Goal: Information Seeking & Learning: Learn about a topic

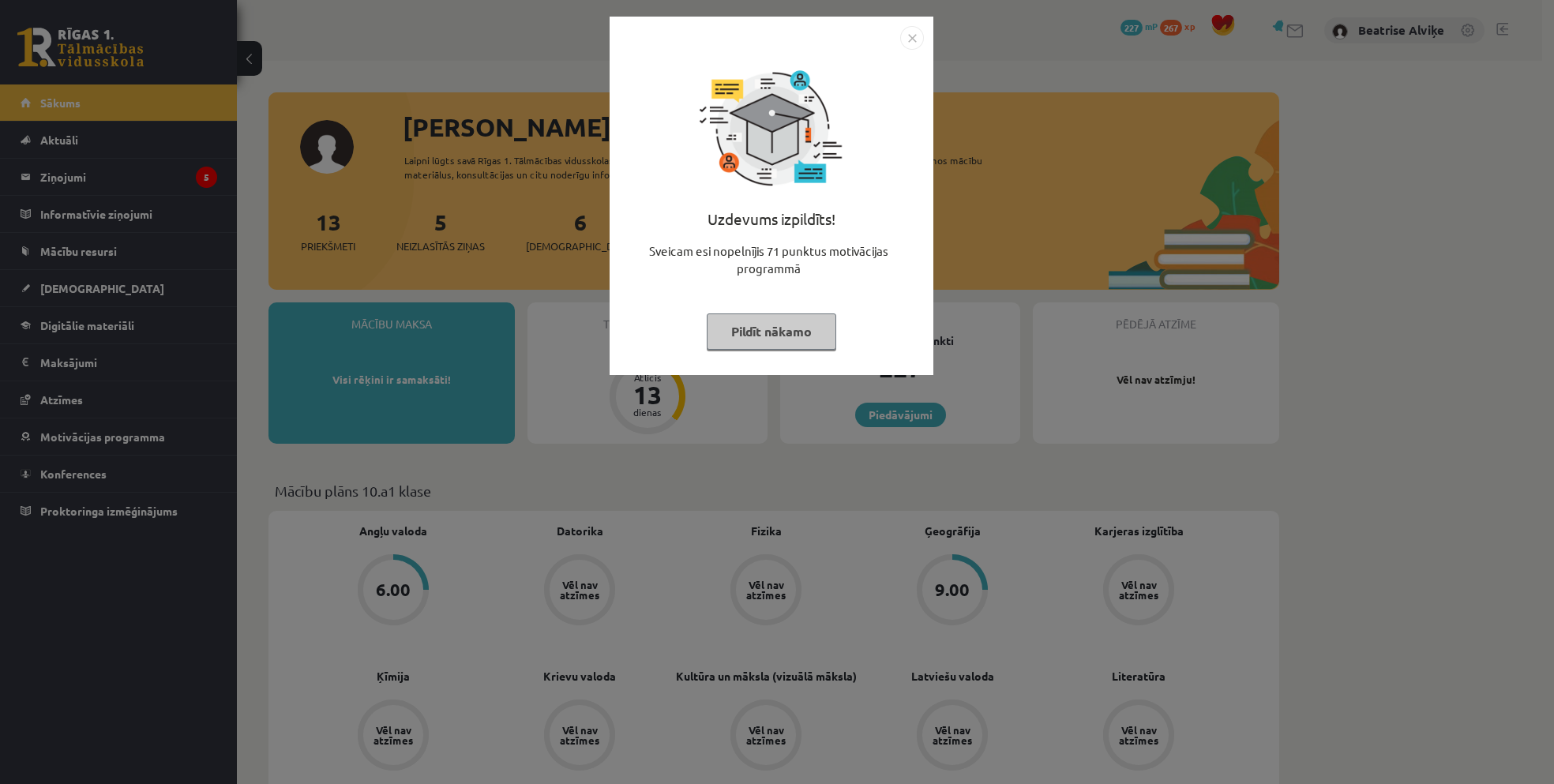
click at [920, 45] on img "Close" at bounding box center [911, 37] width 23 height 23
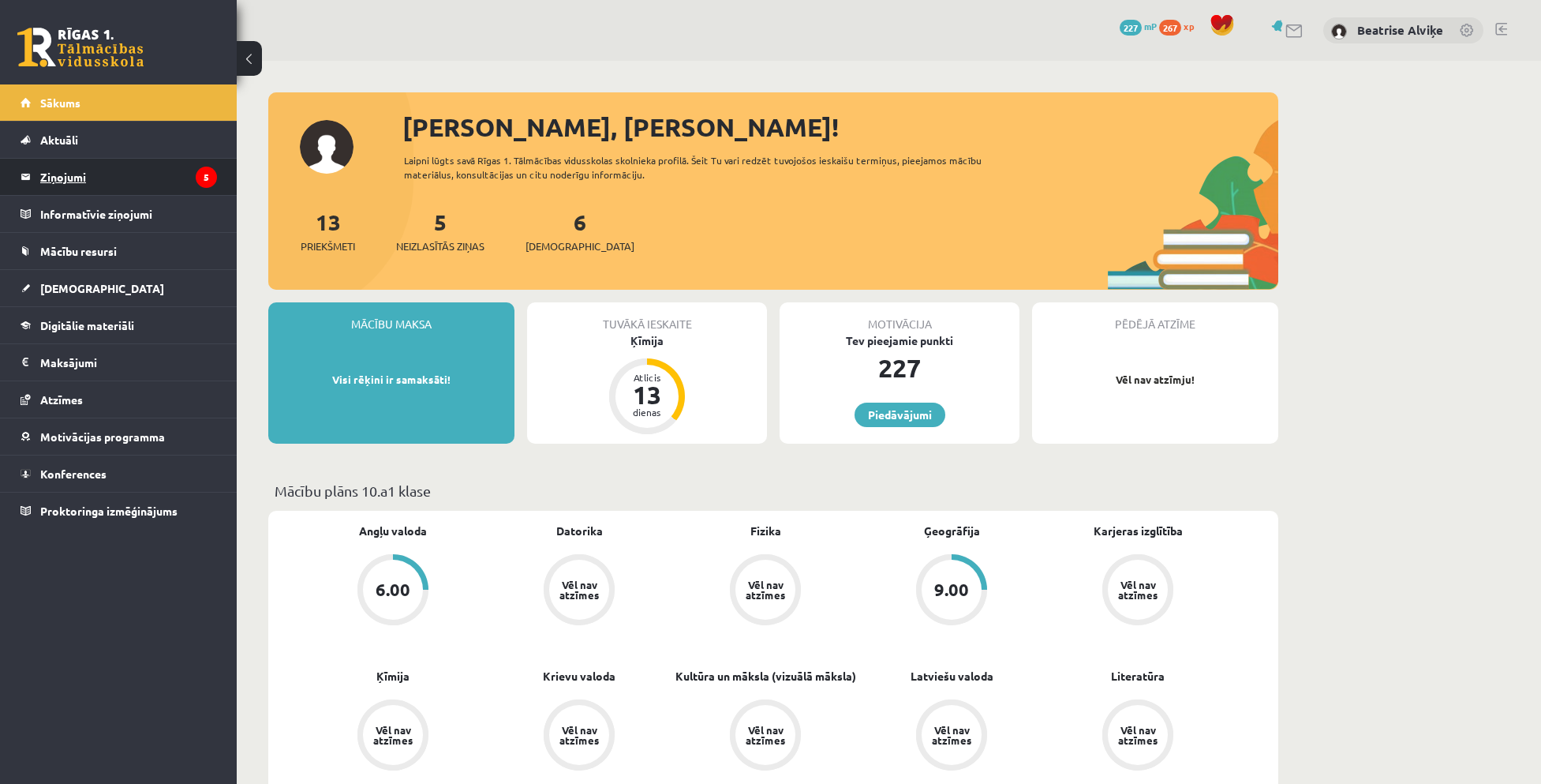
click at [86, 171] on legend "Ziņojumi 5" at bounding box center [128, 176] width 177 height 37
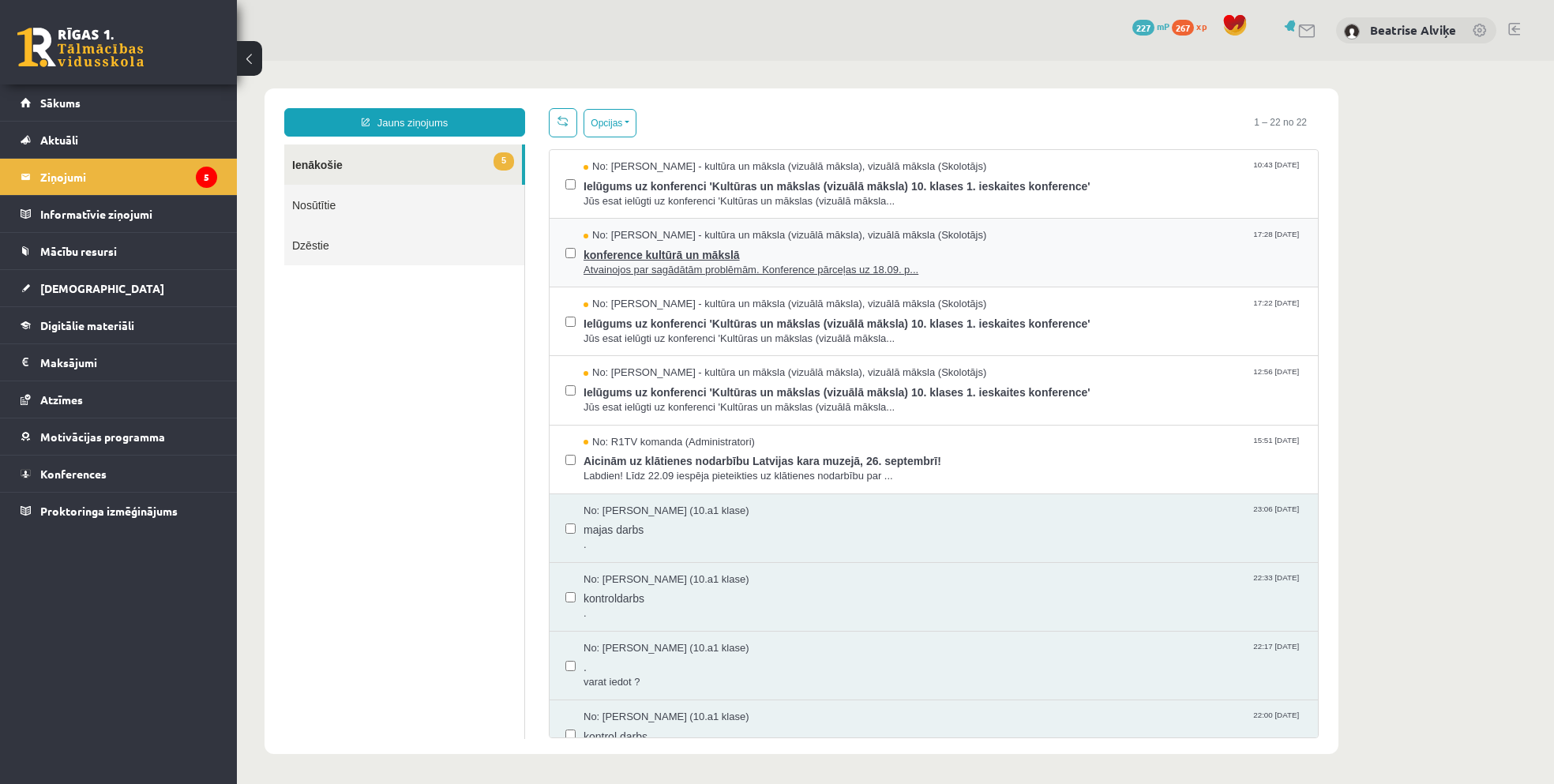
click at [872, 266] on span "Atvainojos par sagādātām problēmām. Konference pārceļas uz 18.09. p..." at bounding box center [943, 271] width 719 height 15
click at [76, 244] on link "Mācību resursi" at bounding box center [119, 251] width 197 height 37
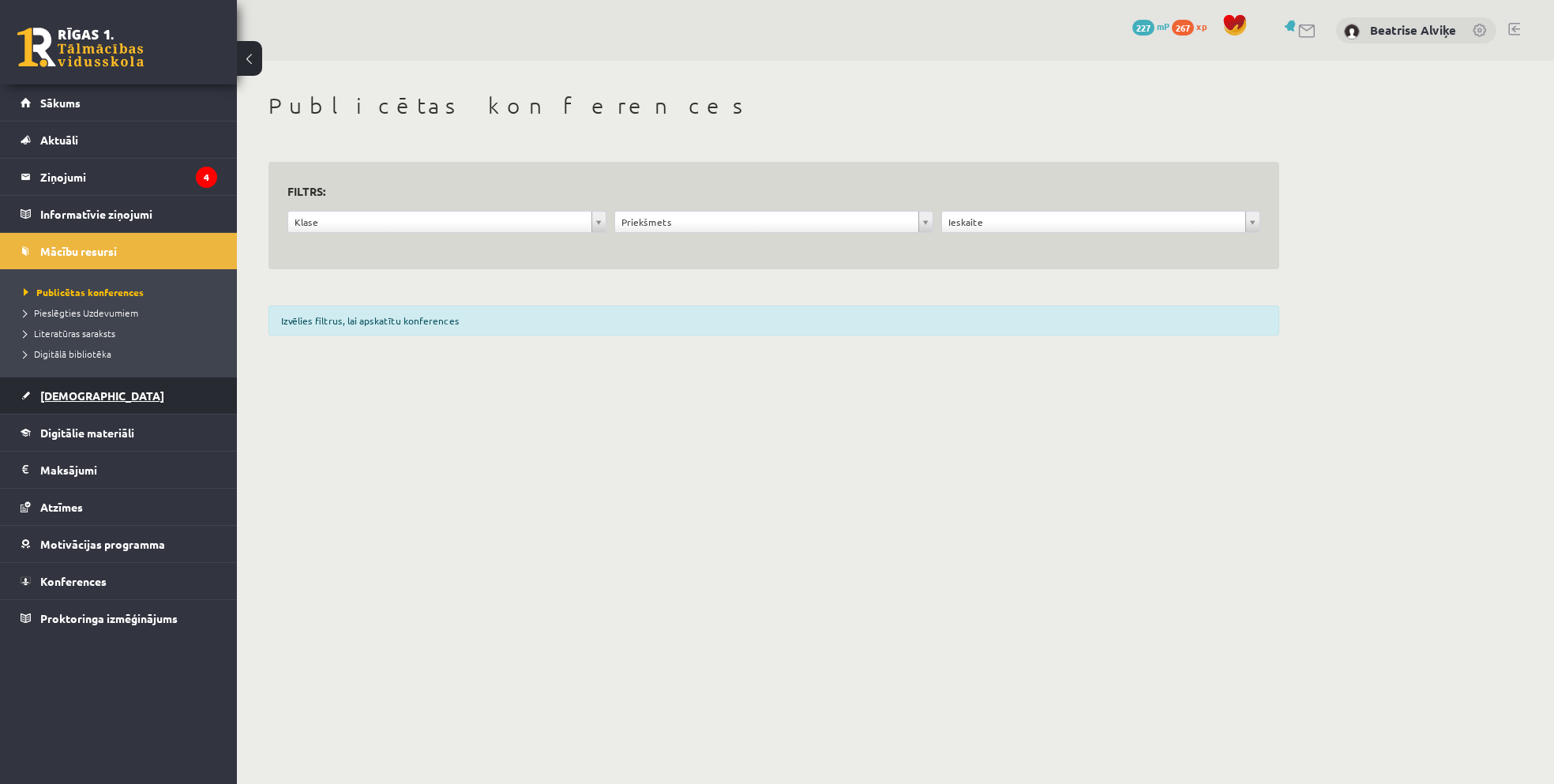
click at [64, 408] on link "[DEMOGRAPHIC_DATA]" at bounding box center [119, 395] width 197 height 37
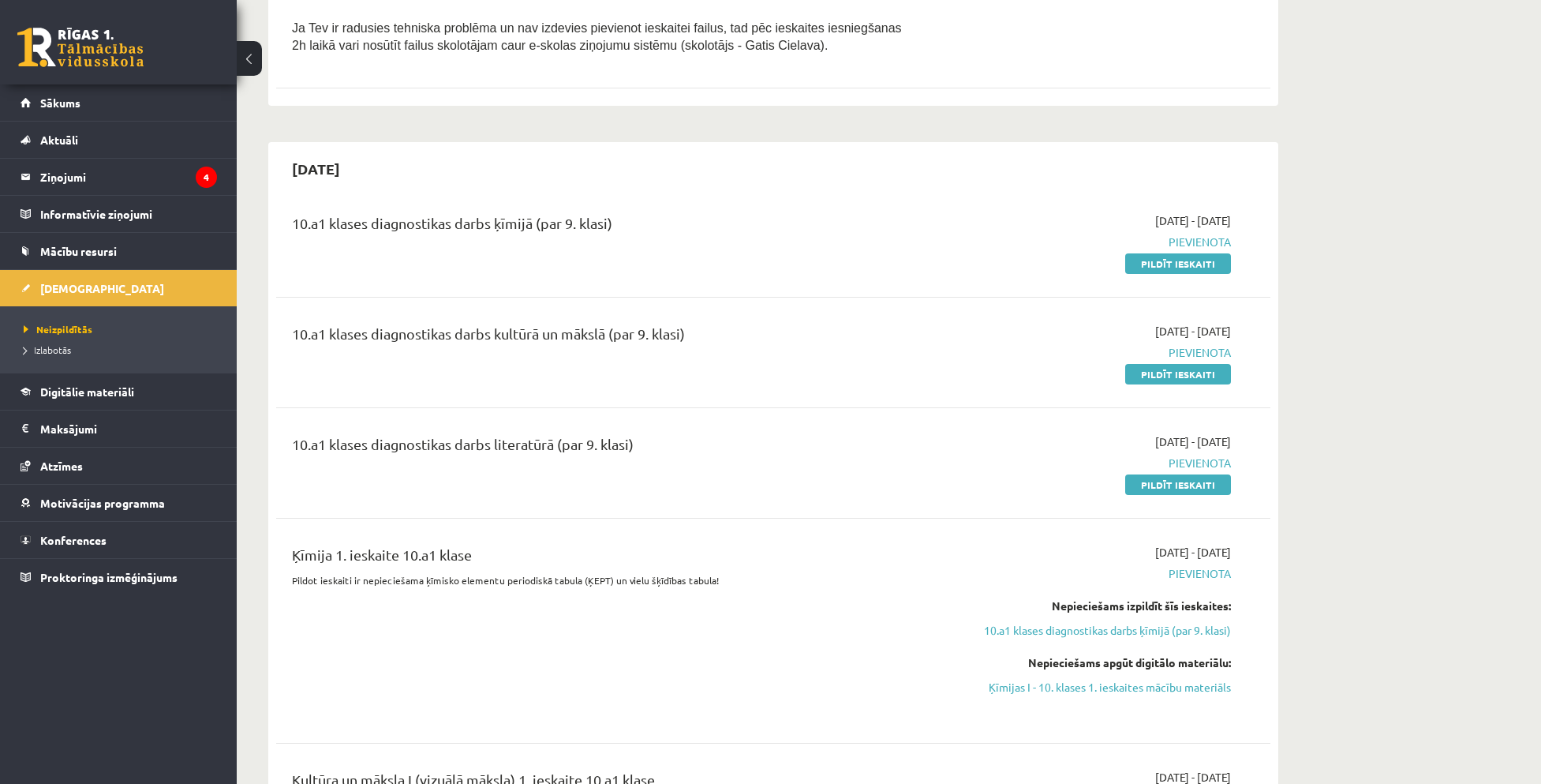
scroll to position [474, 0]
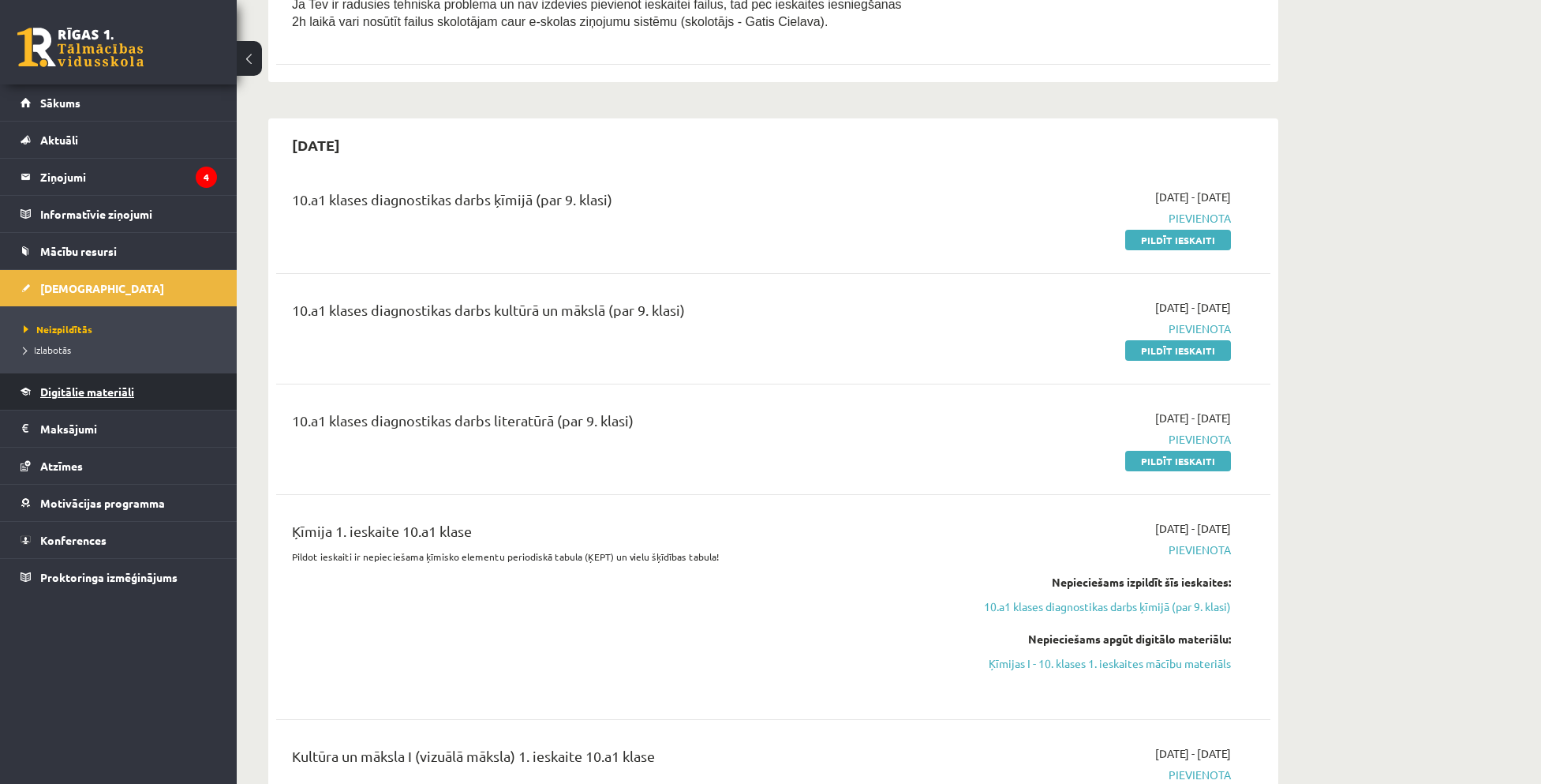
click at [100, 398] on link "Digitālie materiāli" at bounding box center [119, 392] width 197 height 37
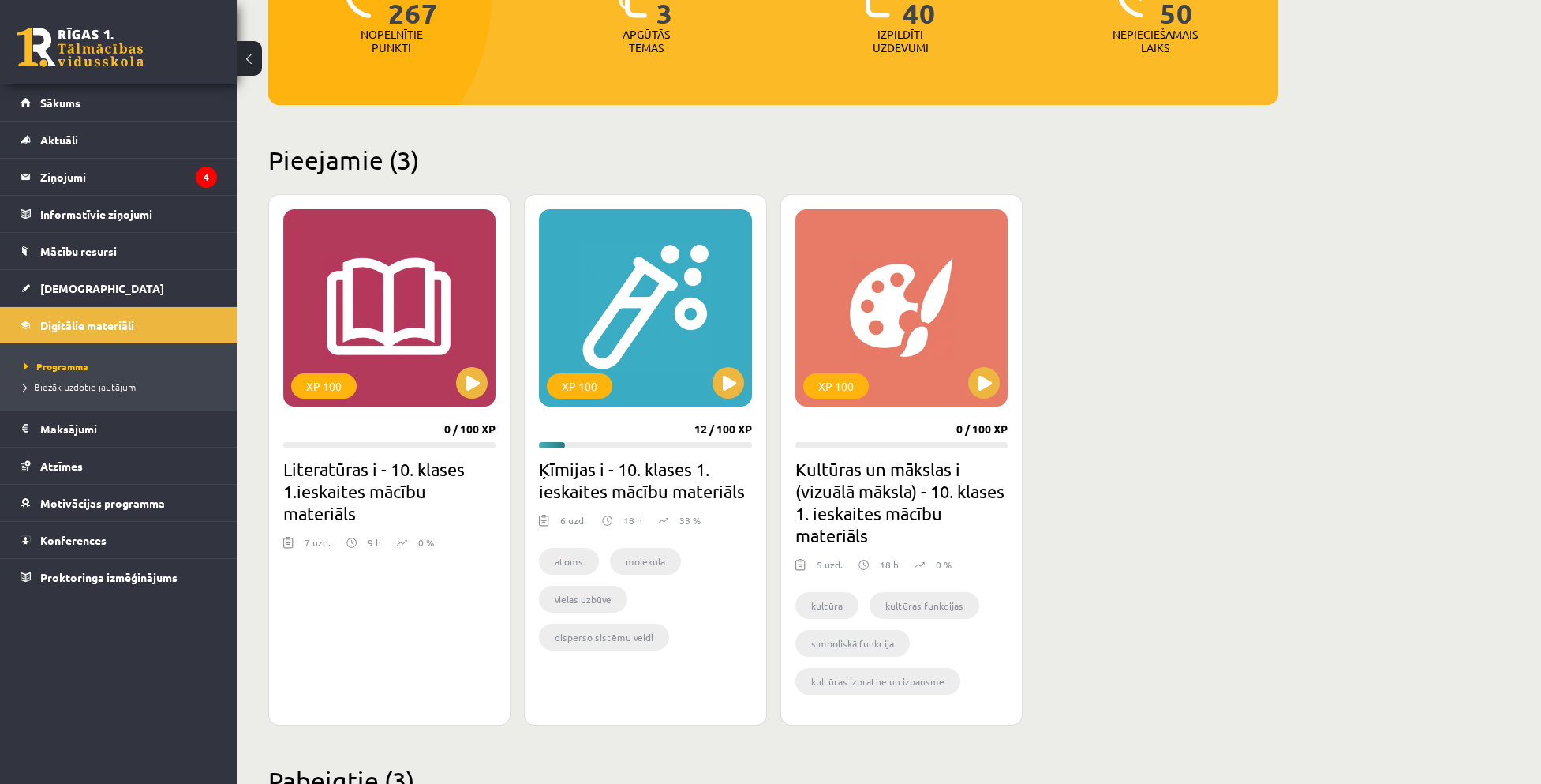
scroll to position [237, 0]
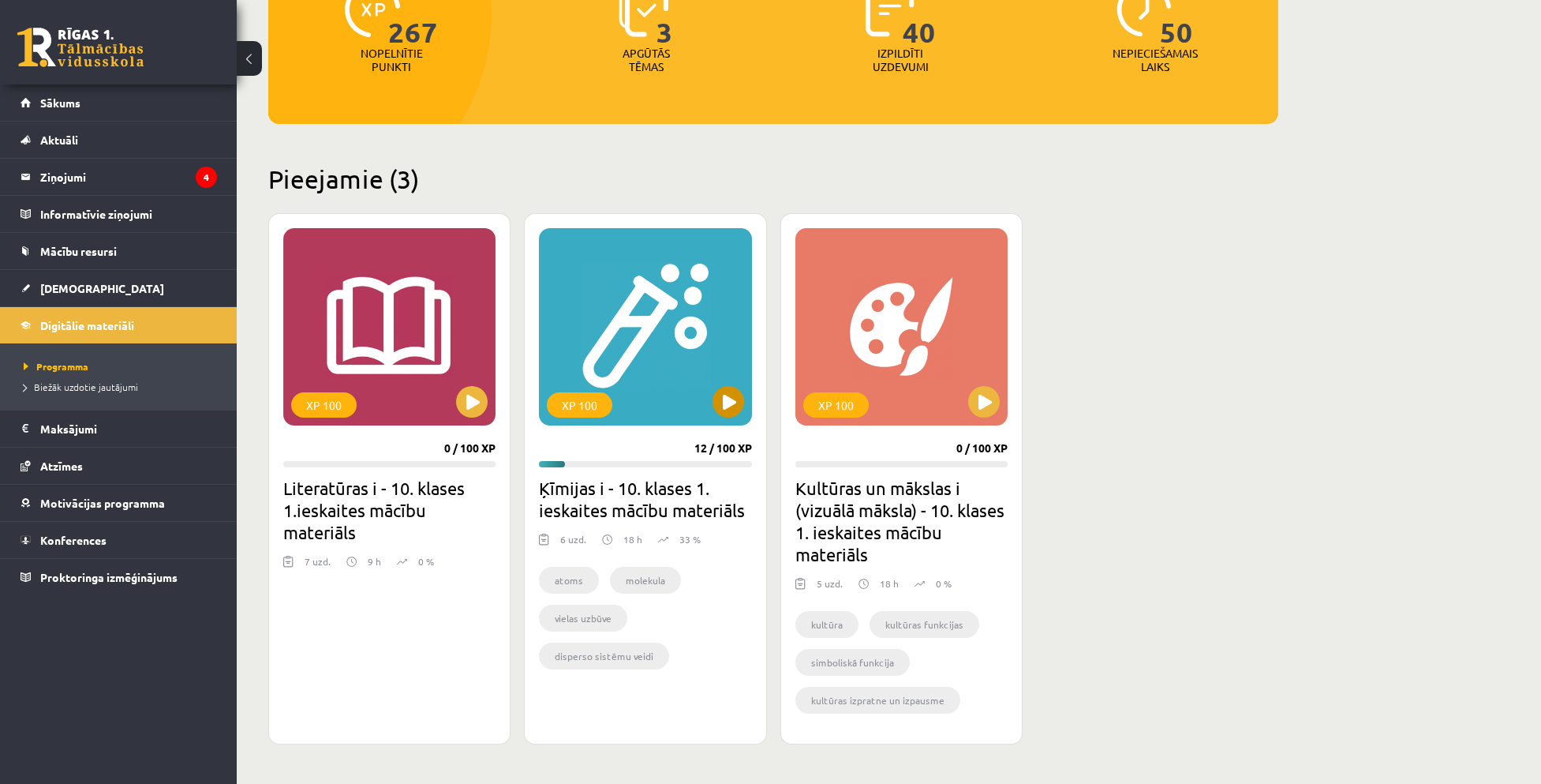
click at [674, 393] on div "XP 100" at bounding box center [645, 326] width 213 height 198
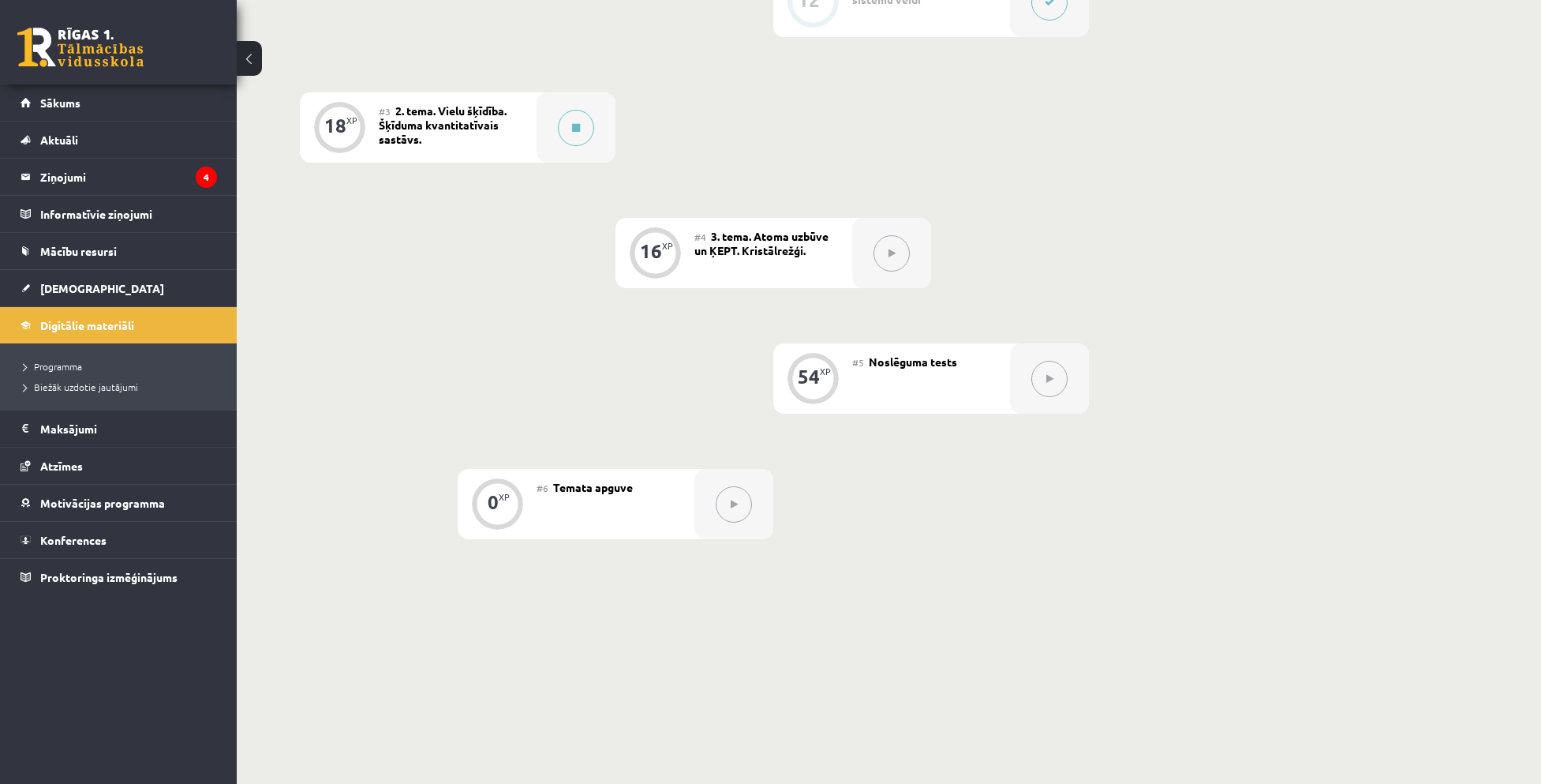
scroll to position [631, 0]
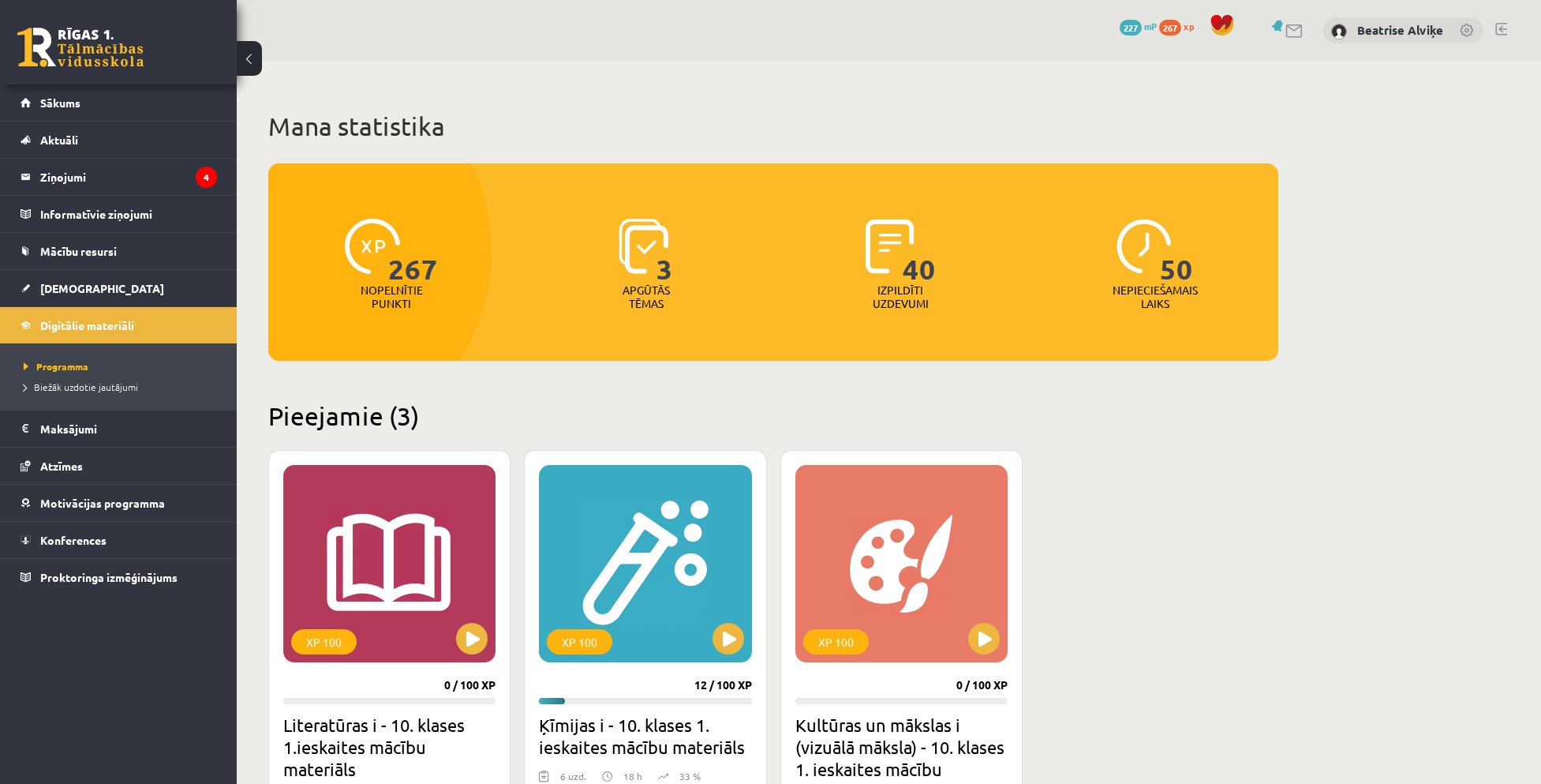
scroll to position [237, 0]
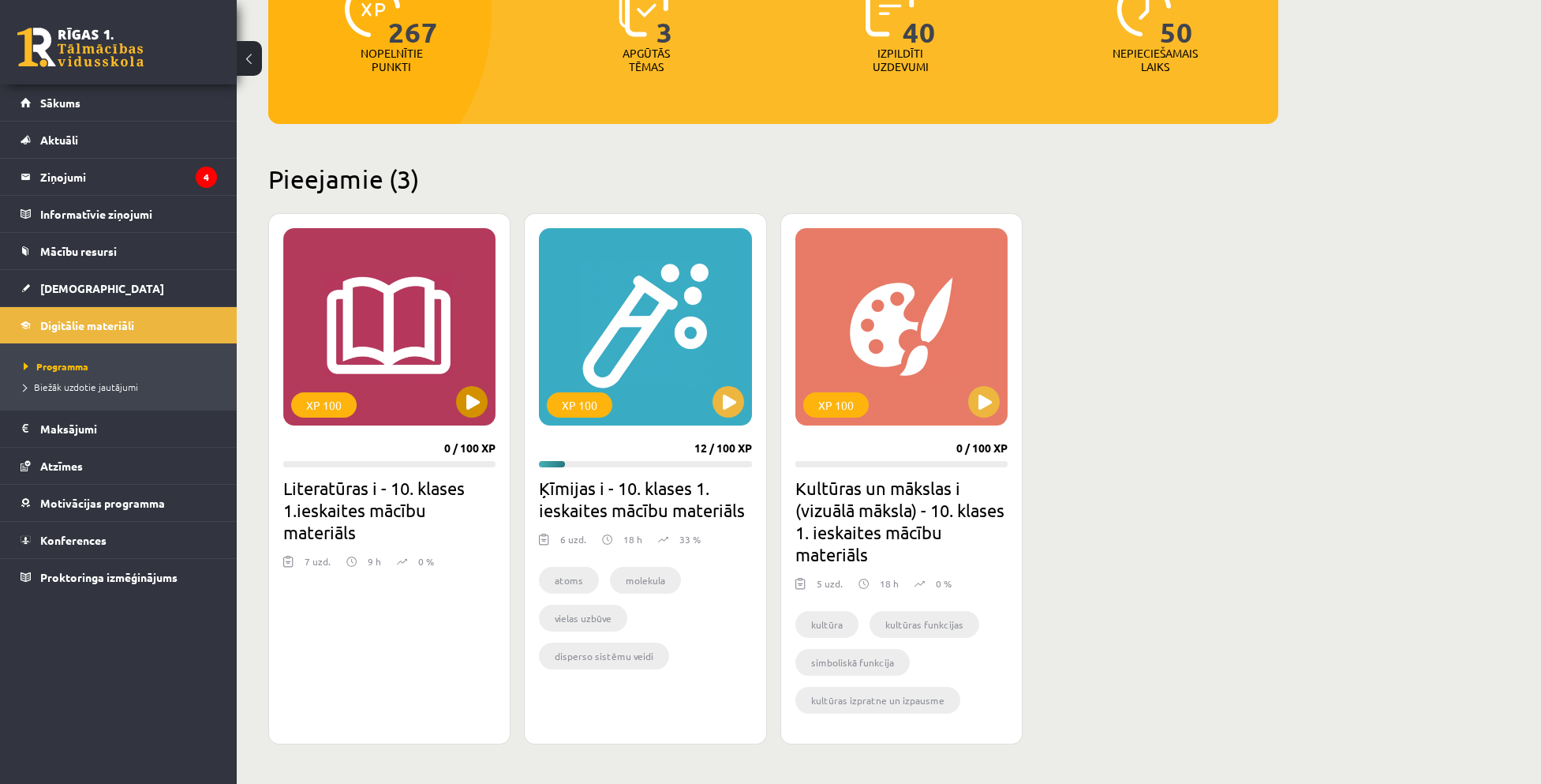
click at [467, 329] on div "XP 100" at bounding box center [389, 326] width 213 height 198
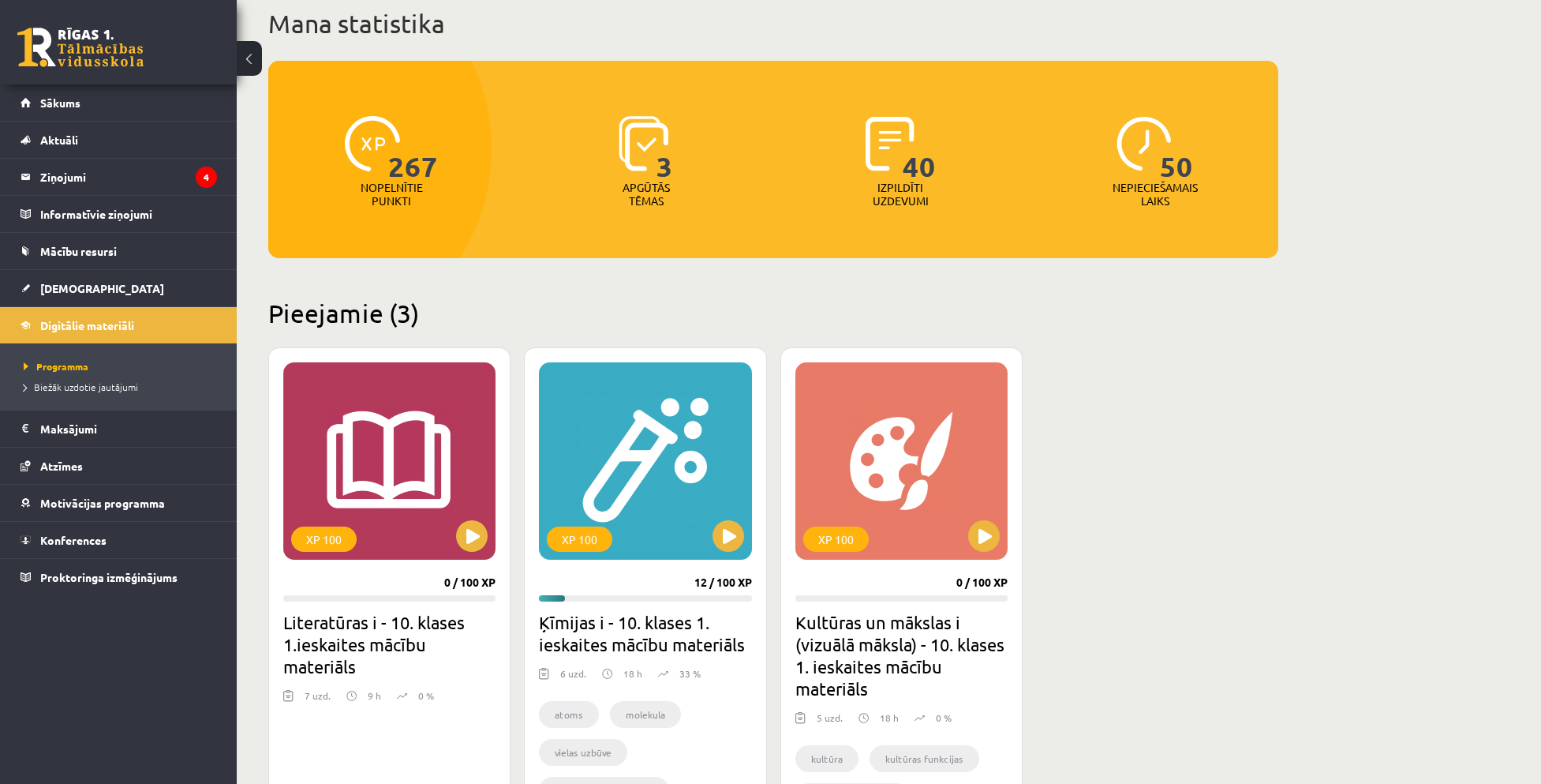
scroll to position [79, 0]
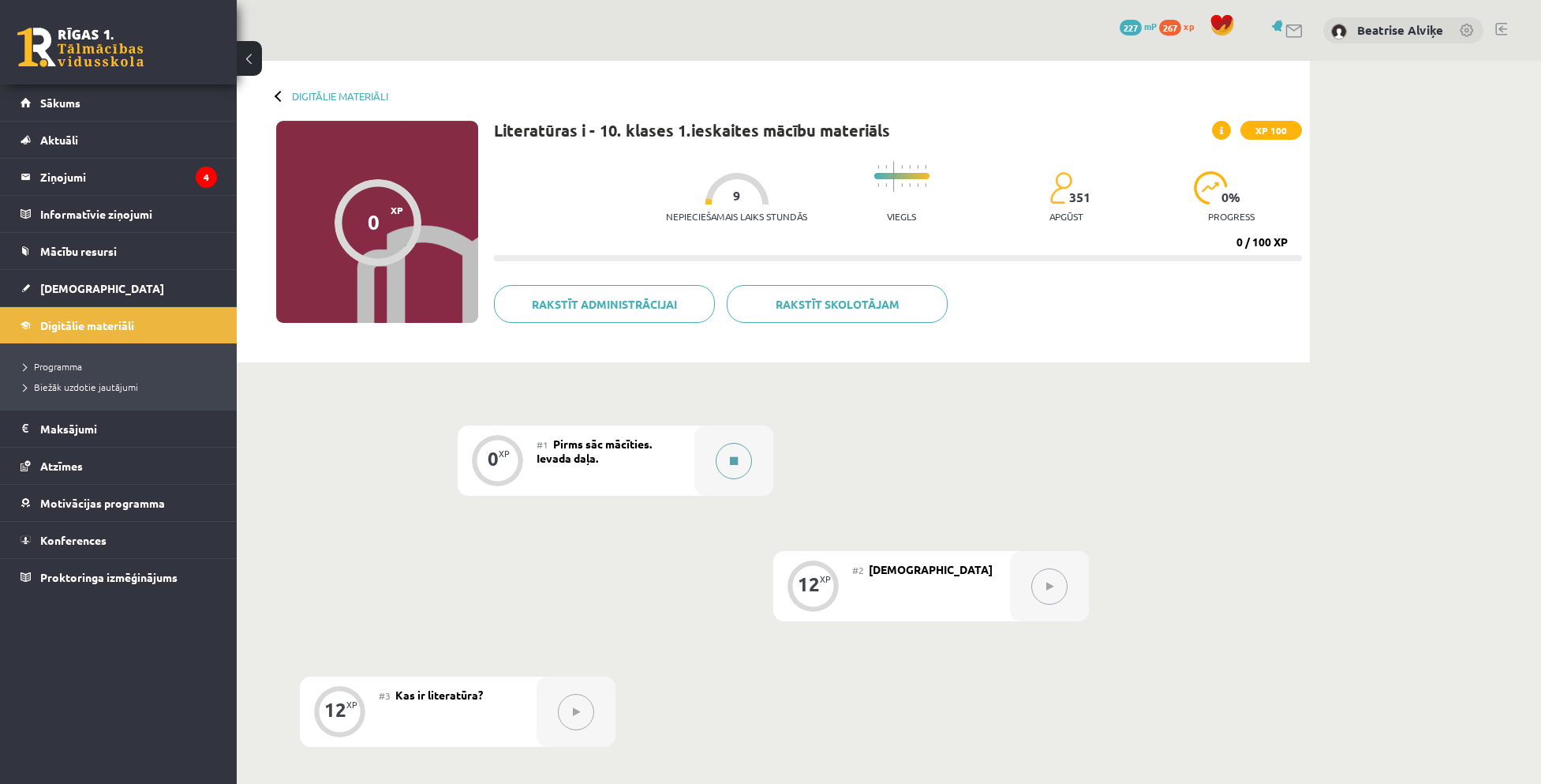
click at [697, 458] on div at bounding box center [733, 460] width 79 height 70
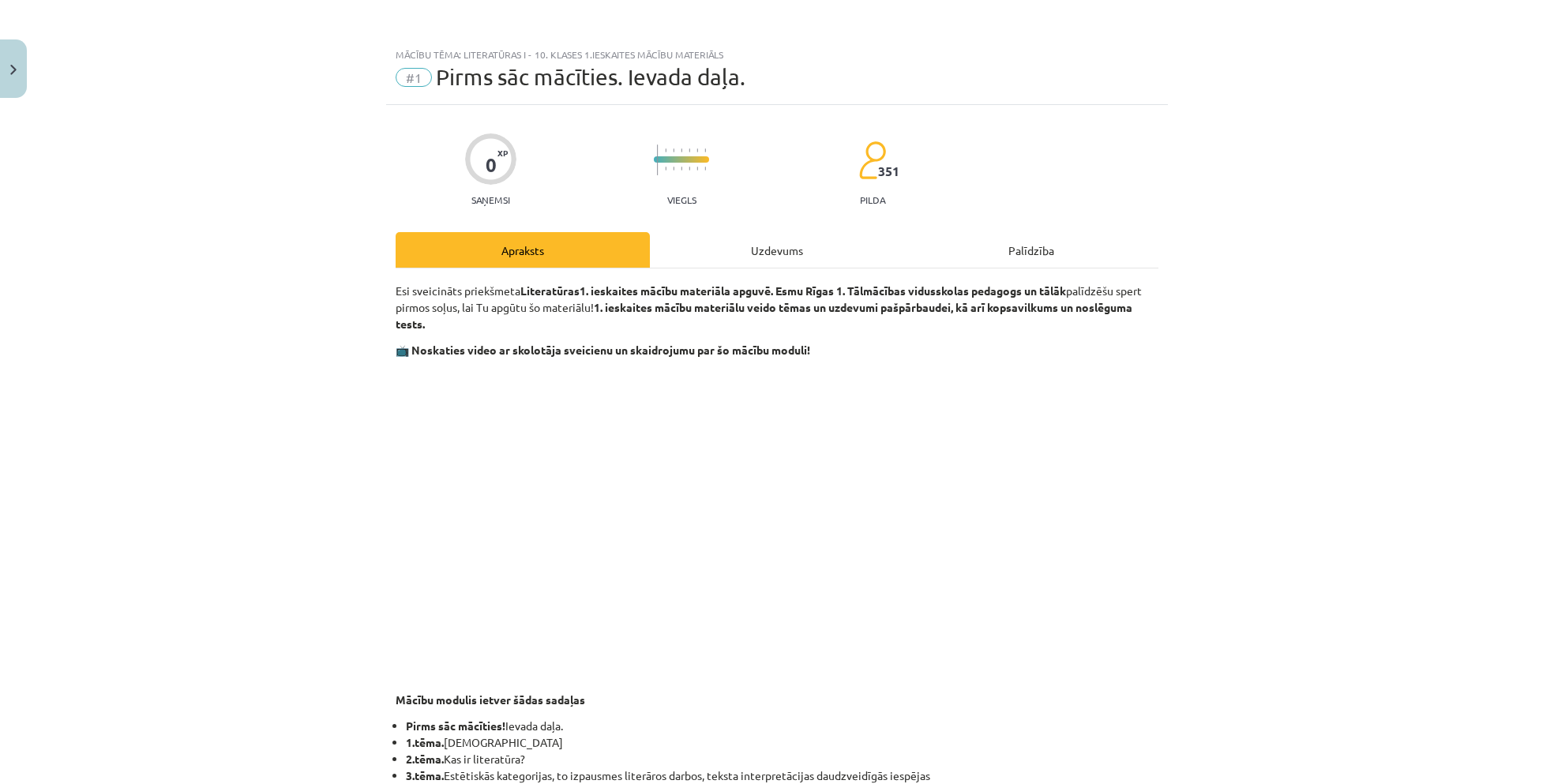
click at [774, 241] on div "Uzdevums" at bounding box center [776, 250] width 254 height 36
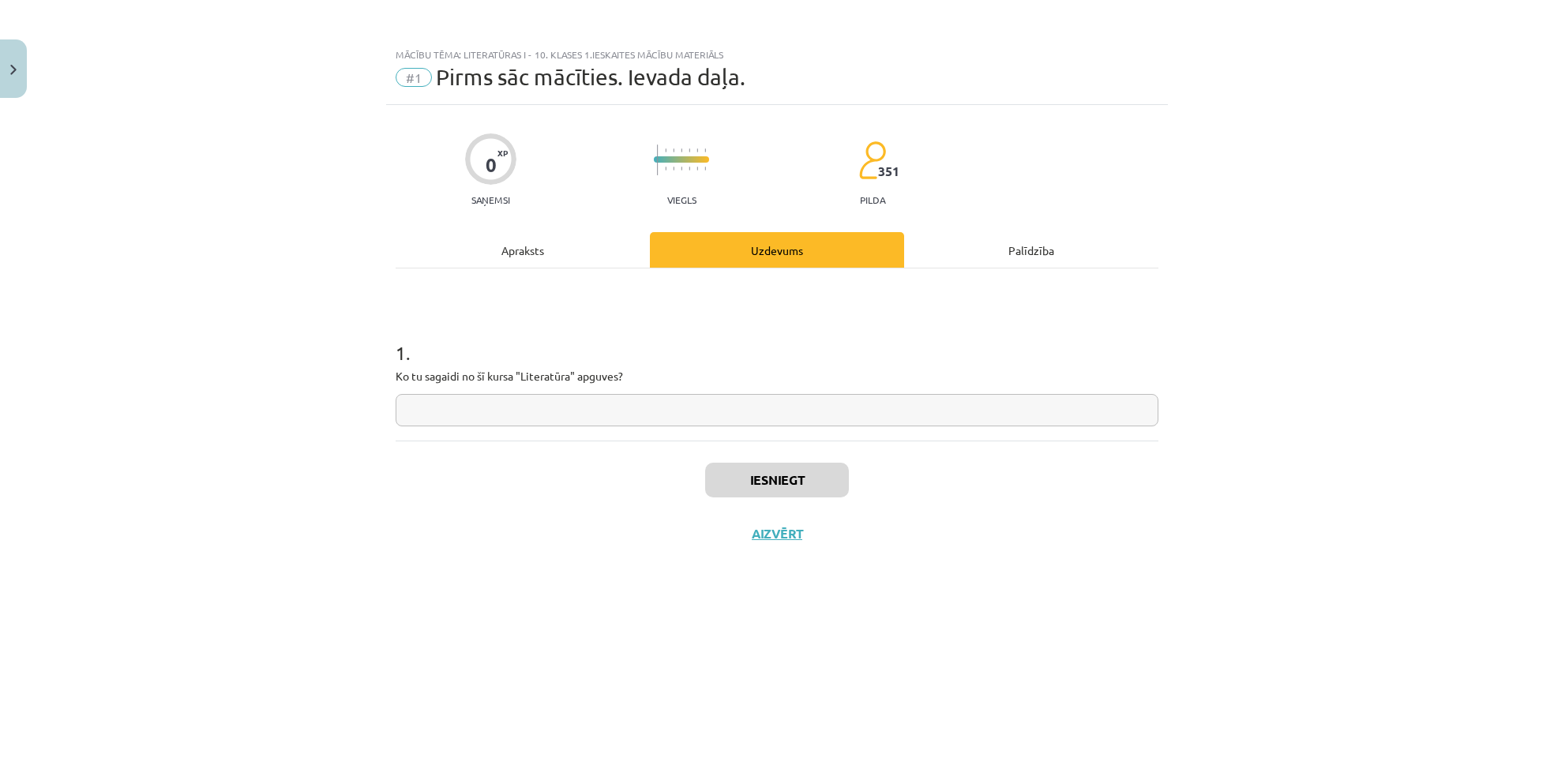
click at [631, 398] on input "text" at bounding box center [777, 409] width 763 height 33
type input "*"
click at [752, 487] on button "Iesniegt" at bounding box center [776, 480] width 143 height 35
click at [784, 548] on button "Nākamā nodarbība" at bounding box center [776, 543] width 155 height 37
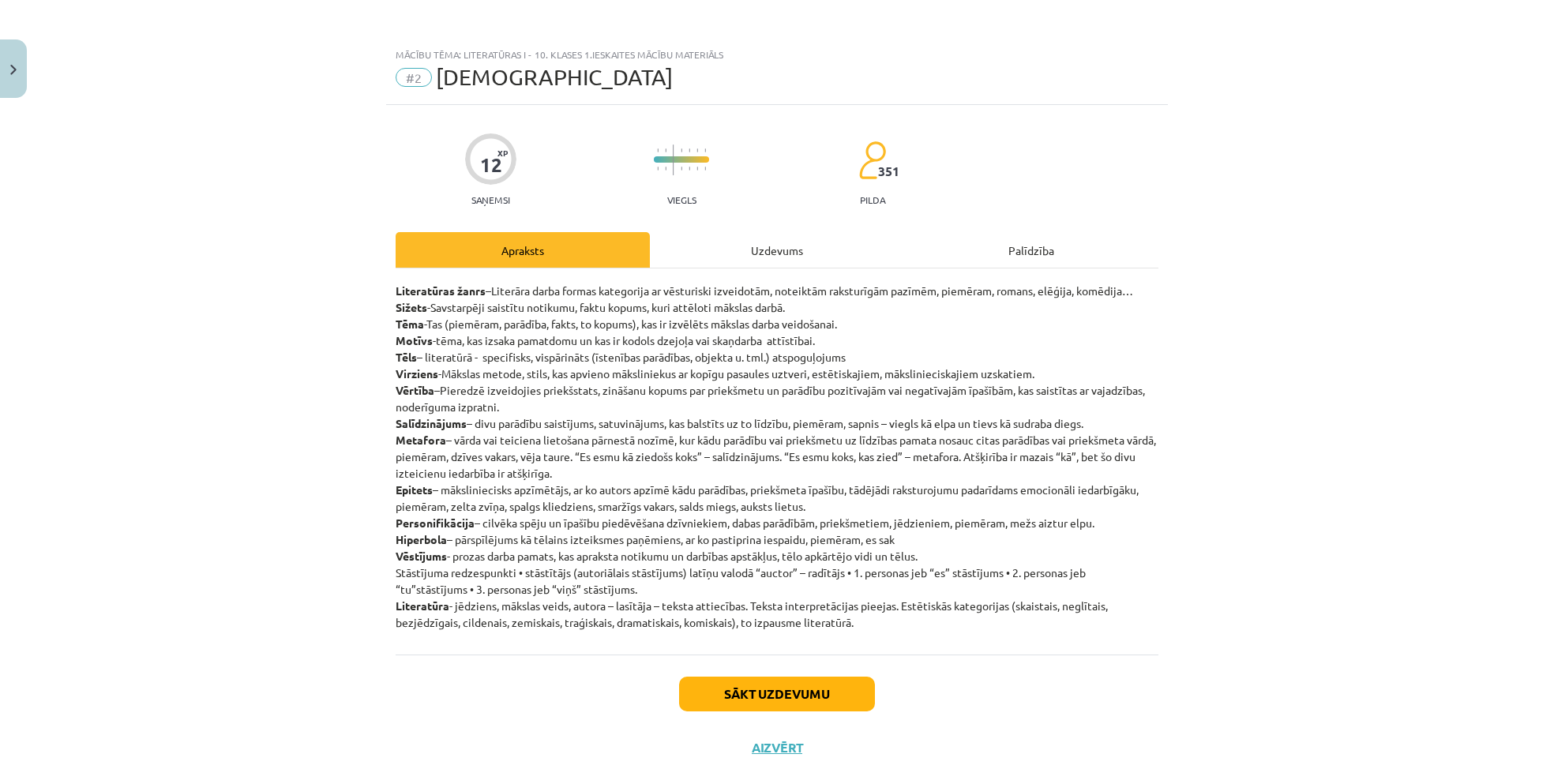
click at [784, 248] on div "Uzdevums" at bounding box center [776, 250] width 254 height 36
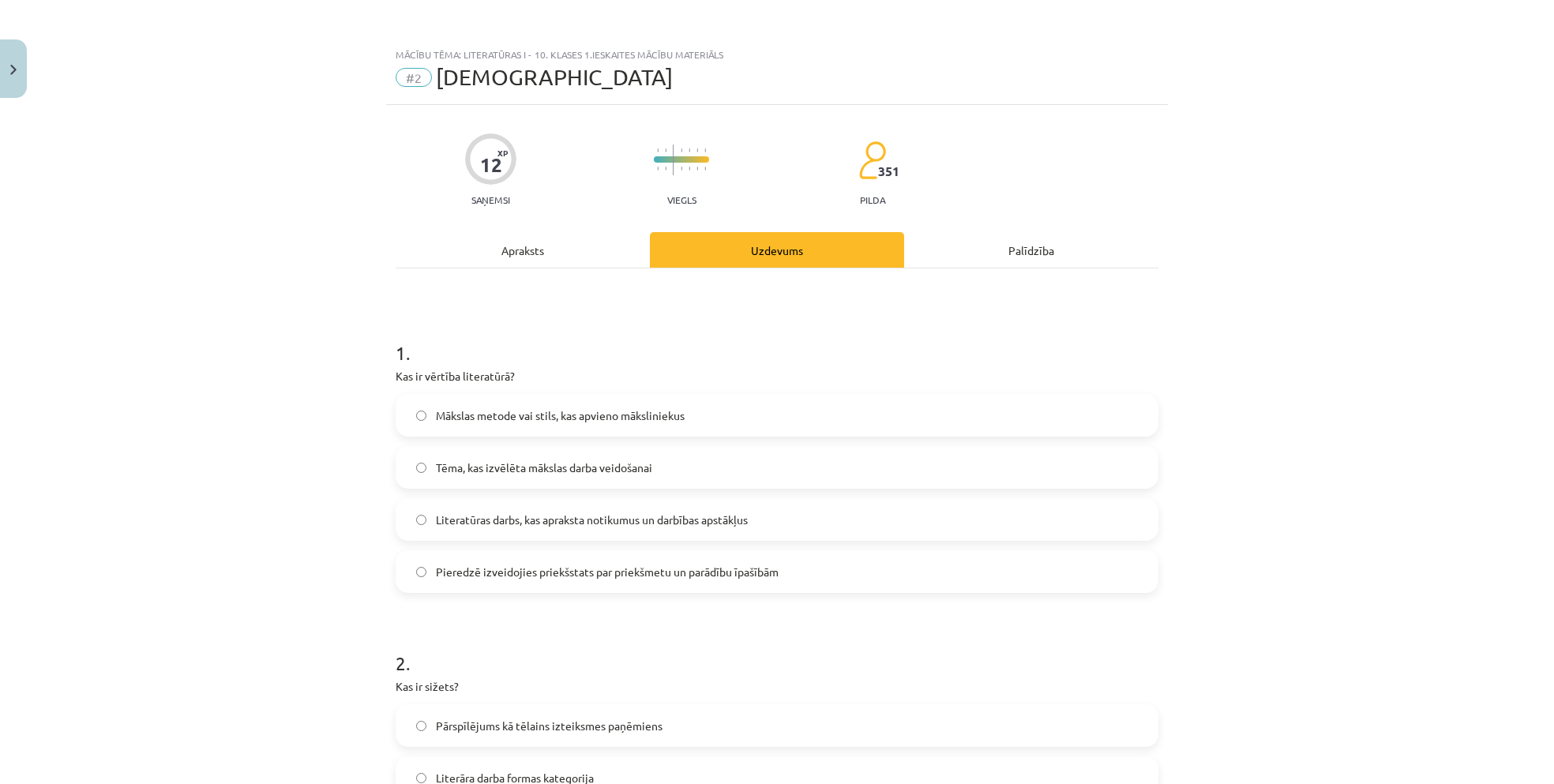
scroll to position [30, 0]
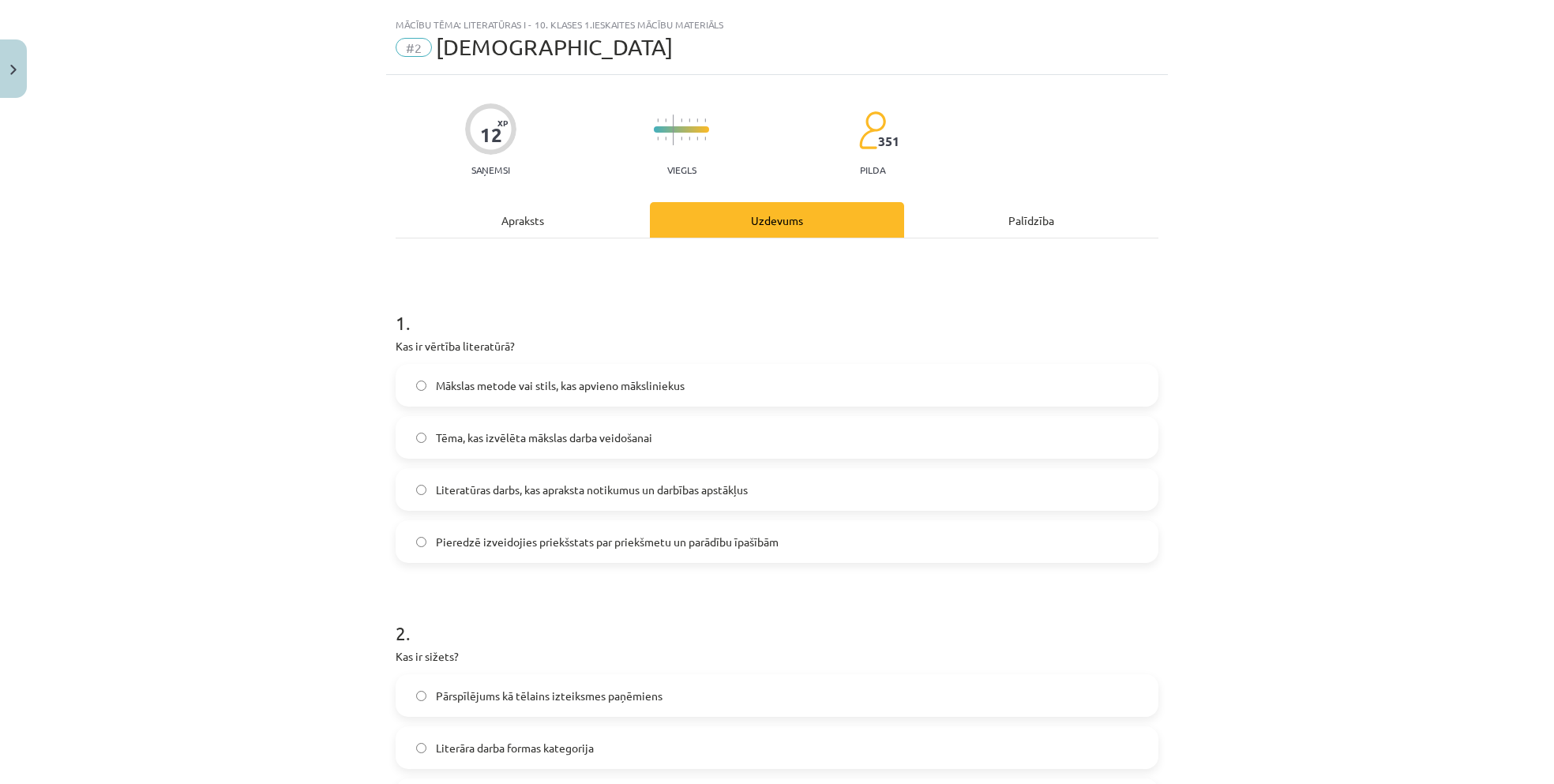
click at [519, 224] on div "Apraksts" at bounding box center [522, 220] width 254 height 36
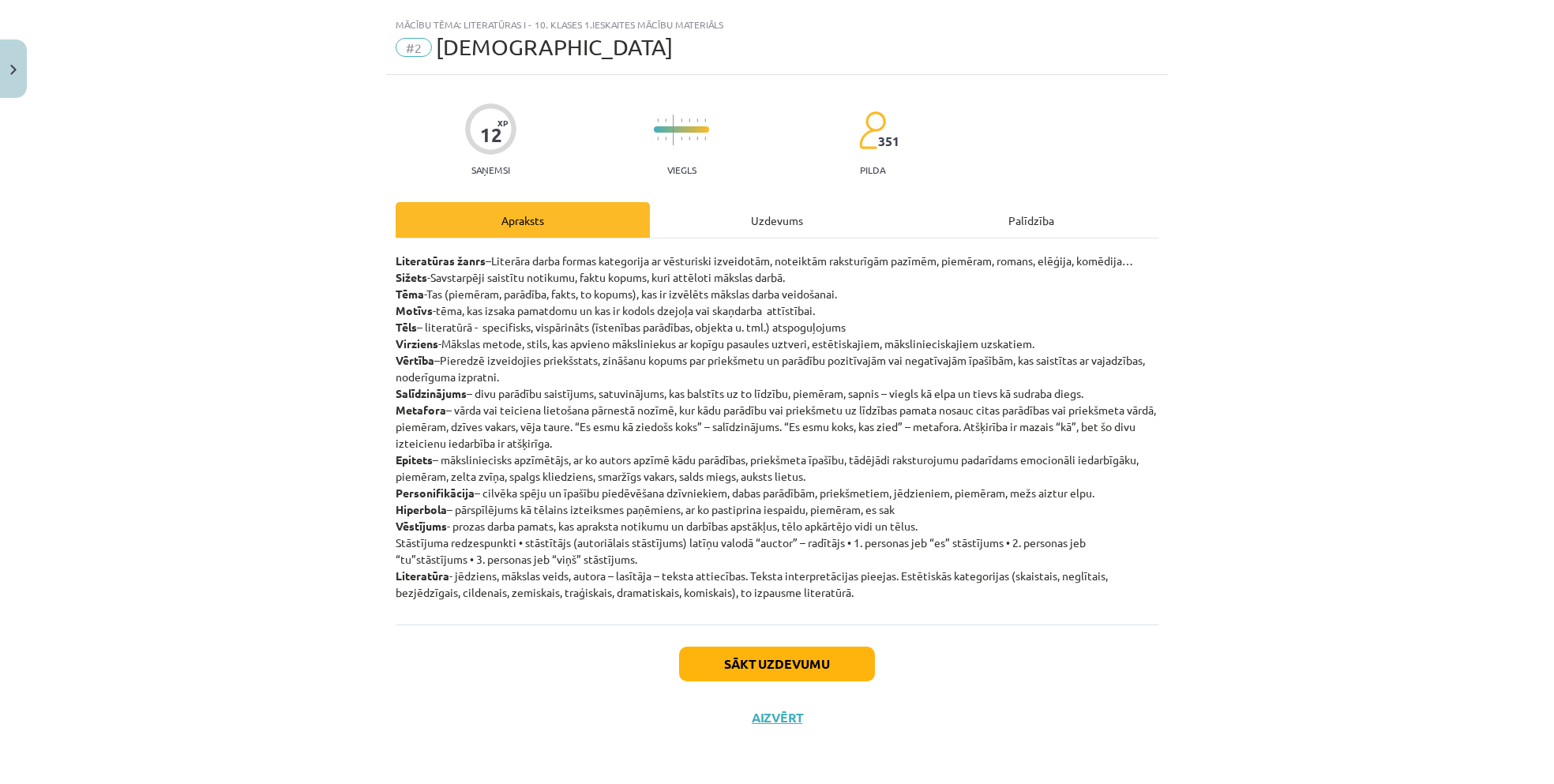
click at [714, 205] on div "Uzdevums" at bounding box center [776, 220] width 254 height 36
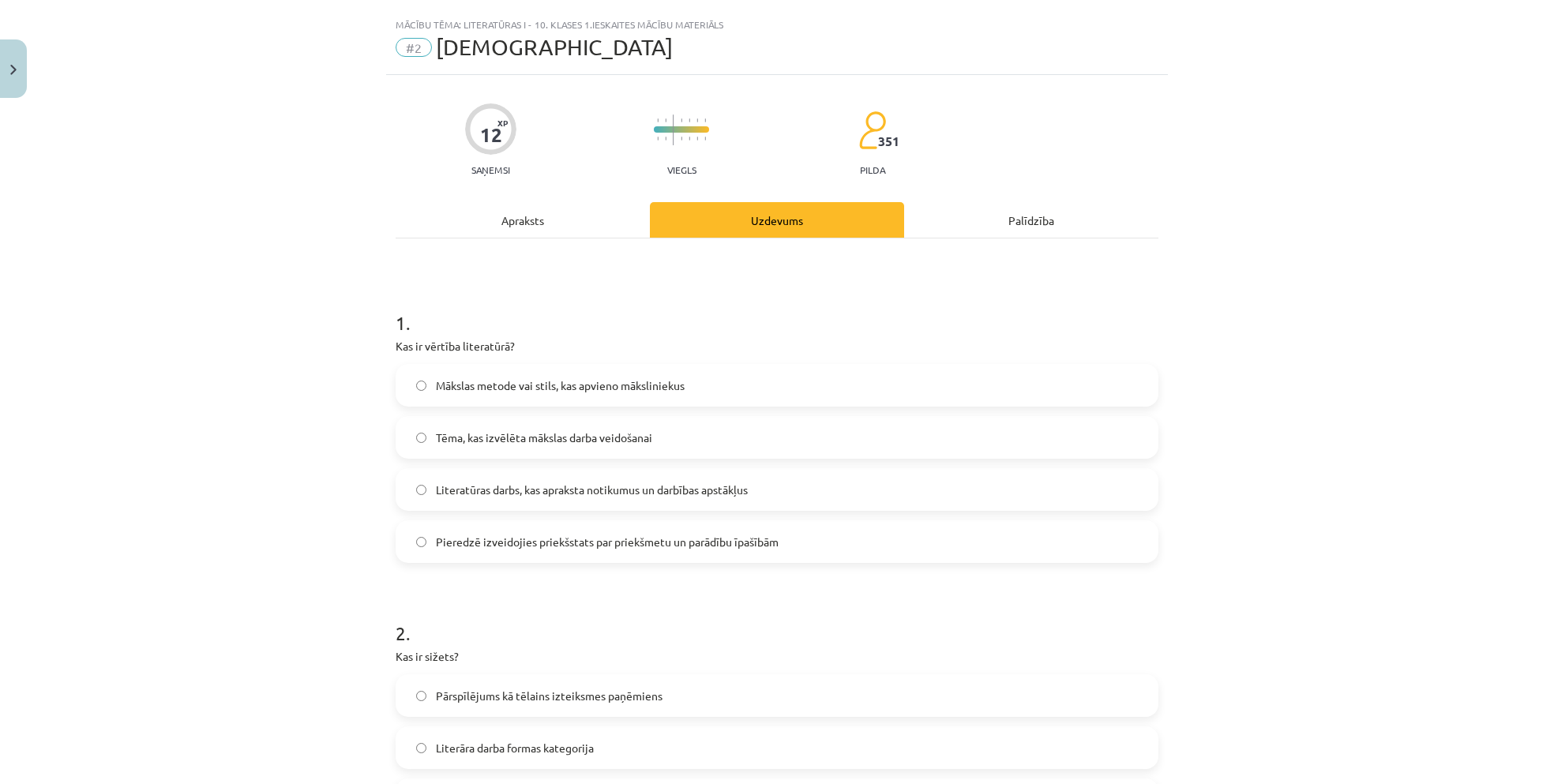
click at [518, 207] on div "Apraksts" at bounding box center [522, 220] width 254 height 36
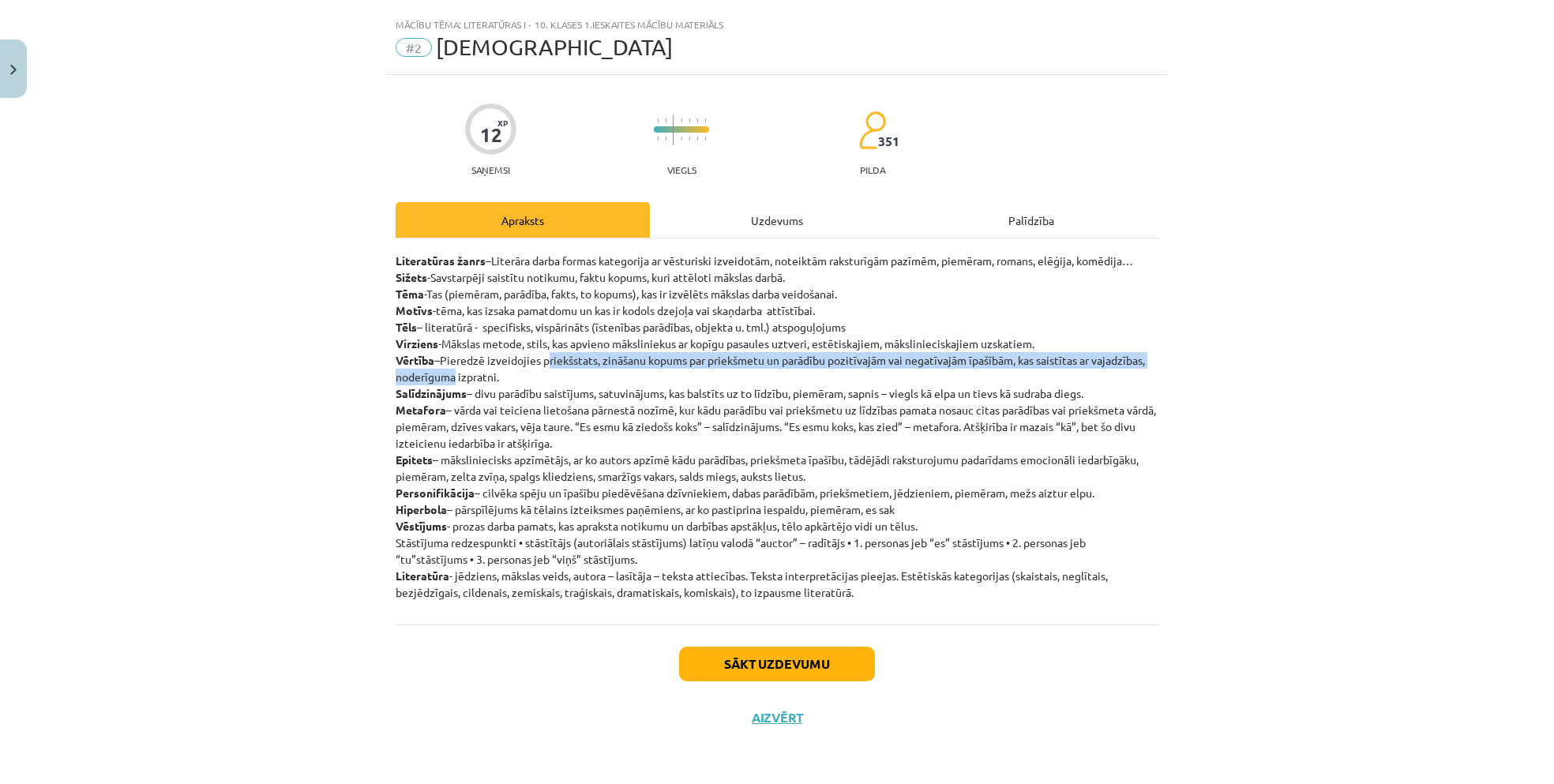
drag, startPoint x: 467, startPoint y: 368, endPoint x: 560, endPoint y: 362, distance: 93.2
click at [560, 362] on p "Literatūras žanrs –Literāra darba formas kategorija ar vēsturiski izveidotām, n…" at bounding box center [777, 427] width 763 height 348
click at [575, 362] on p "Literatūras žanrs –Literāra darba formas kategorija ar vēsturiski izveidotām, n…" at bounding box center [777, 427] width 763 height 348
drag, startPoint x: 572, startPoint y: 361, endPoint x: 710, endPoint y: 359, distance: 138.0
click at [710, 359] on p "Literatūras žanrs –Literāra darba formas kategorija ar vēsturiski izveidotām, n…" at bounding box center [777, 427] width 763 height 348
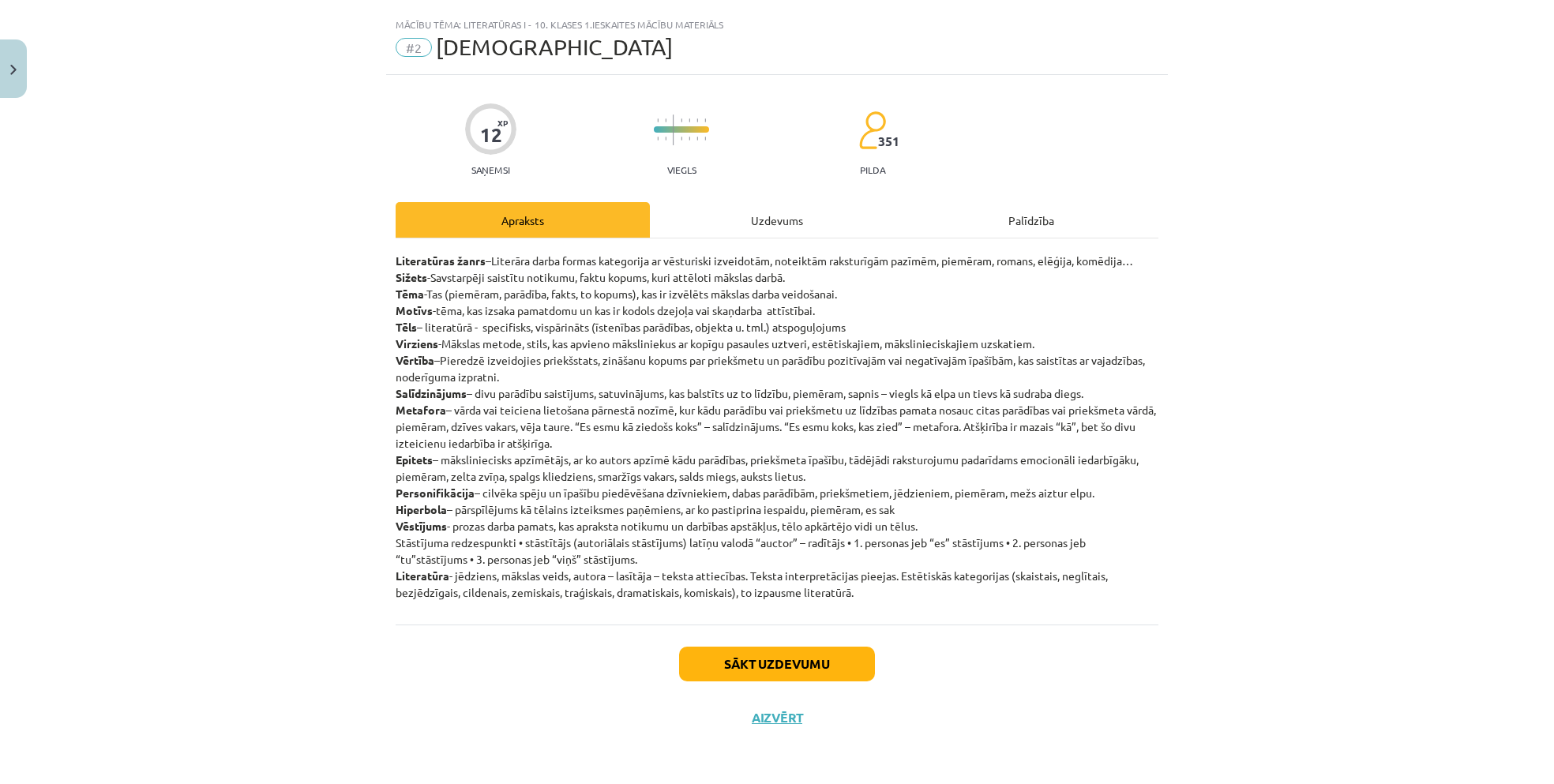
click at [466, 368] on p "Literatūras žanrs –Literāra darba formas kategorija ar vēsturiski izveidotām, n…" at bounding box center [777, 427] width 763 height 348
drag, startPoint x: 470, startPoint y: 363, endPoint x: 567, endPoint y: 365, distance: 97.0
click at [567, 365] on p "Literatūras žanrs –Literāra darba formas kategorija ar vēsturiski izveidotām, n…" at bounding box center [777, 427] width 763 height 348
click at [745, 179] on div "12 XP Saņemsi Viegls 351 pilda Apraksts Uzdevums Palīdzība Literatūras žanrs –L…" at bounding box center [777, 409] width 782 height 669
click at [758, 205] on div "Uzdevums" at bounding box center [776, 220] width 254 height 36
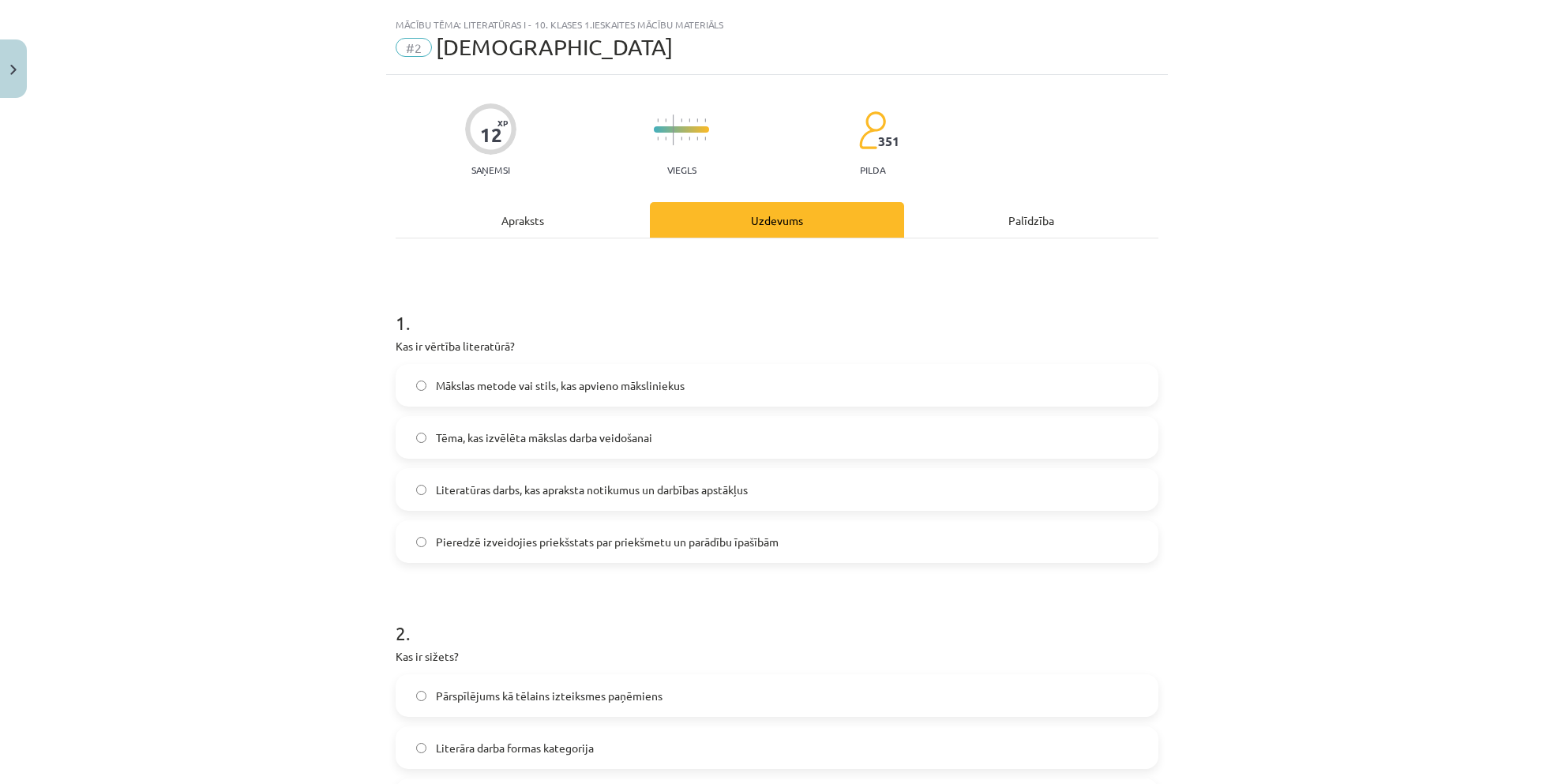
click at [785, 544] on label "Pieredzē izveidojies priekšstats par priekšmetu un parādību īpašībām" at bounding box center [777, 541] width 760 height 39
drag, startPoint x: 574, startPoint y: 198, endPoint x: 545, endPoint y: 211, distance: 31.8
click at [545, 211] on div "Apraksts" at bounding box center [522, 220] width 254 height 36
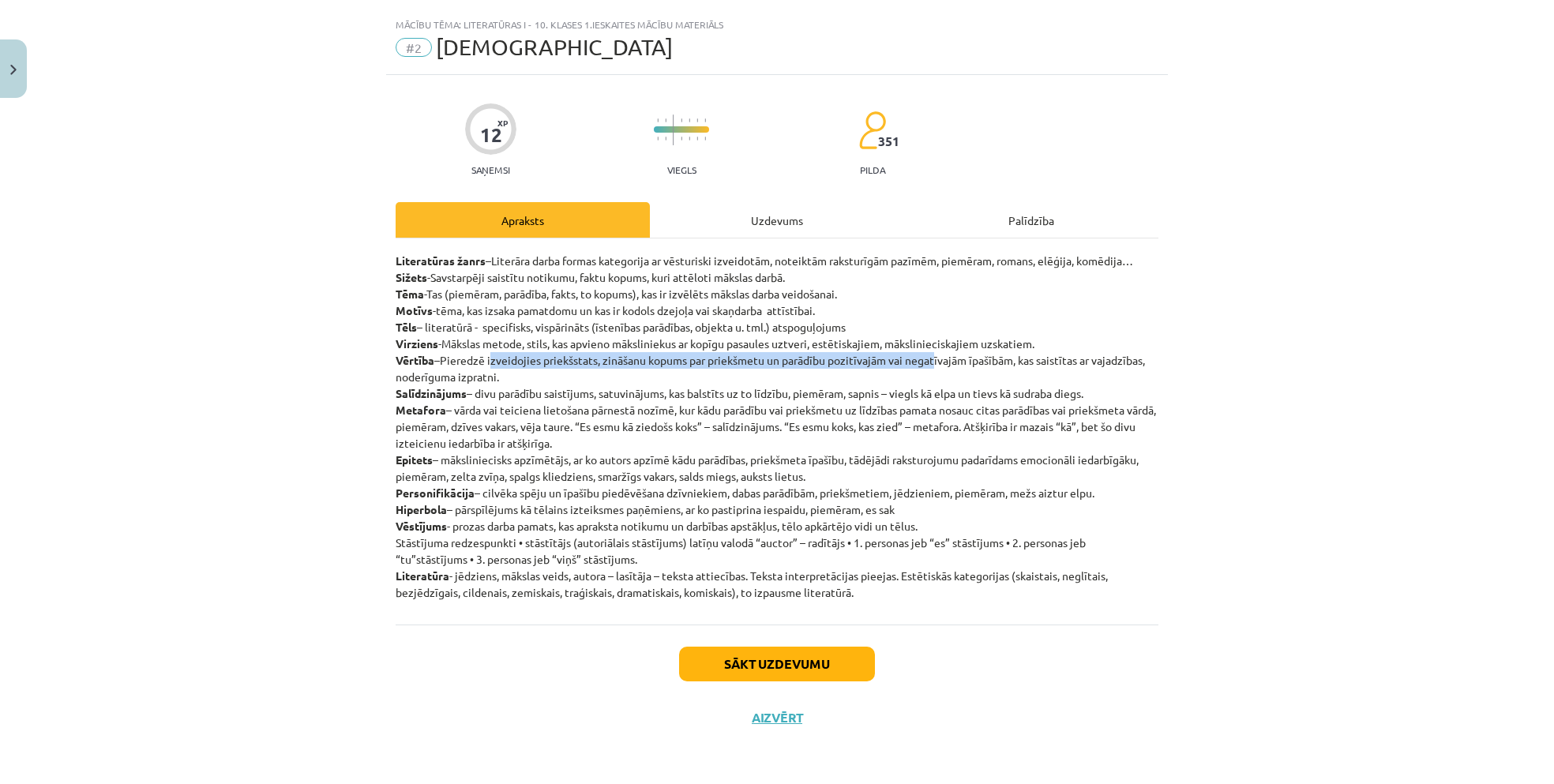
drag, startPoint x: 491, startPoint y: 357, endPoint x: 934, endPoint y: 367, distance: 443.1
click at [934, 367] on p "Literatūras žanrs –Literāra darba formas kategorija ar vēsturiski izveidotām, n…" at bounding box center [777, 427] width 763 height 348
click at [759, 208] on div "Uzdevums" at bounding box center [776, 220] width 254 height 36
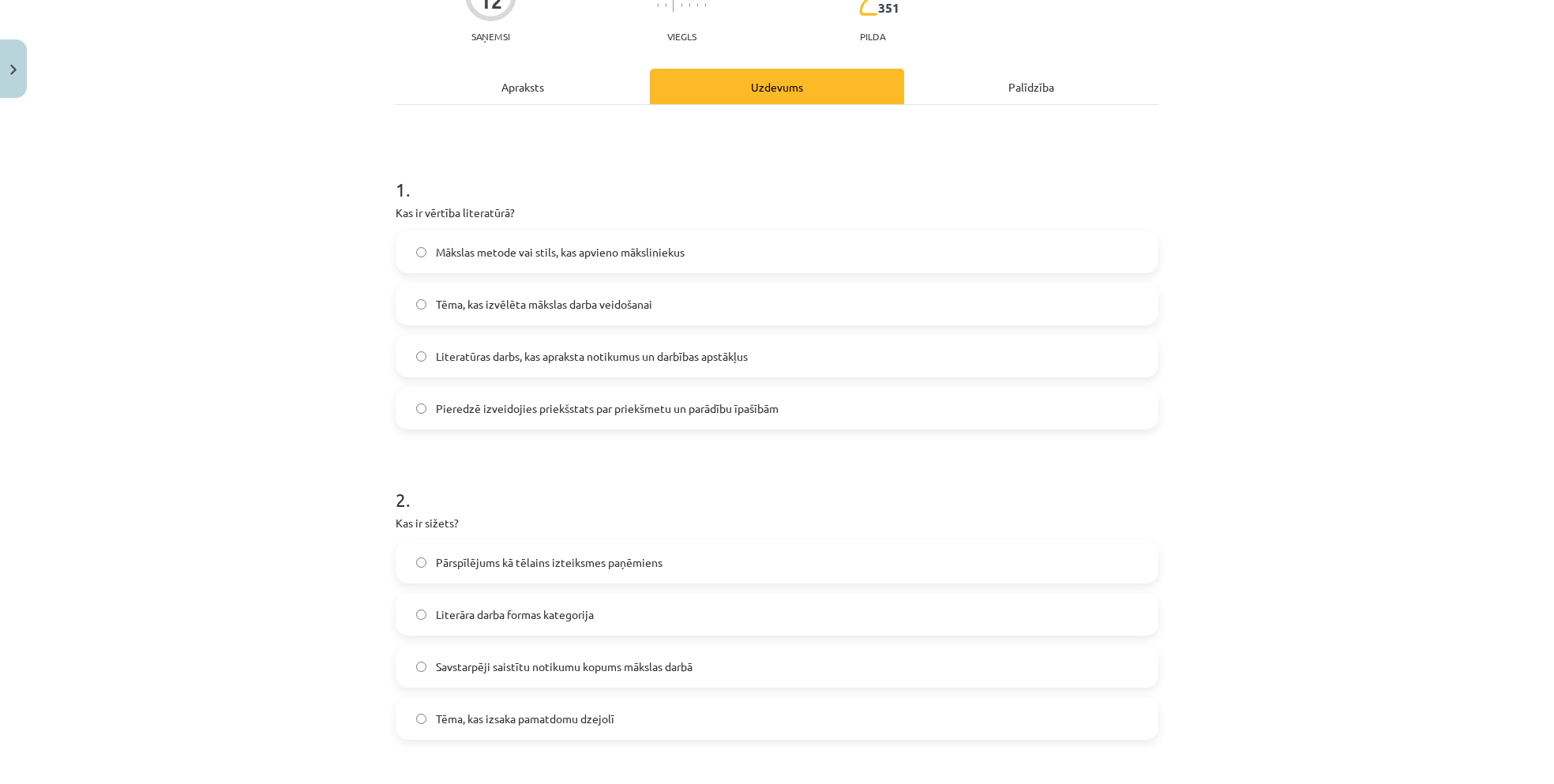
scroll to position [188, 0]
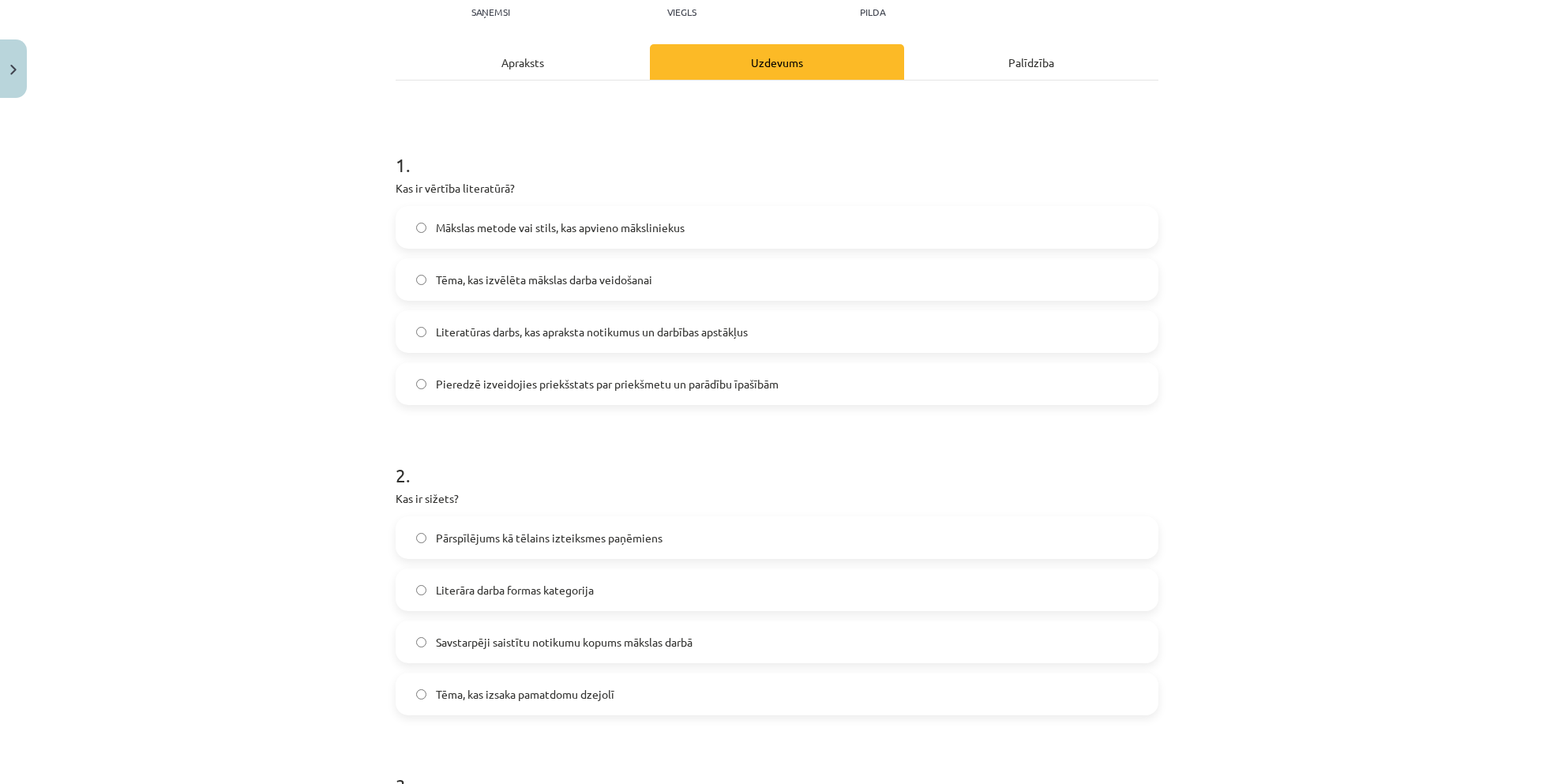
click at [483, 80] on hr at bounding box center [777, 80] width 763 height 1
click at [512, 60] on div "Apraksts" at bounding box center [522, 62] width 254 height 36
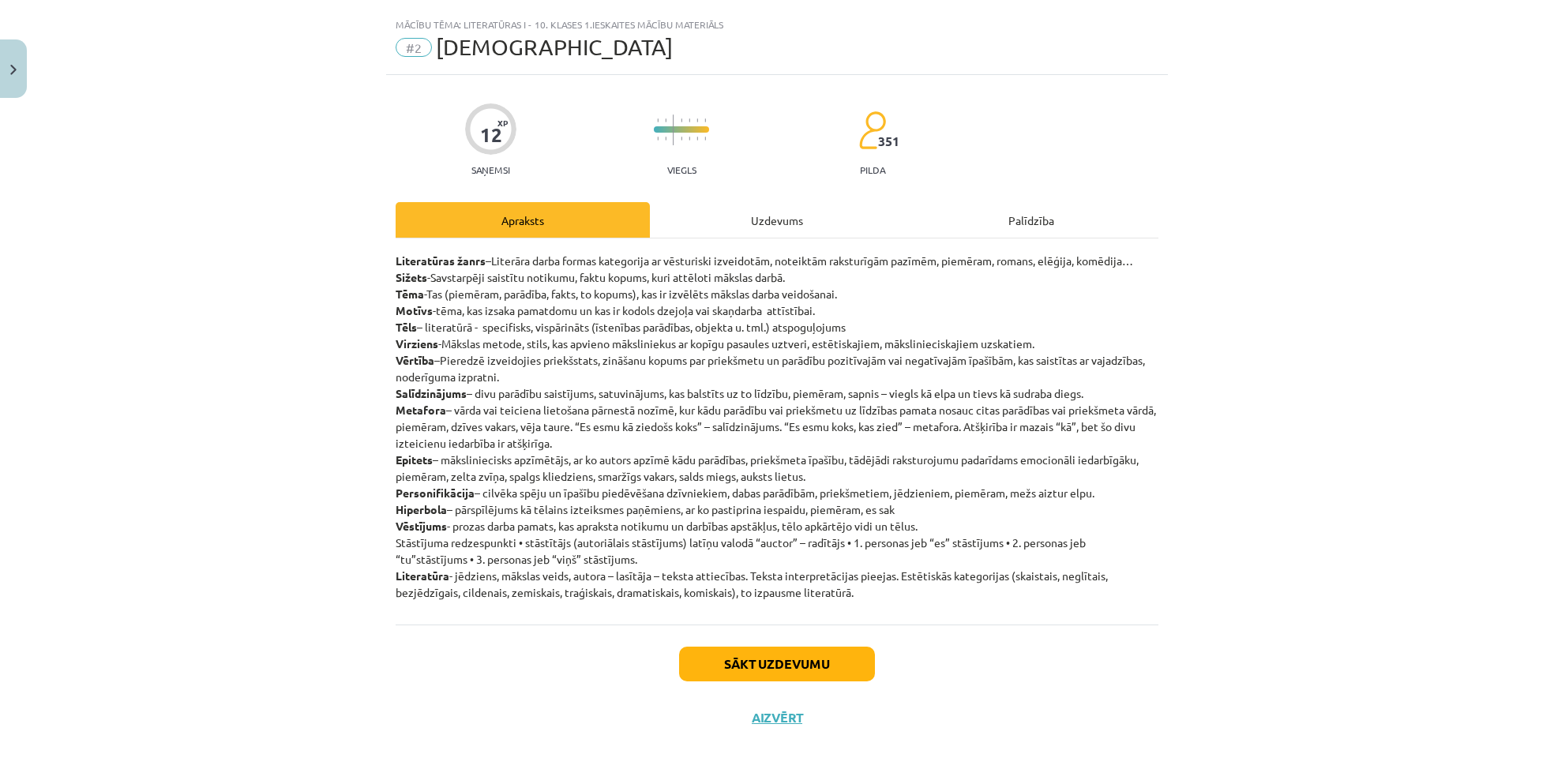
scroll to position [30, 0]
drag, startPoint x: 546, startPoint y: 278, endPoint x: 756, endPoint y: 245, distance: 212.6
click at [669, 271] on p "Literatūras žanrs –Literāra darba formas kategorija ar vēsturiski izveidotām, n…" at bounding box center [777, 427] width 763 height 348
click at [764, 218] on div "Uzdevums" at bounding box center [776, 220] width 254 height 36
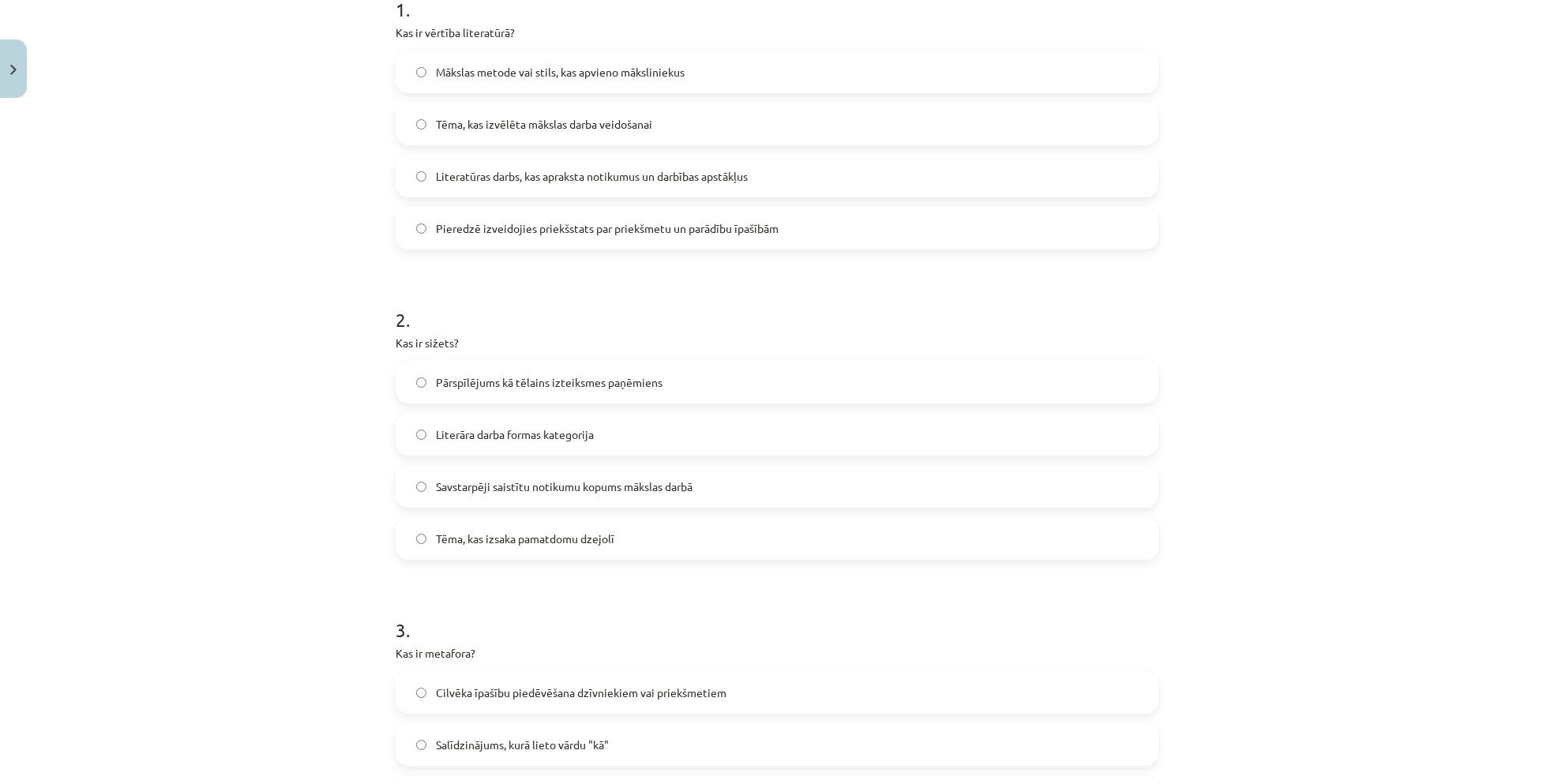
scroll to position [346, 0]
click at [564, 478] on span "Savstarpēji saistītu notikumu kopums mākslas darbā" at bounding box center [564, 484] width 257 height 17
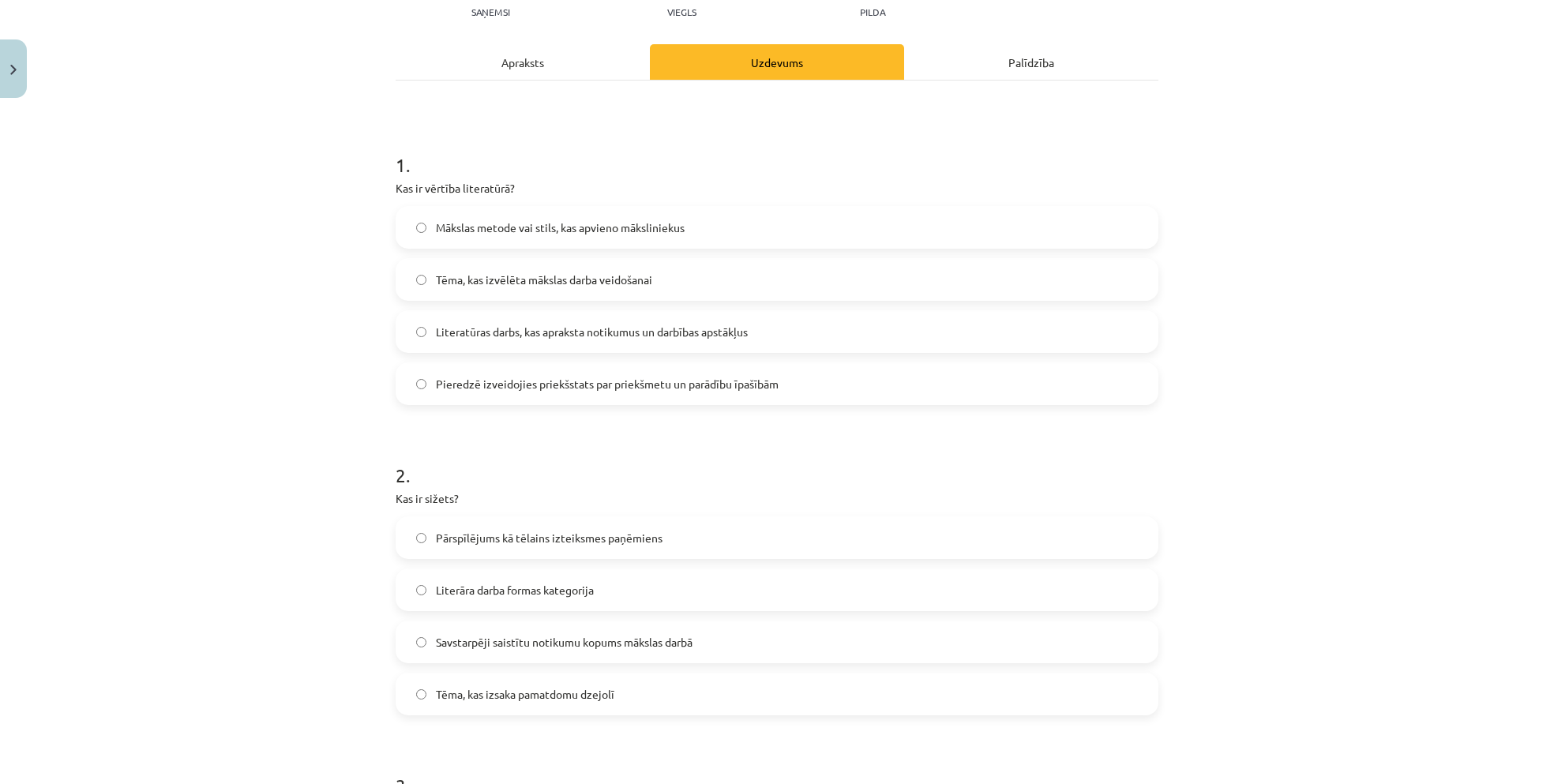
click at [530, 76] on div "Apraksts" at bounding box center [522, 62] width 254 height 36
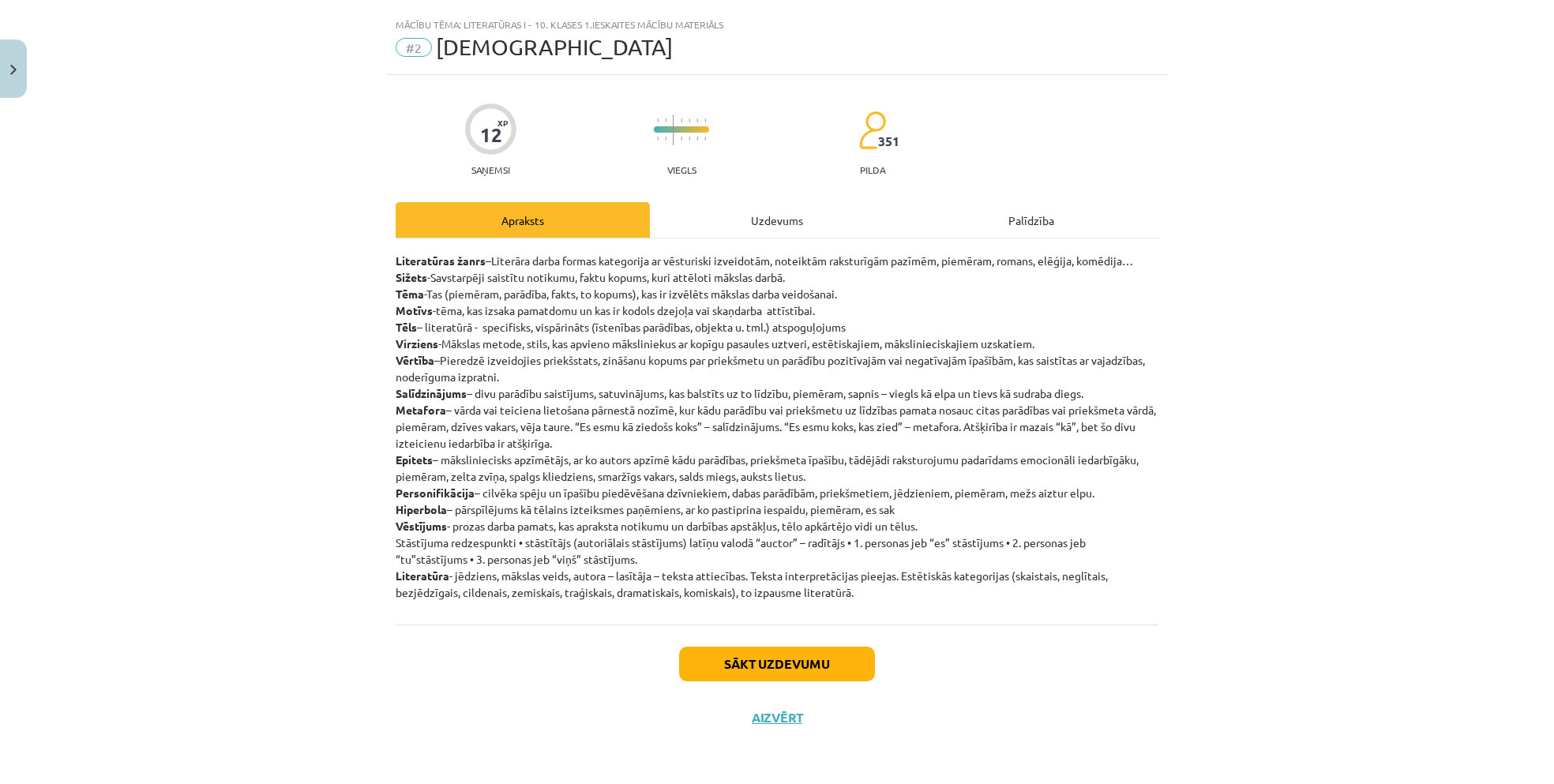
click at [717, 222] on div "Uzdevums" at bounding box center [776, 220] width 254 height 36
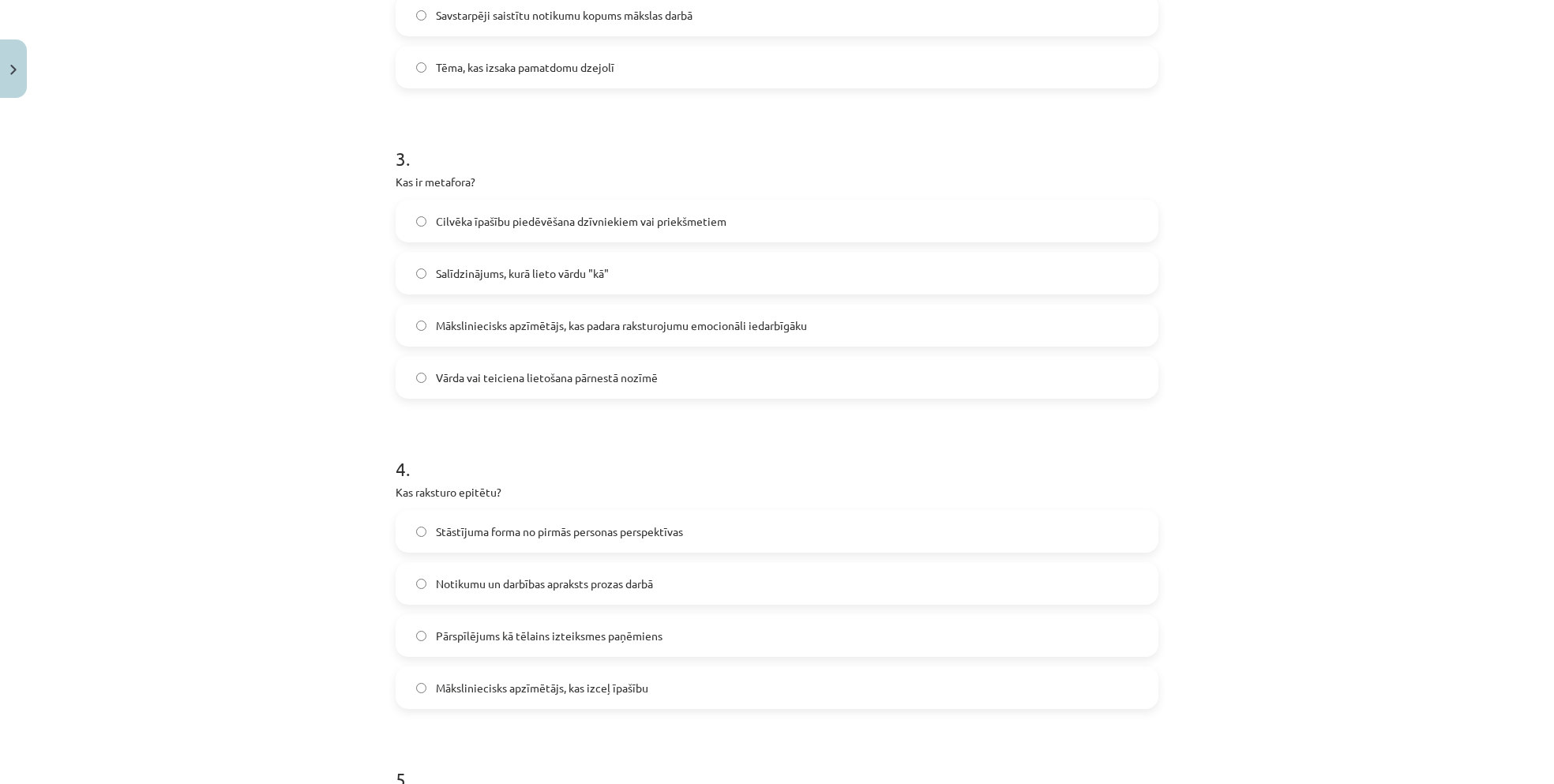
scroll to position [820, 0]
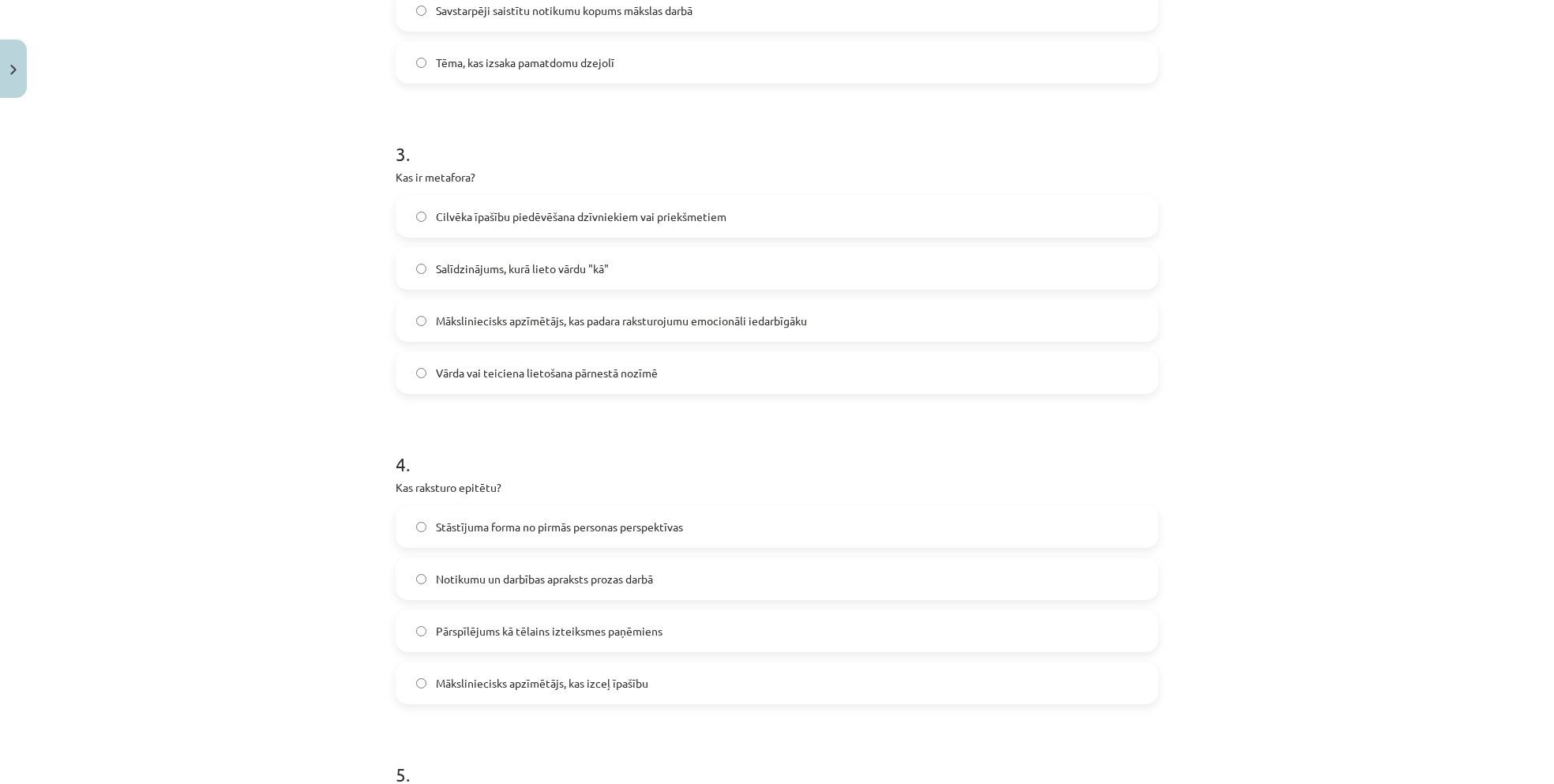
drag, startPoint x: 178, startPoint y: 577, endPoint x: 187, endPoint y: 566, distance: 14.2
click at [183, 570] on div "Mācību tēma: Literatūras i - 10. klases 1.ieskaites mācību materiāls #2 Jēdzien…" at bounding box center [777, 392] width 1554 height 784
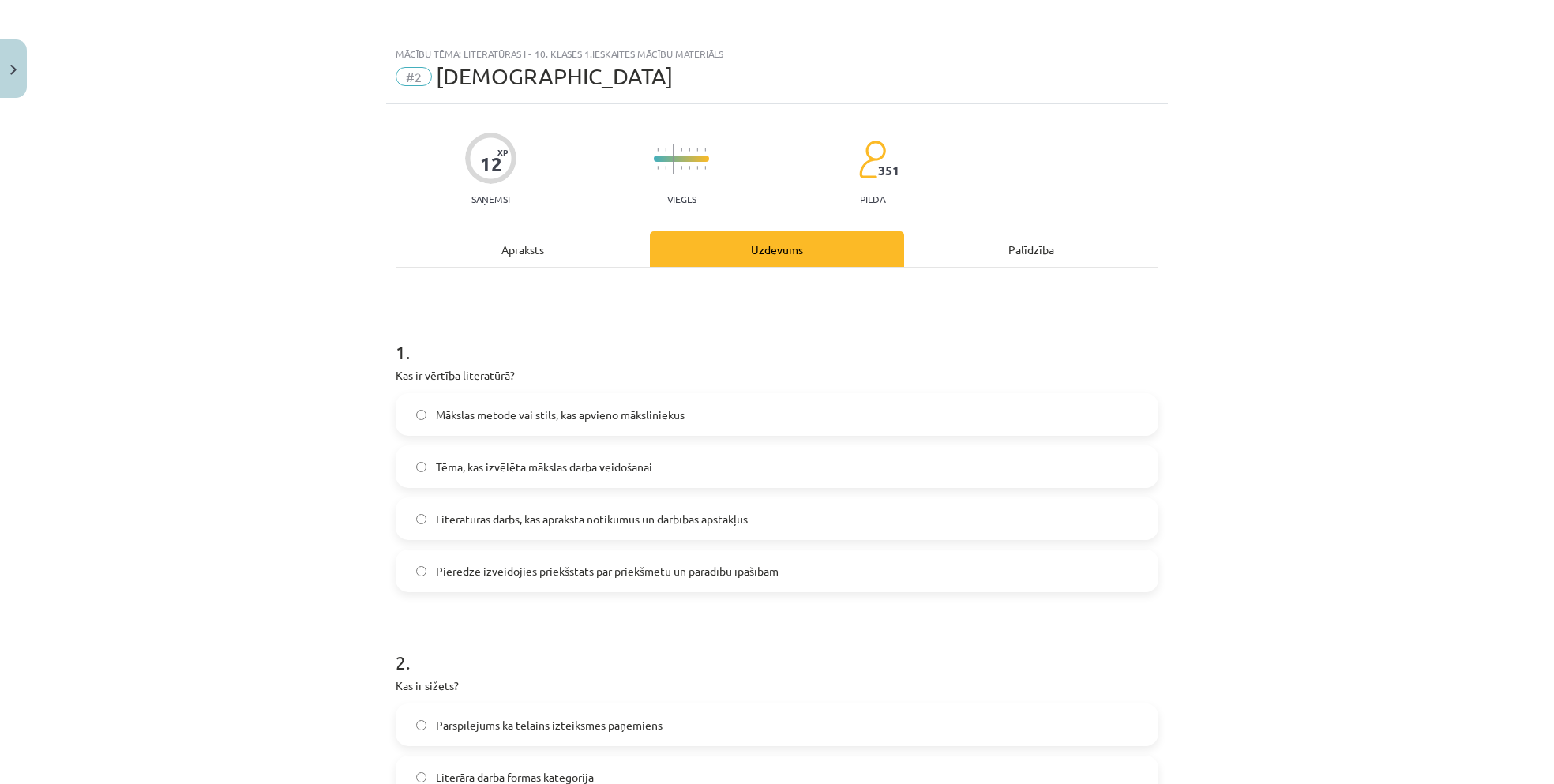
scroll to position [0, 0]
click at [529, 246] on div "Apraksts" at bounding box center [522, 250] width 254 height 36
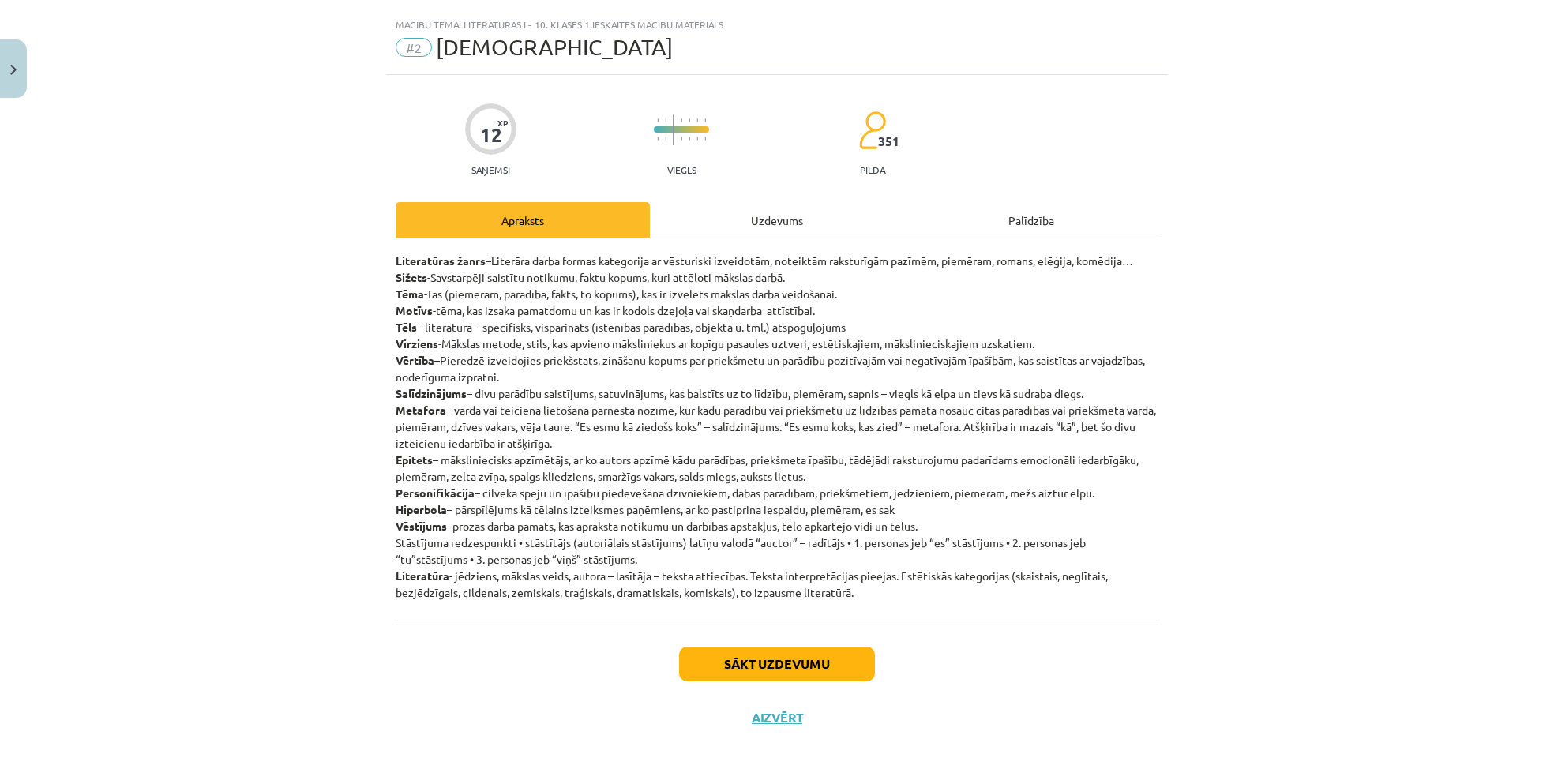
click at [70, 615] on div "Mācību tēma: Literatūras i - 10. klases 1.ieskaites mācību materiāls #2 Jēdzien…" at bounding box center [777, 392] width 1554 height 784
click at [1296, 549] on div "Mācību tēma: Literatūras i - 10. klases 1.ieskaites mācību materiāls #2 Jēdzien…" at bounding box center [777, 392] width 1554 height 784
drag, startPoint x: 389, startPoint y: 253, endPoint x: 1231, endPoint y: 599, distance: 910.3
click at [1231, 599] on div "Mācību tēma: Literatūras i - 10. klases 1.ieskaites mācību materiāls #2 Jēdzien…" at bounding box center [777, 392] width 1554 height 784
copy p "Literatūras žanrs –Literāra darba formas kategorija ar vēsturiski izveidotām, n…"
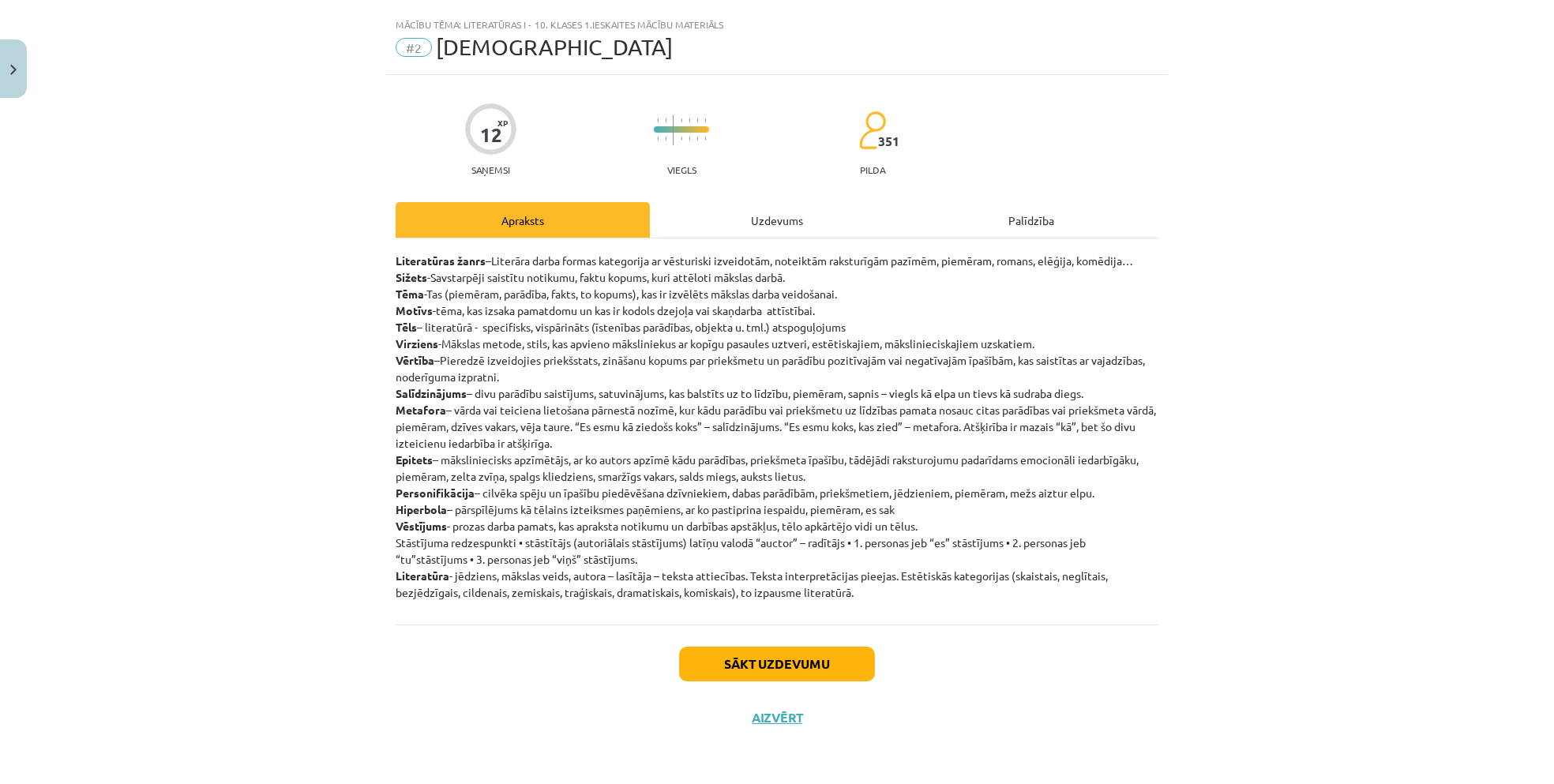
drag, startPoint x: 1350, startPoint y: 329, endPoint x: 1282, endPoint y: 354, distance: 72.4
click at [1348, 329] on div "Mācību tēma: Literatūras i - 10. klases 1.ieskaites mācību materiāls #2 Jēdzien…" at bounding box center [777, 392] width 1554 height 784
click at [790, 239] on div "Literatūras žanrs –Literāra darba formas kategorija ar vēsturiski izveidotām, n…" at bounding box center [777, 431] width 763 height 386
drag, startPoint x: 539, startPoint y: 44, endPoint x: 386, endPoint y: 57, distance: 153.6
click at [386, 57] on div "Mācību tēma: Literatūras i - 10. klases 1.ieskaites mācību materiāls #2 Jēdzieni" at bounding box center [777, 42] width 782 height 66
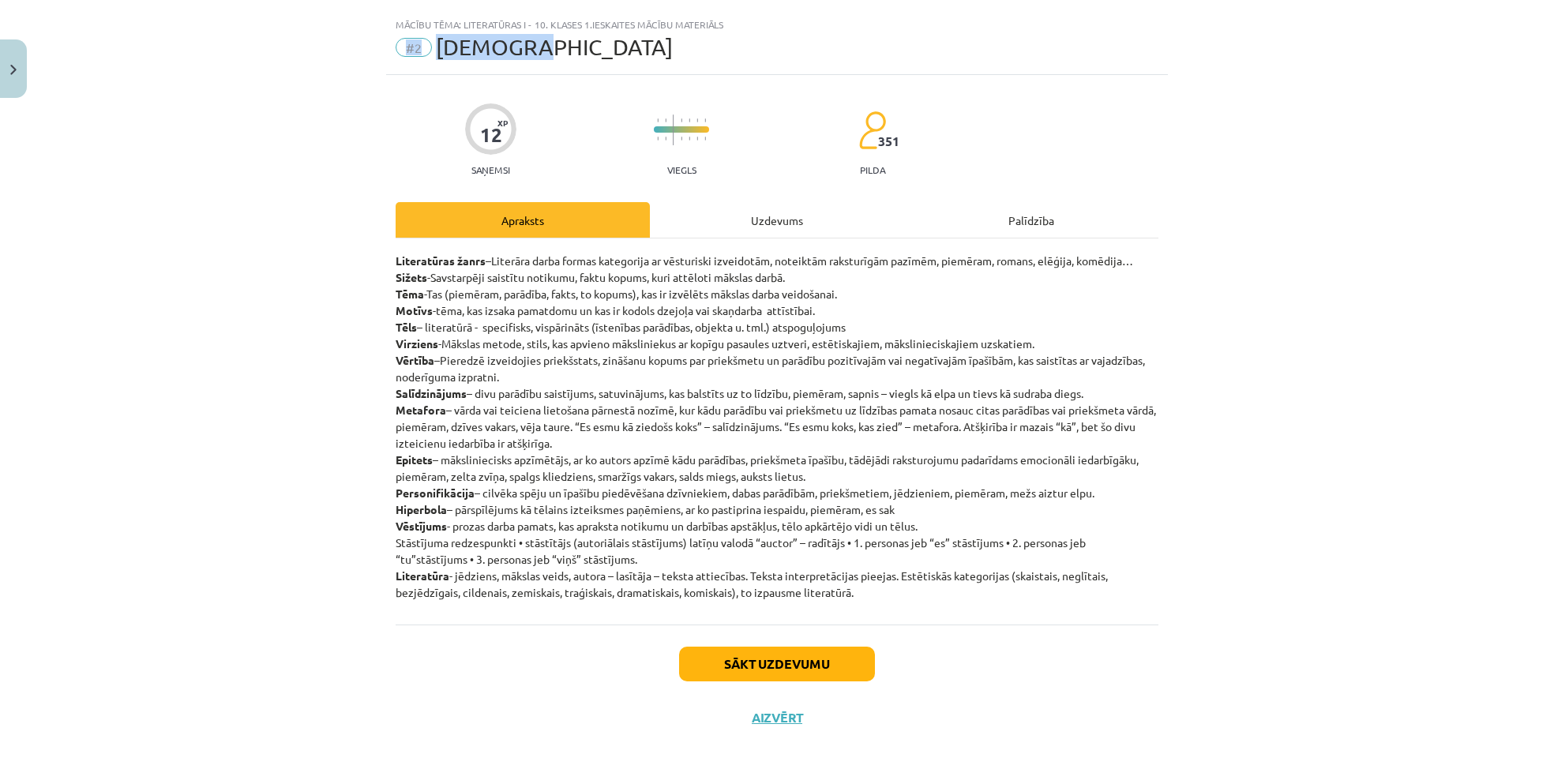
copy div "#2 Jēdzieni"
click at [1081, 288] on p "Literatūras žanrs –Literāra darba formas kategorija ar vēsturiski izveidotām, n…" at bounding box center [777, 427] width 763 height 348
click at [784, 217] on div "Uzdevums" at bounding box center [776, 220] width 254 height 36
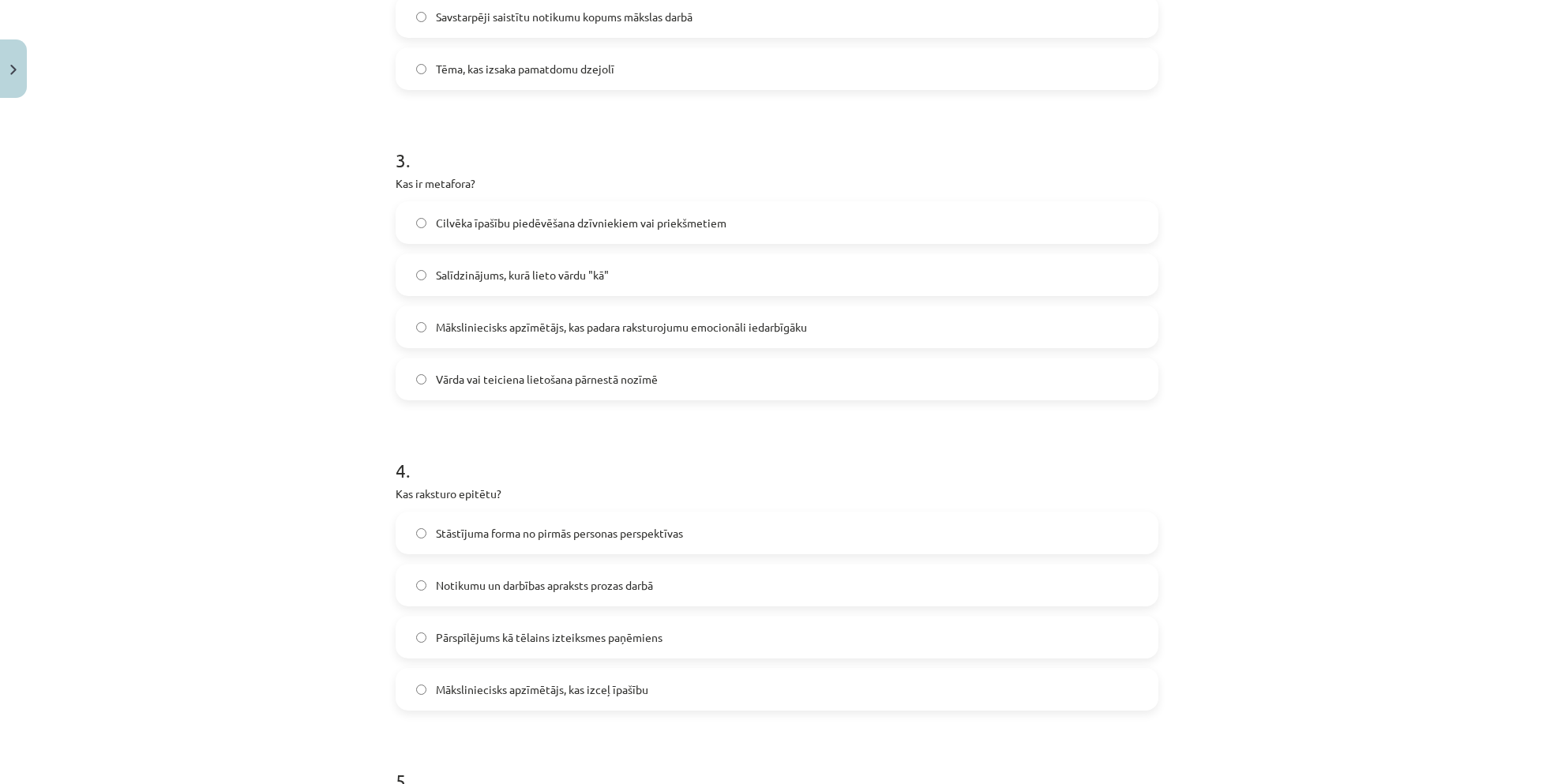
scroll to position [820, 0]
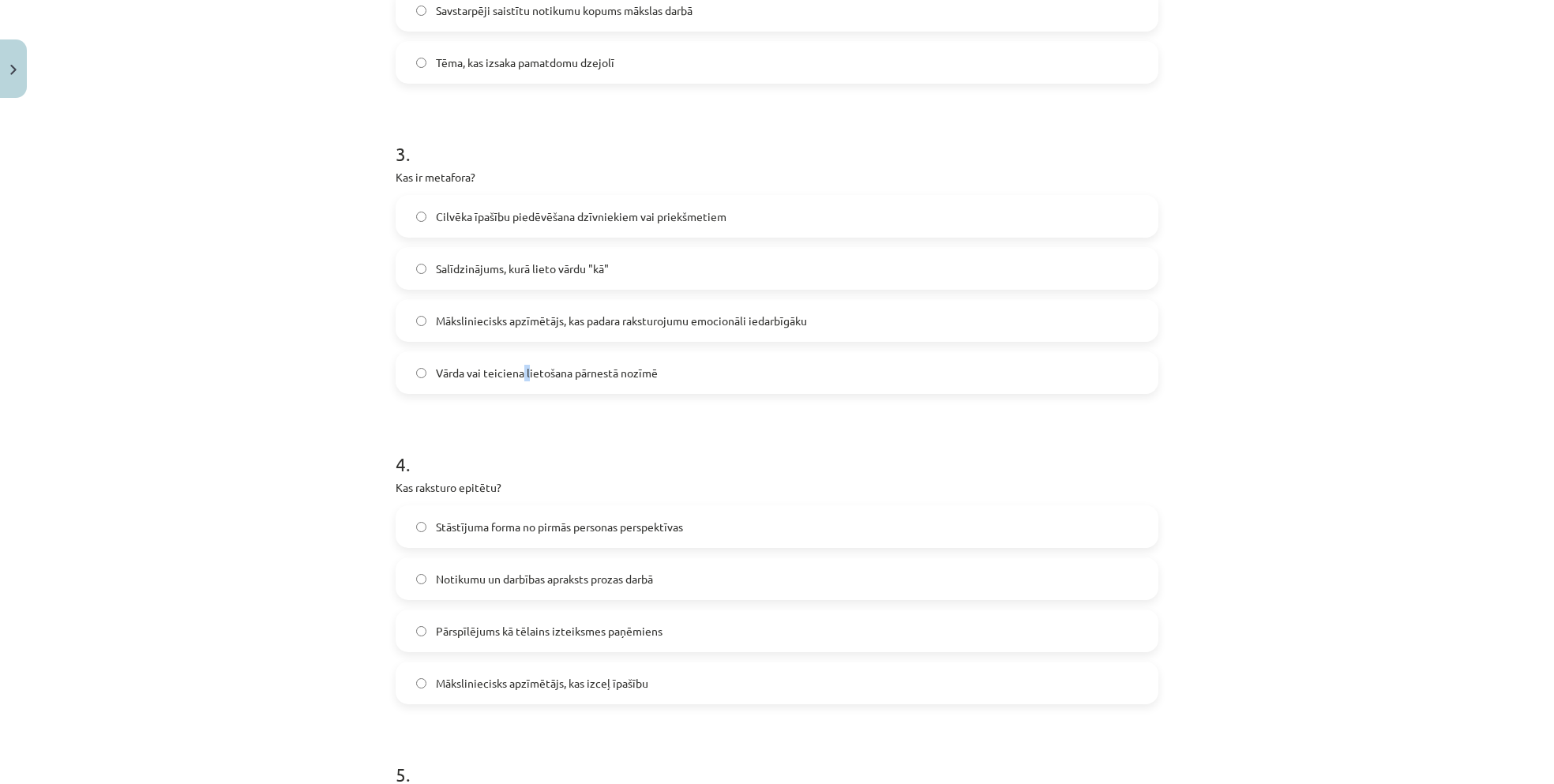
click at [525, 384] on label "Vārda vai teiciena lietošana pārnestā nozīmē" at bounding box center [777, 373] width 760 height 39
click at [526, 384] on label "Vārda vai teiciena lietošana pārnestā nozīmē" at bounding box center [777, 373] width 760 height 39
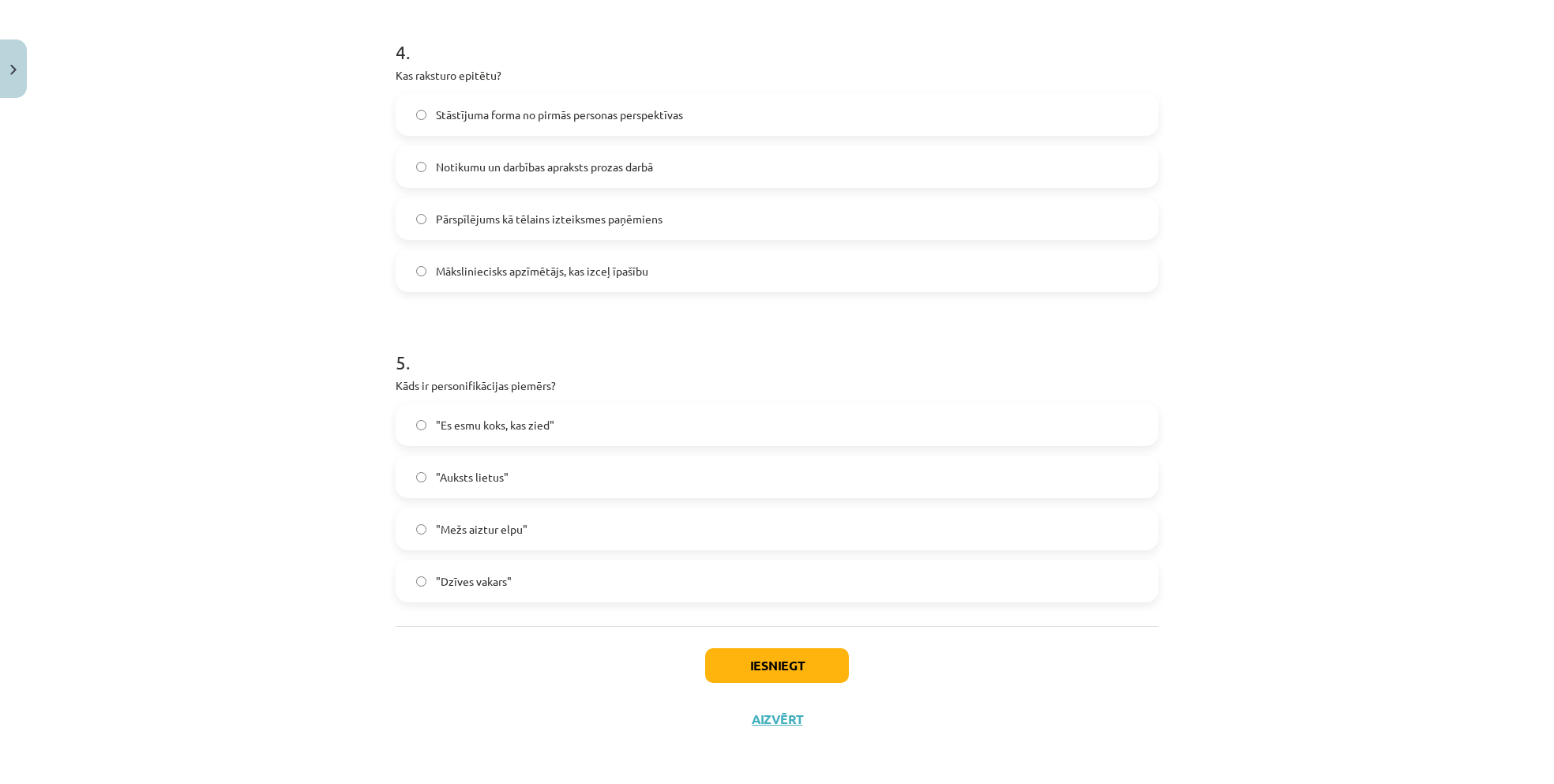
scroll to position [1233, 0]
click at [452, 544] on label ""Mežs aiztur elpu"" at bounding box center [777, 527] width 760 height 39
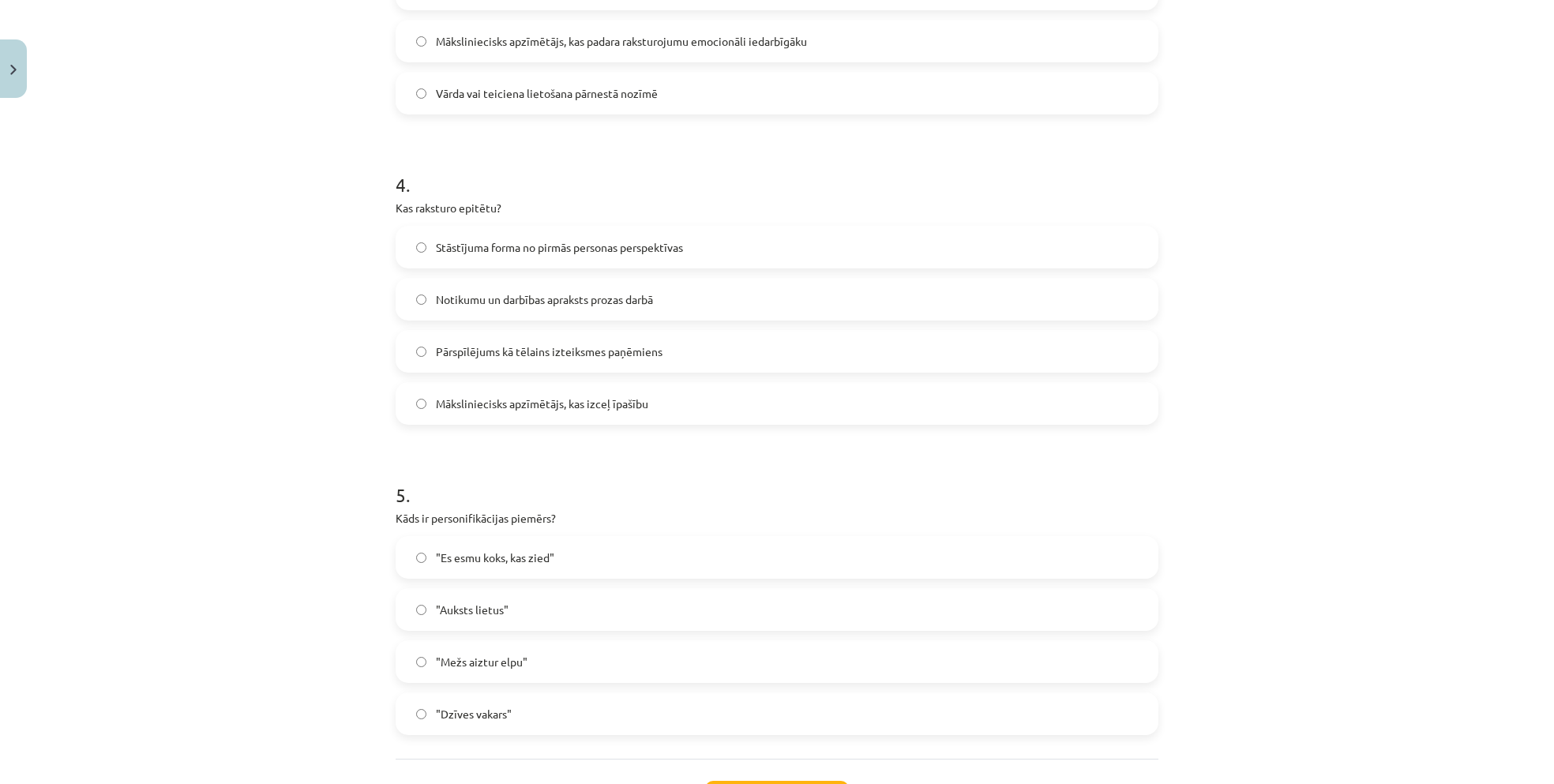
scroll to position [1075, 0]
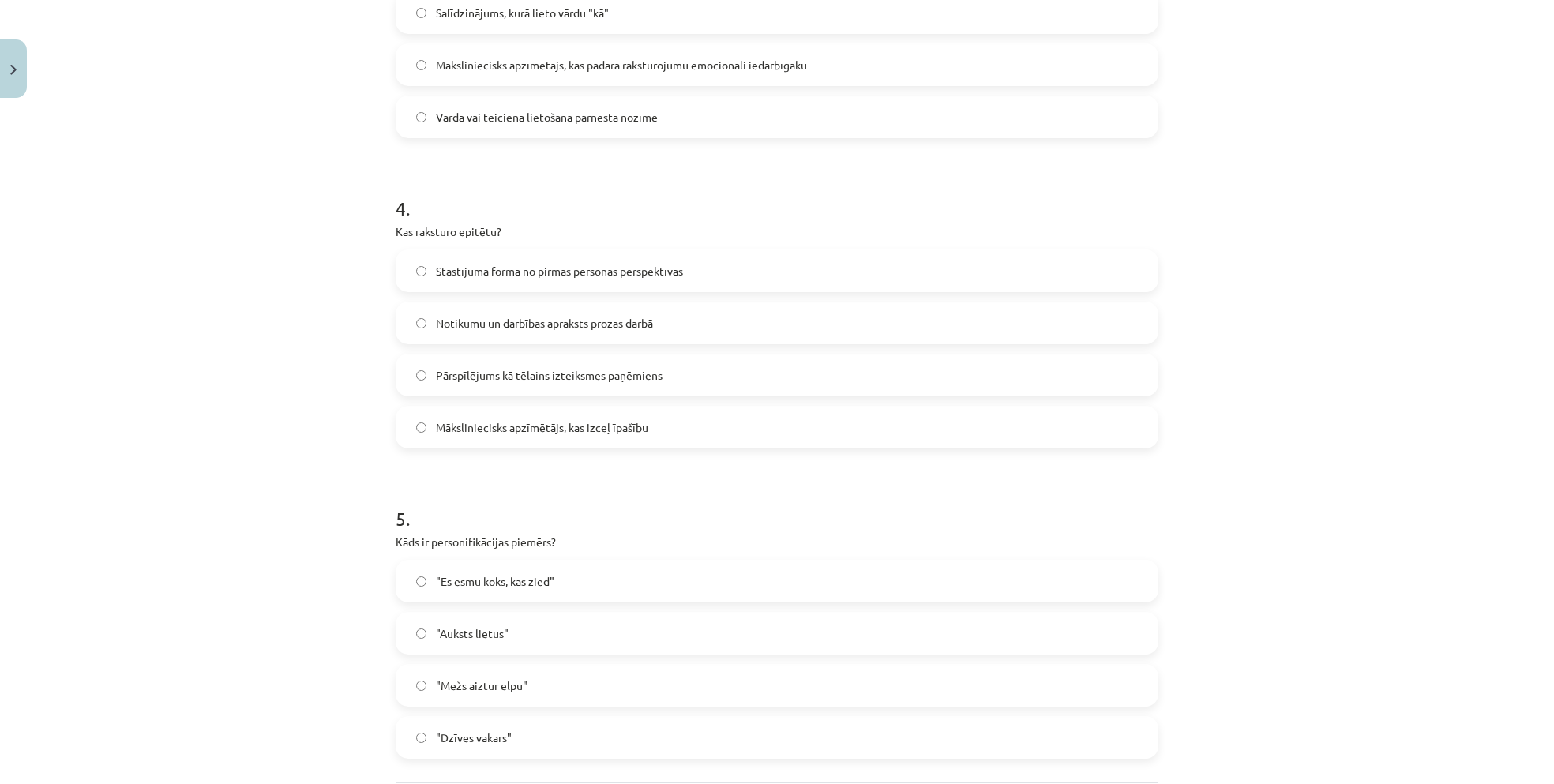
click at [691, 415] on label "Māksliniecisks apzīmētājs, kas izceļ īpašību" at bounding box center [777, 427] width 760 height 39
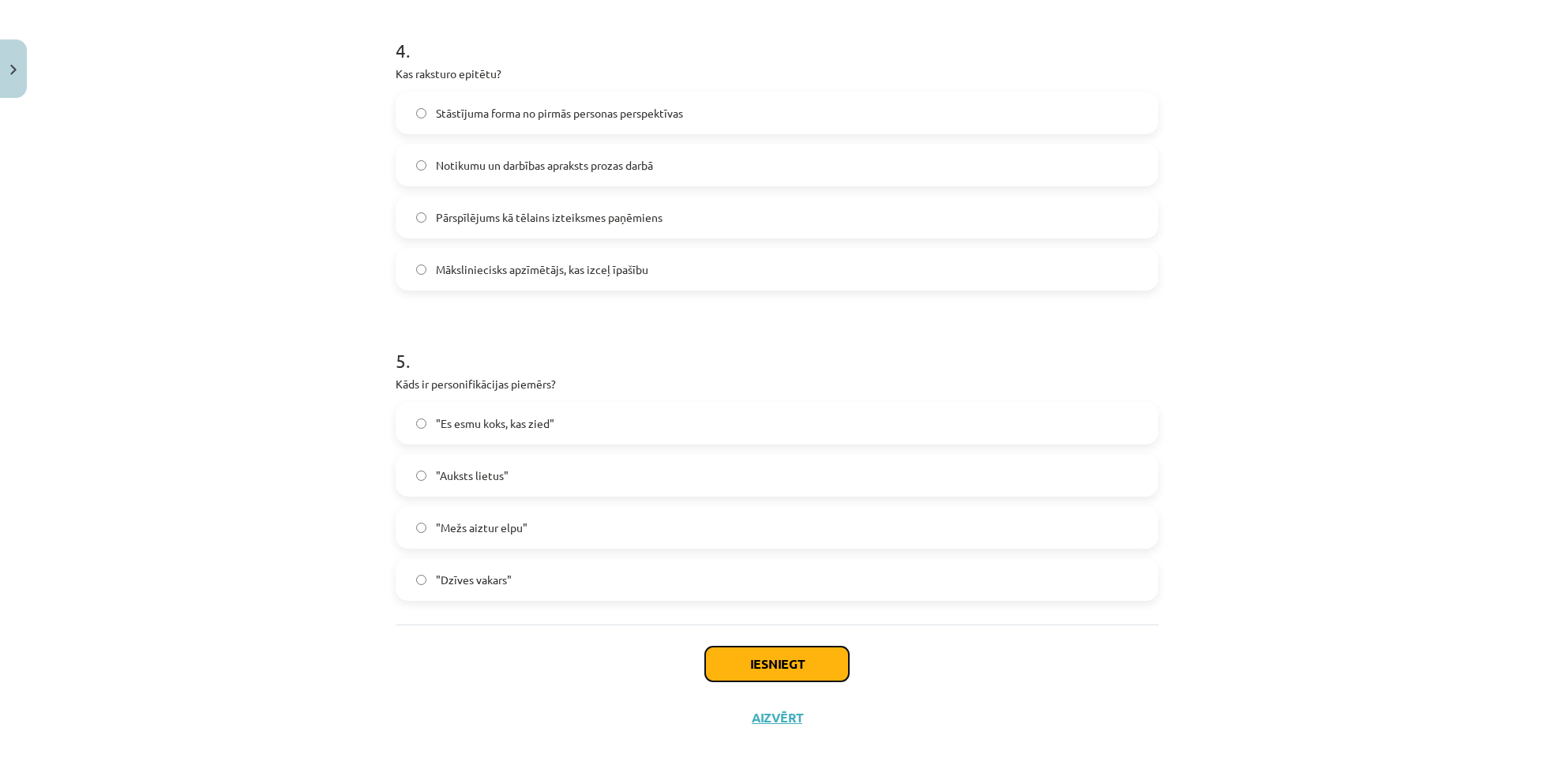
click at [799, 647] on button "Iesniegt" at bounding box center [776, 663] width 143 height 35
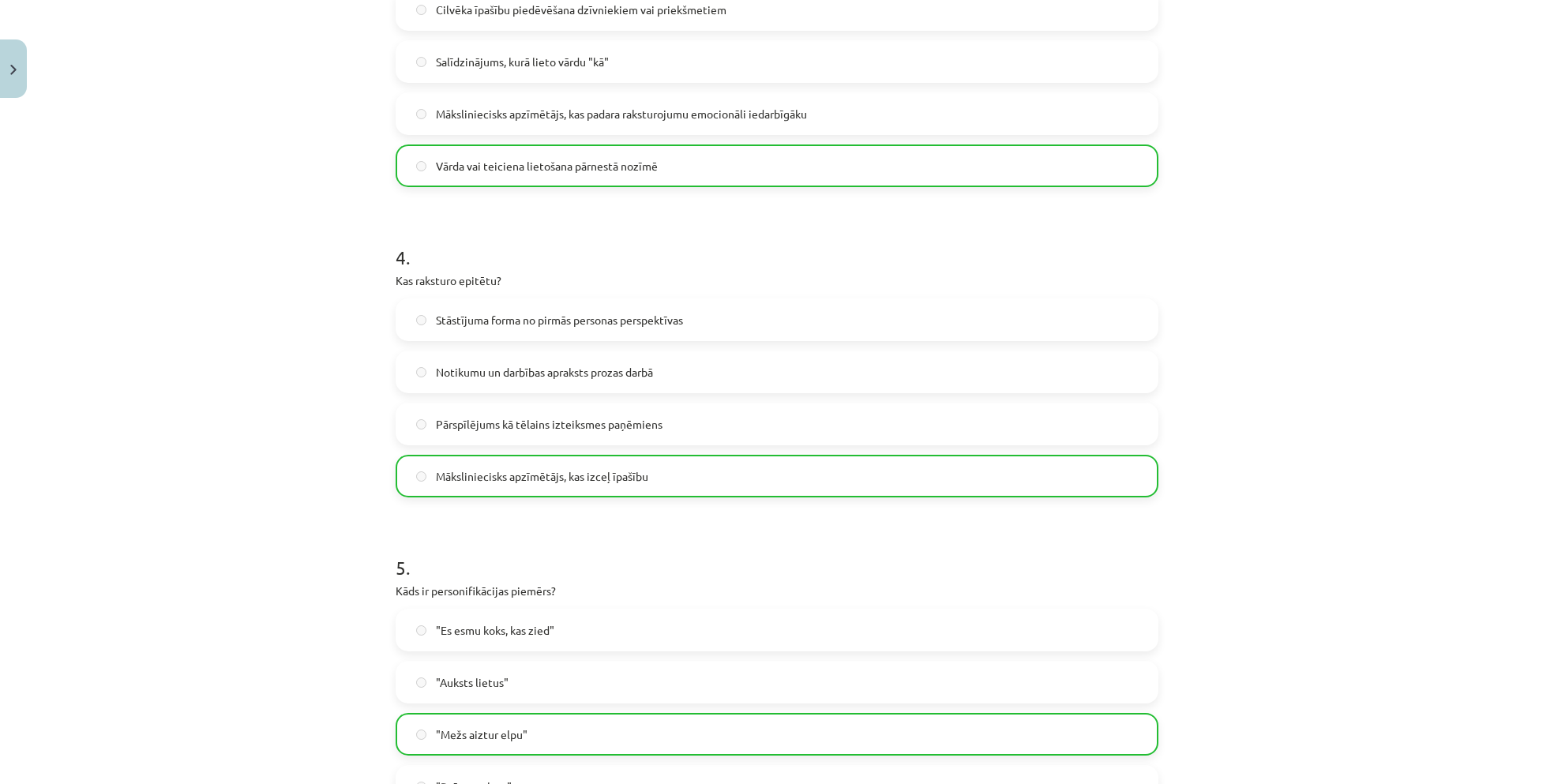
scroll to position [1283, 0]
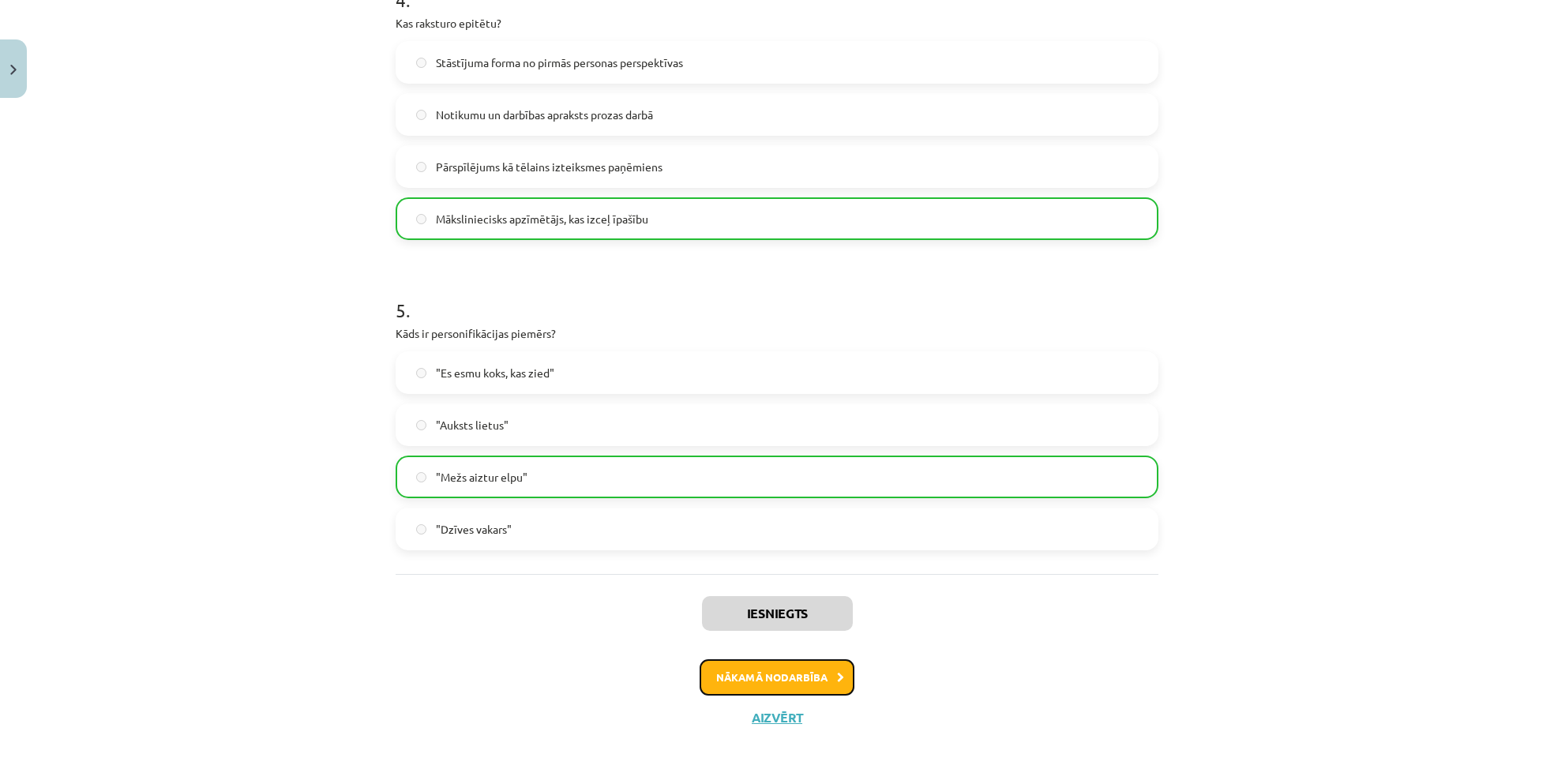
click at [776, 676] on button "Nākamā nodarbība" at bounding box center [776, 677] width 155 height 37
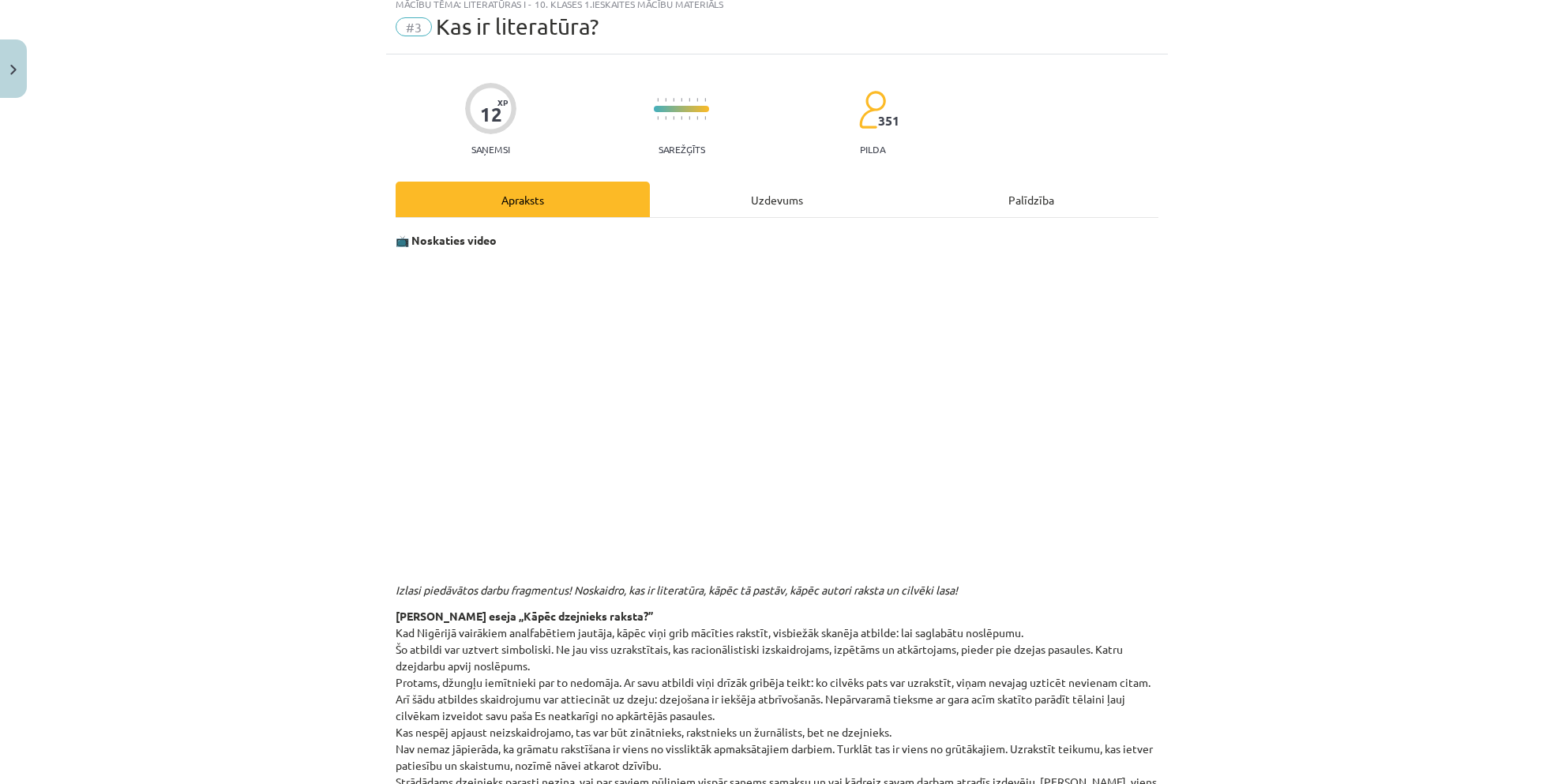
scroll to position [39, 0]
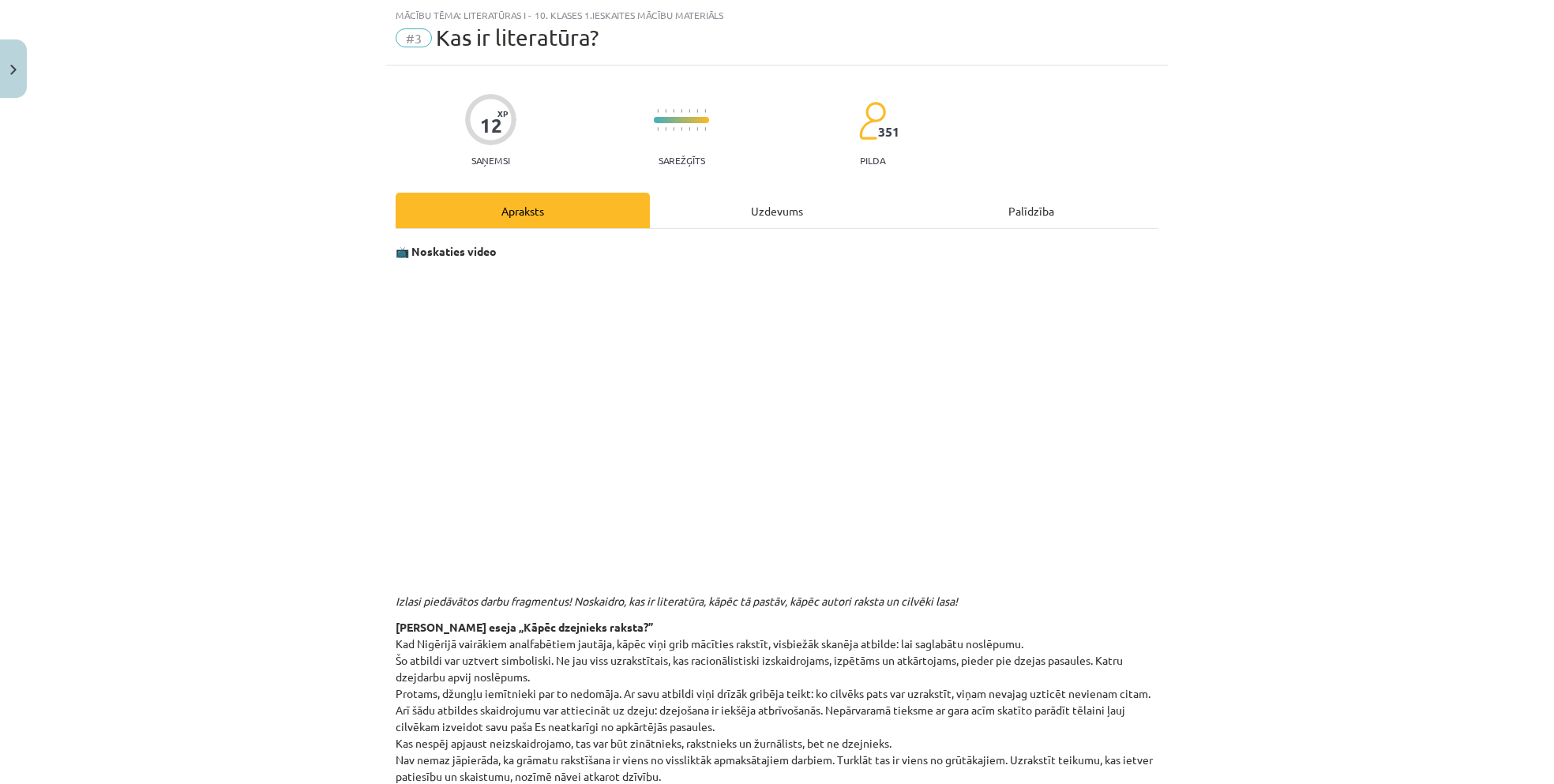
click at [719, 199] on div "Uzdevums" at bounding box center [776, 211] width 254 height 36
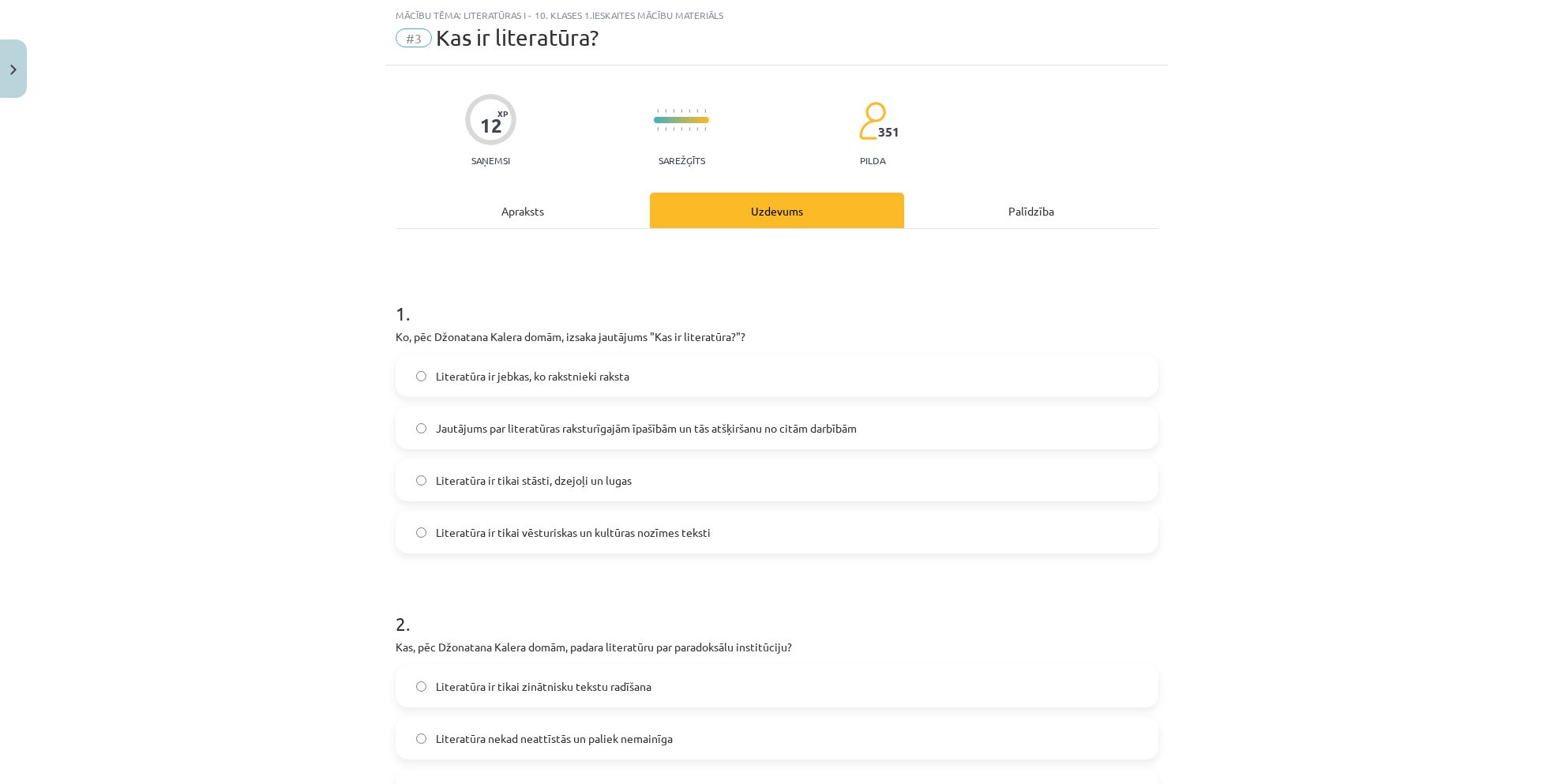
click at [534, 213] on div "Apraksts" at bounding box center [522, 211] width 254 height 36
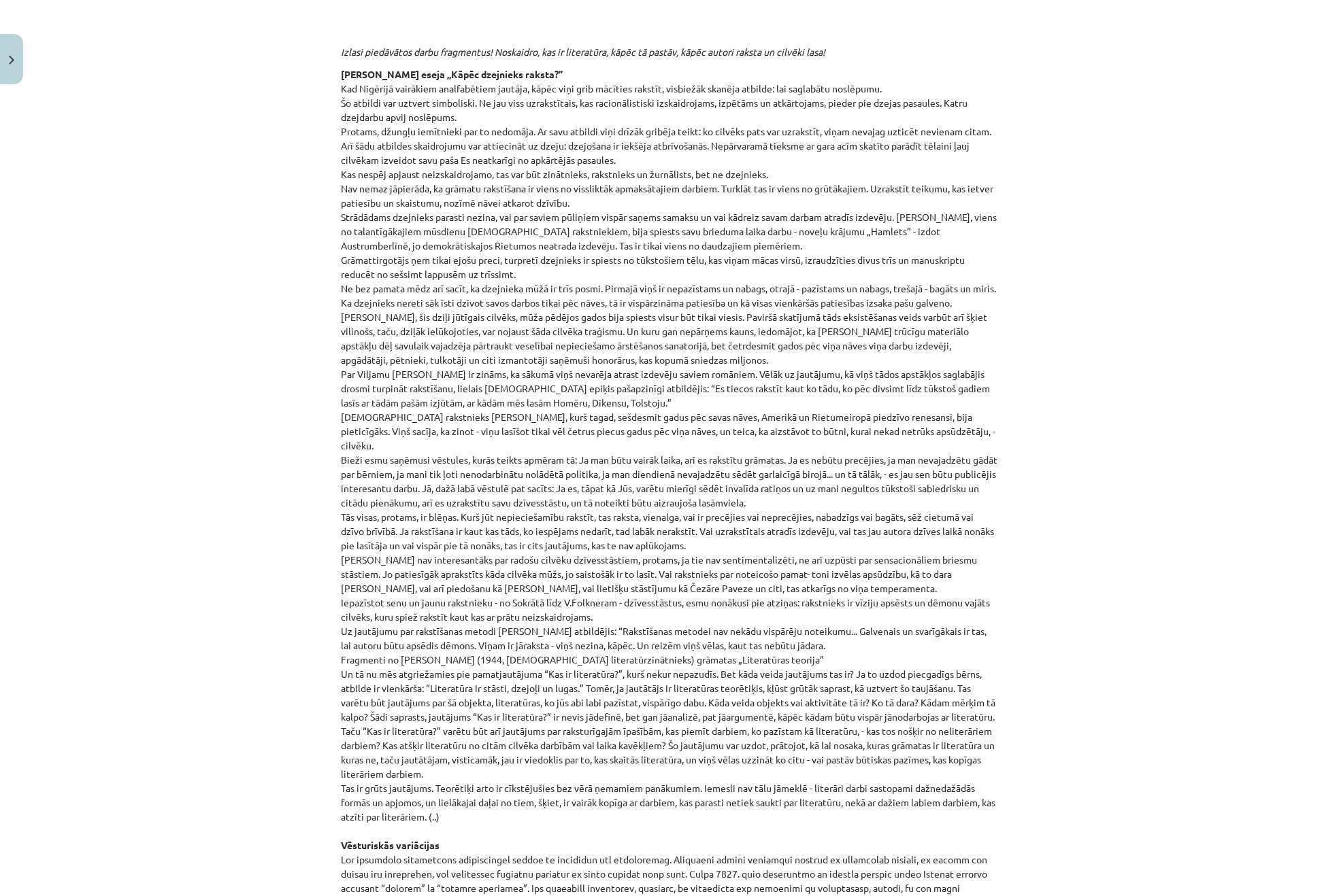
scroll to position [499, 0]
click at [200, 675] on div "Mācību tēma: Literatūras i - 10. klases 1.ieskaites mācību materiāls #3 Kas ir …" at bounding box center [670, 448] width 1339 height 896
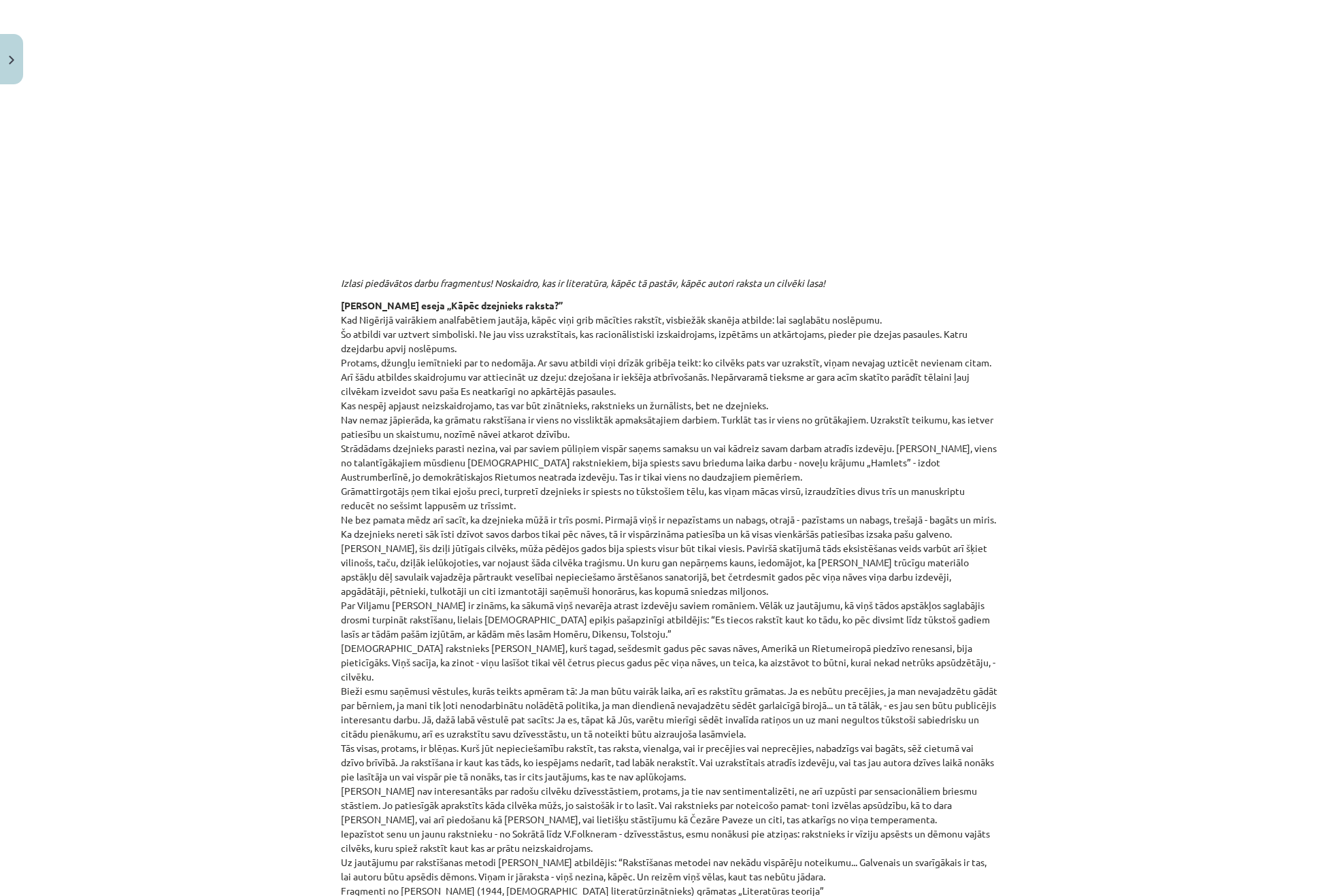
scroll to position [227, 0]
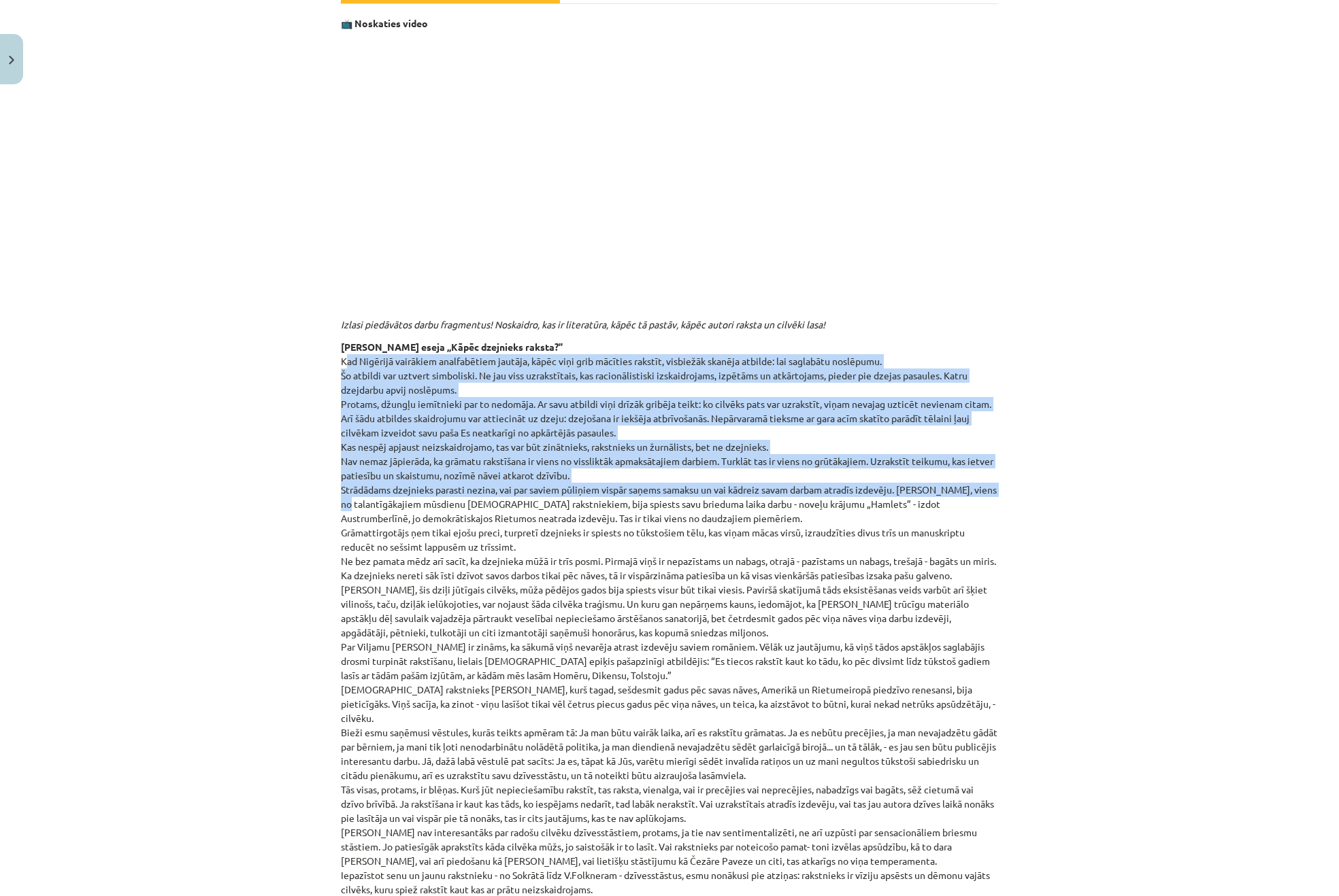
drag, startPoint x: 338, startPoint y: 358, endPoint x: 1009, endPoint y: 491, distance: 684.1
click at [1009, 491] on div "Mācību tēma: Literatūras i - 10. klases 1.ieskaites mācību materiāls #3 Kas ir …" at bounding box center [670, 448] width 1339 height 896
click at [1015, 491] on div "Mācību tēma: Literatūras i - 10. klases 1.ieskaites mācību materiāls #3 Kas ir …" at bounding box center [670, 448] width 1339 height 896
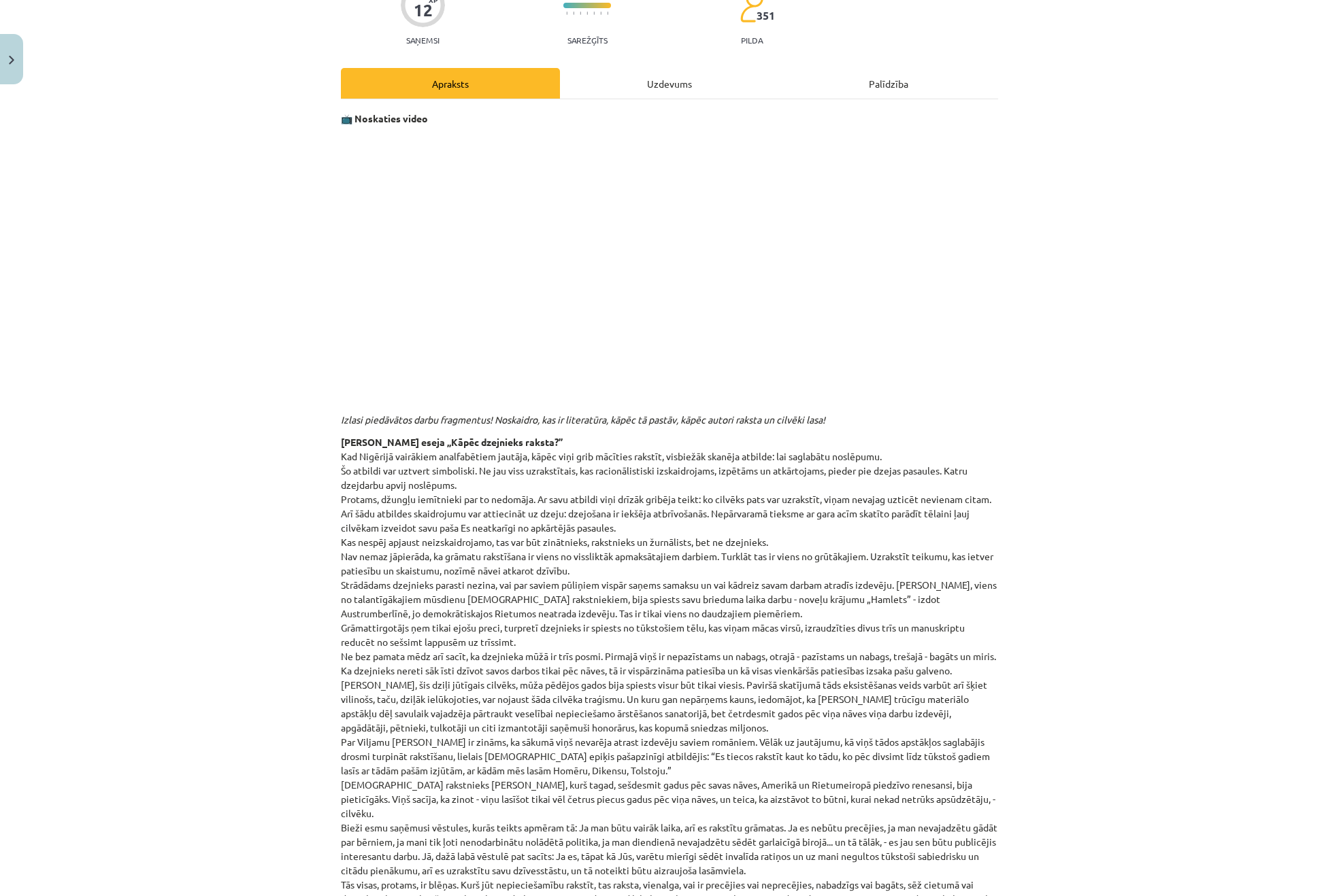
scroll to position [0, 0]
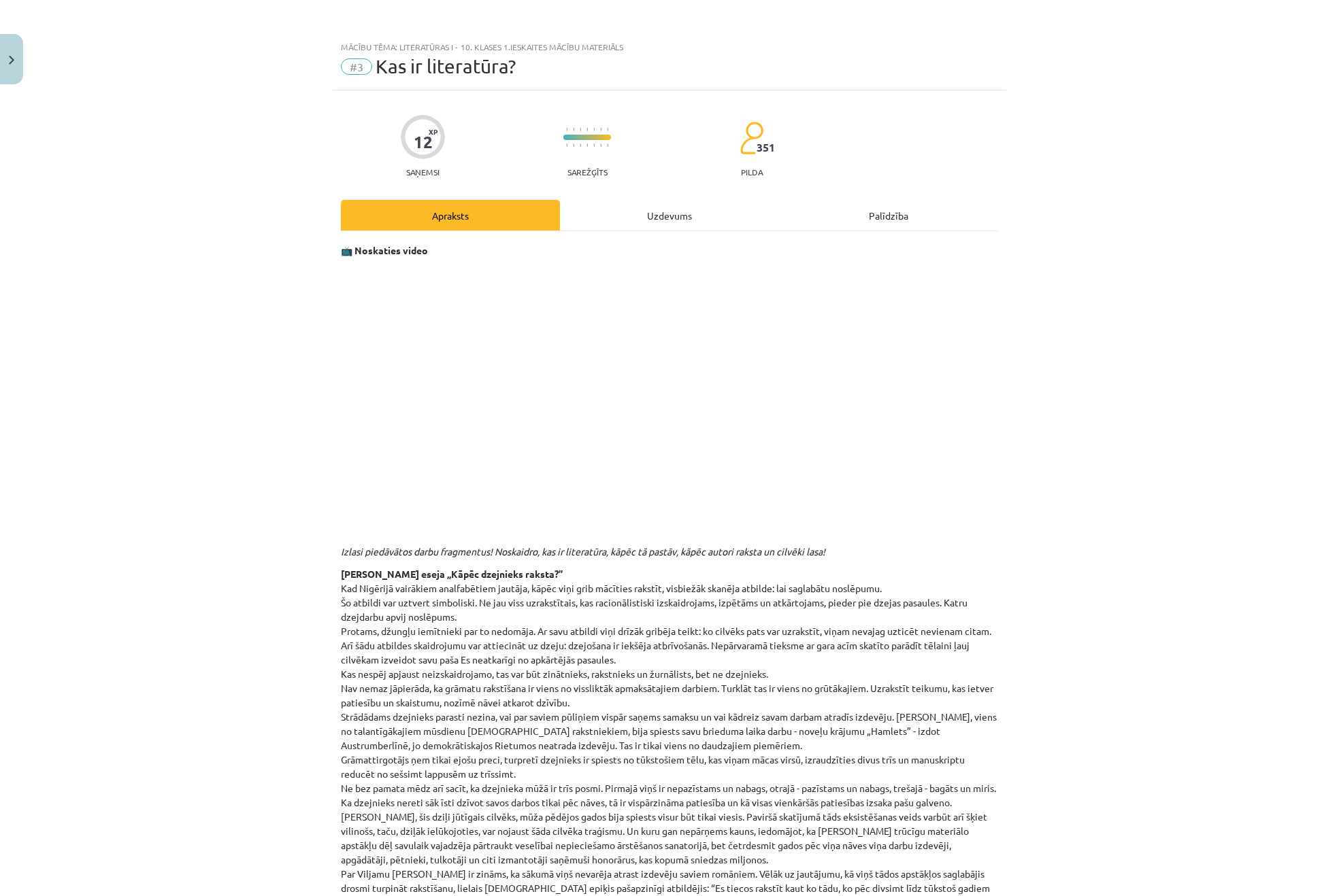
click at [673, 212] on div "Uzdevums" at bounding box center [669, 216] width 219 height 31
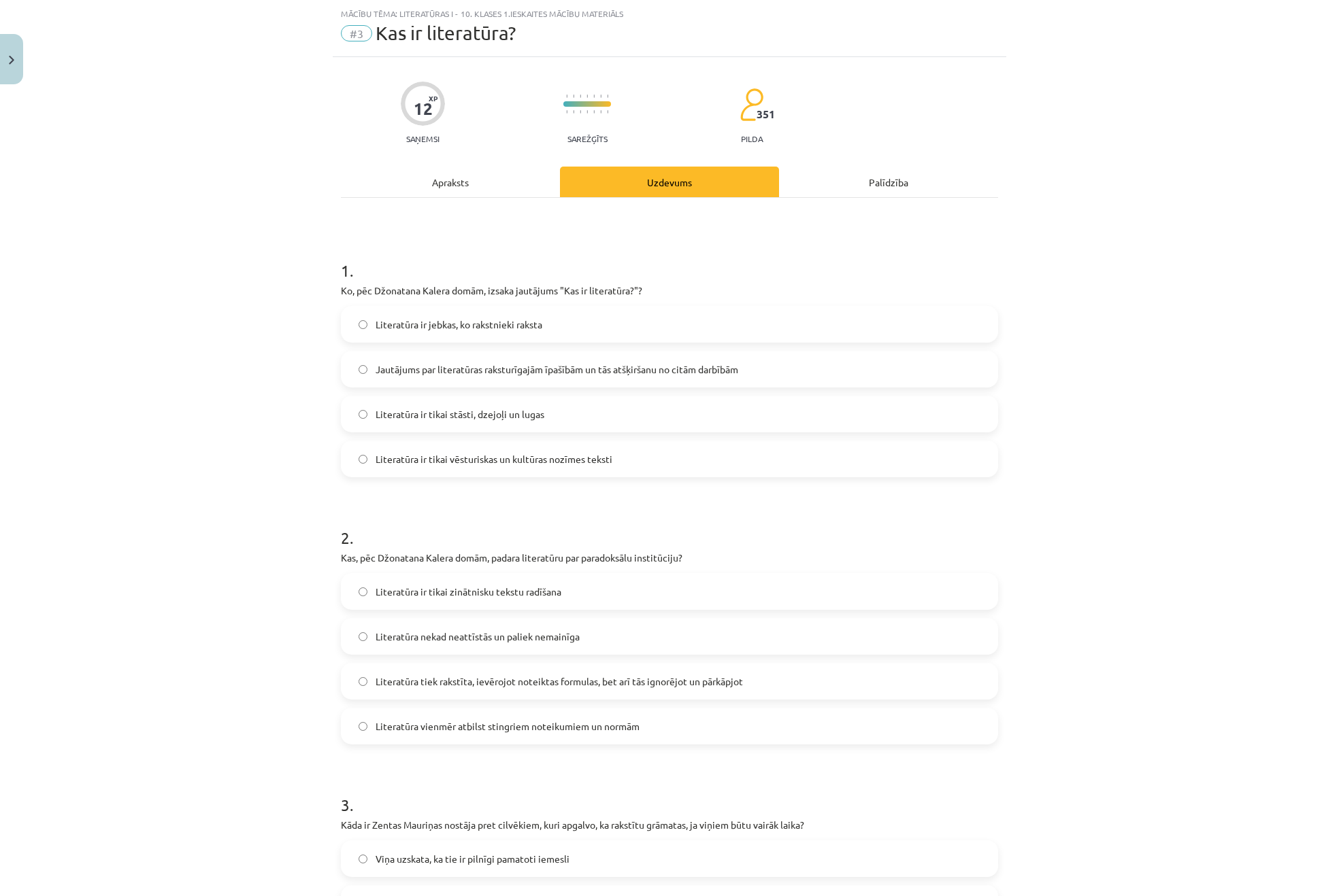
scroll to position [34, 0]
click at [479, 179] on div "Apraksts" at bounding box center [450, 182] width 219 height 31
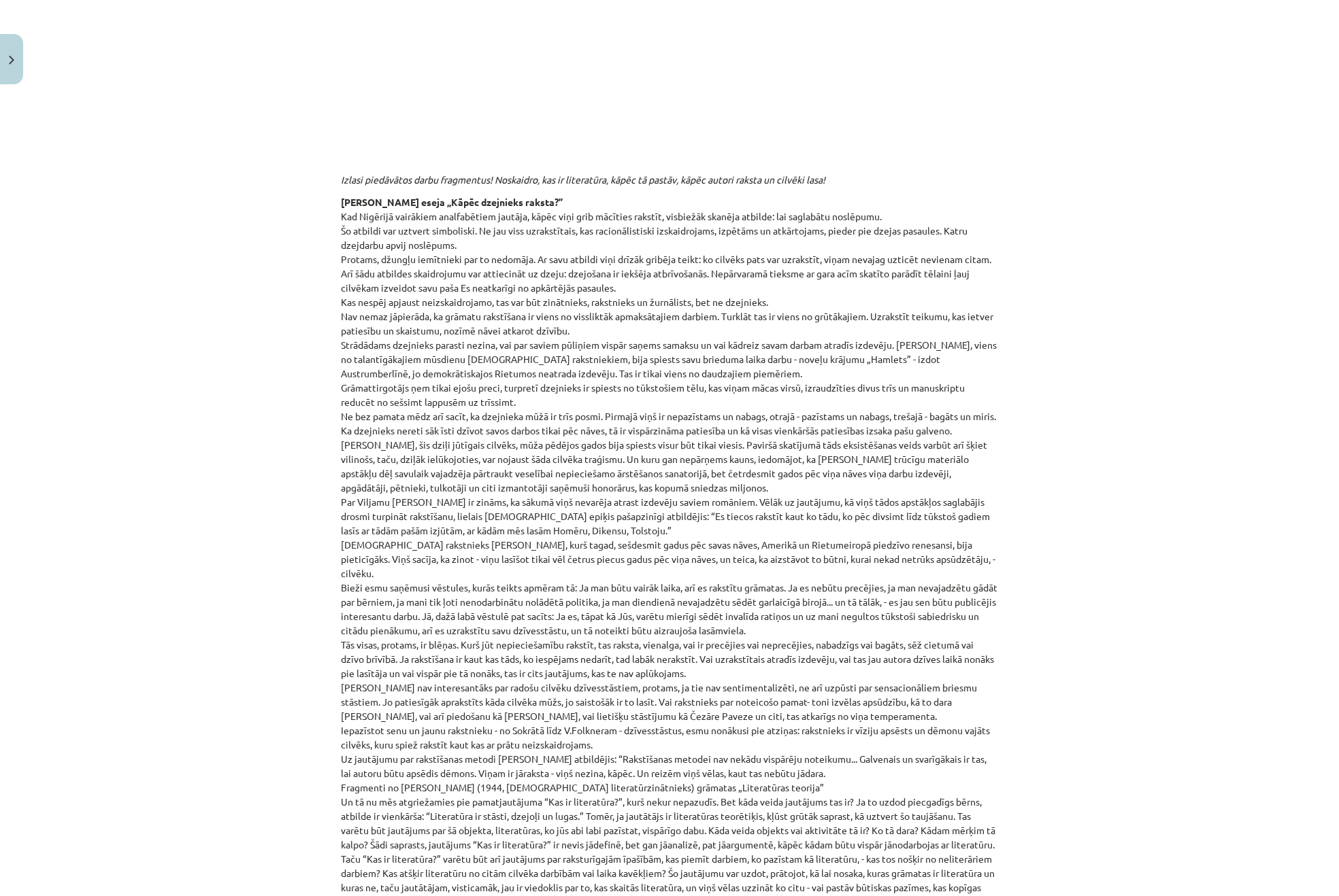
scroll to position [374, 0]
click at [1224, 675] on div "Mācību tēma: Literatūras i - 10. klases 1.ieskaites mācību materiāls #3 Kas ir …" at bounding box center [670, 448] width 1339 height 896
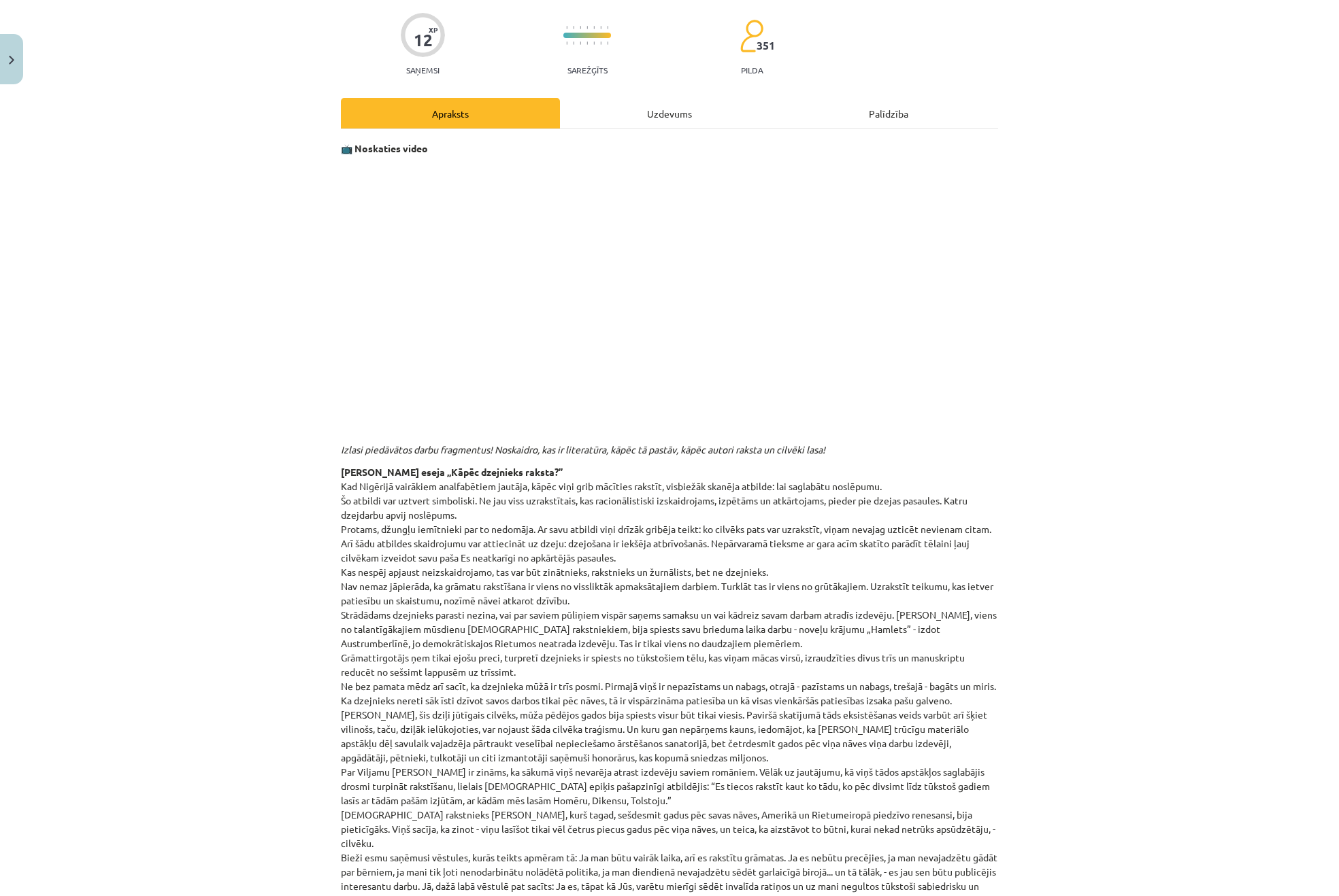
click at [698, 107] on div "Uzdevums" at bounding box center [669, 113] width 219 height 31
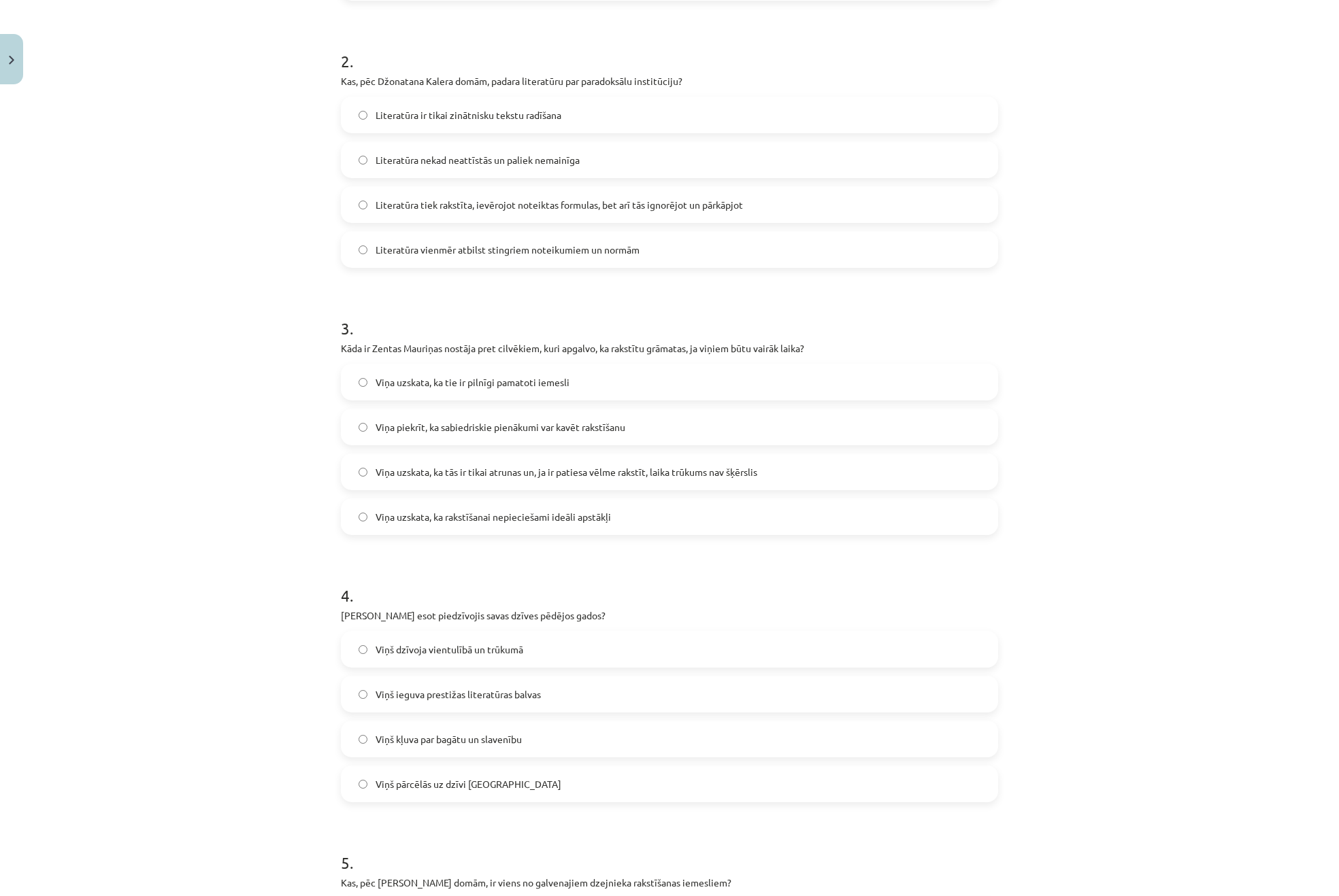
scroll to position [841, 0]
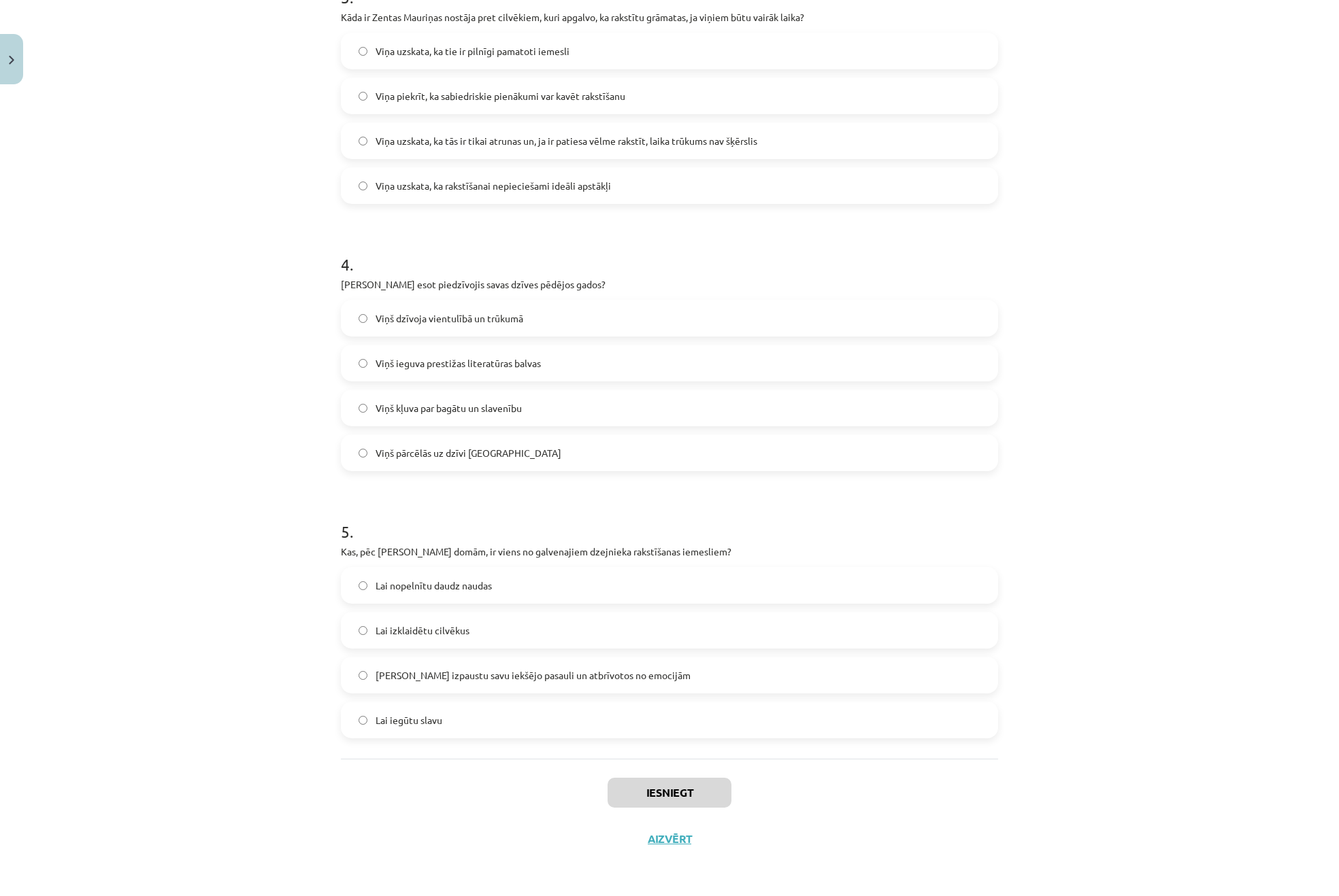
click at [502, 675] on span "Lai izpaustu savu iekšējo pasauli un atbrīvotos no emocijām" at bounding box center [533, 676] width 315 height 15
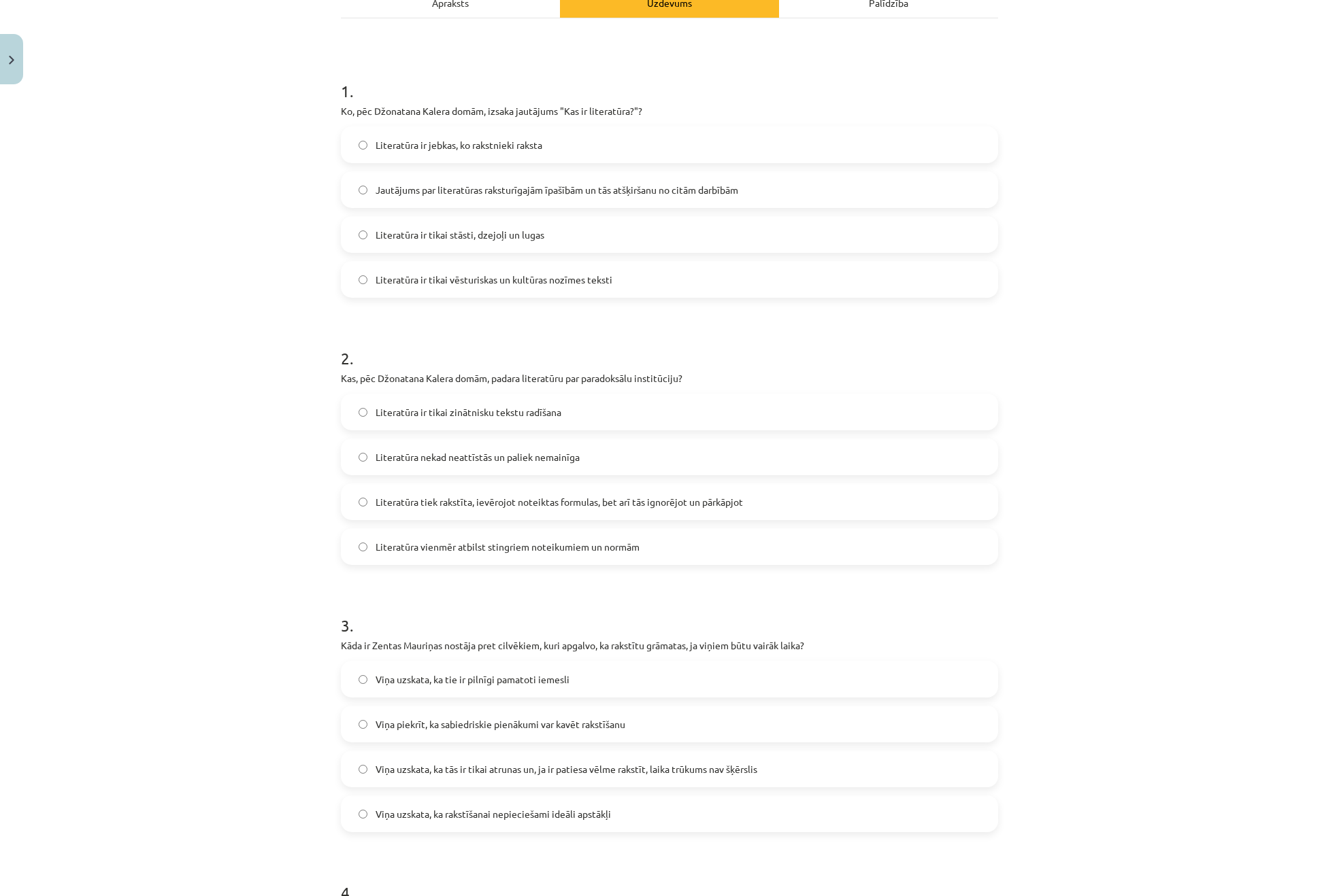
scroll to position [161, 0]
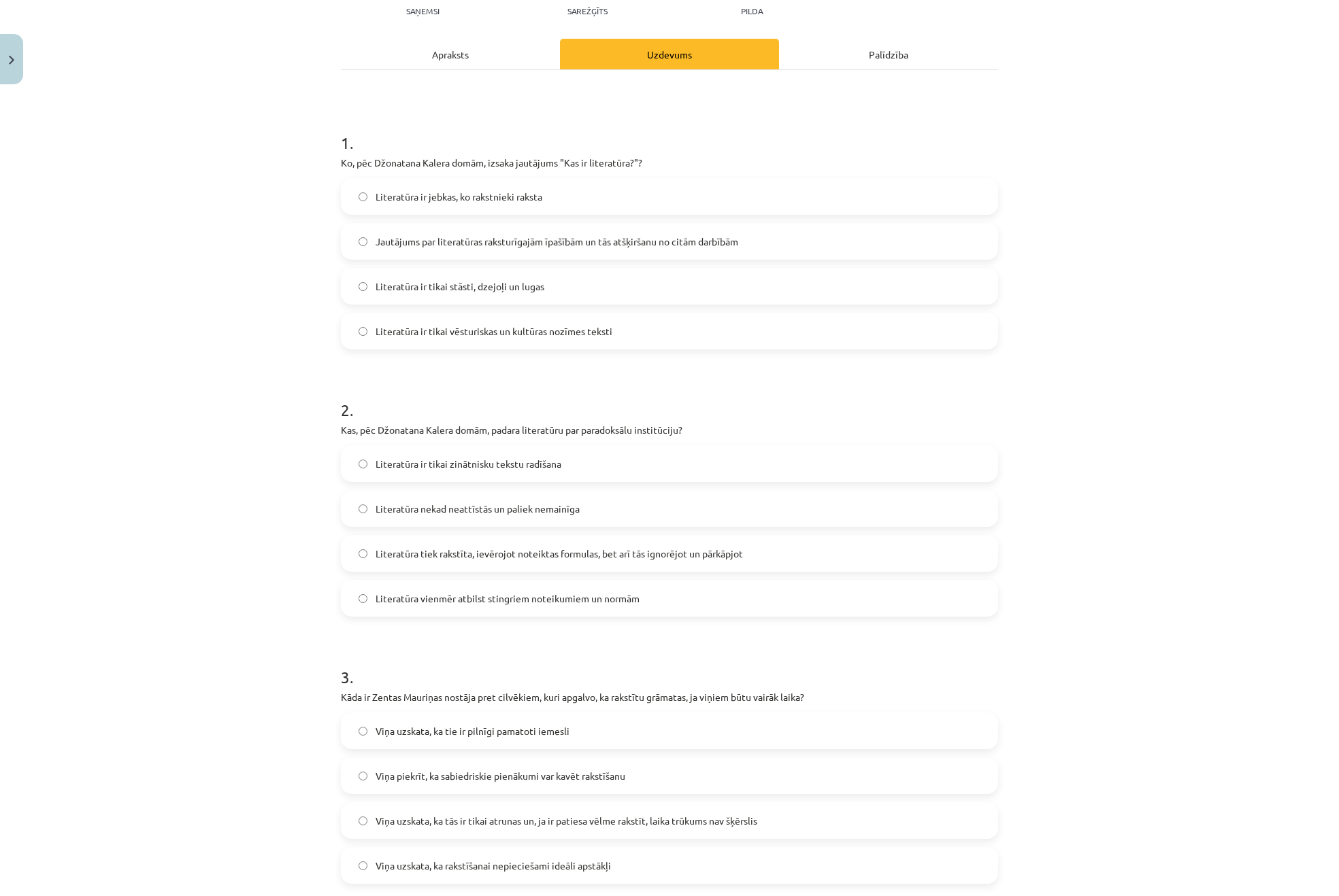
click at [481, 67] on div "Apraksts" at bounding box center [450, 54] width 219 height 31
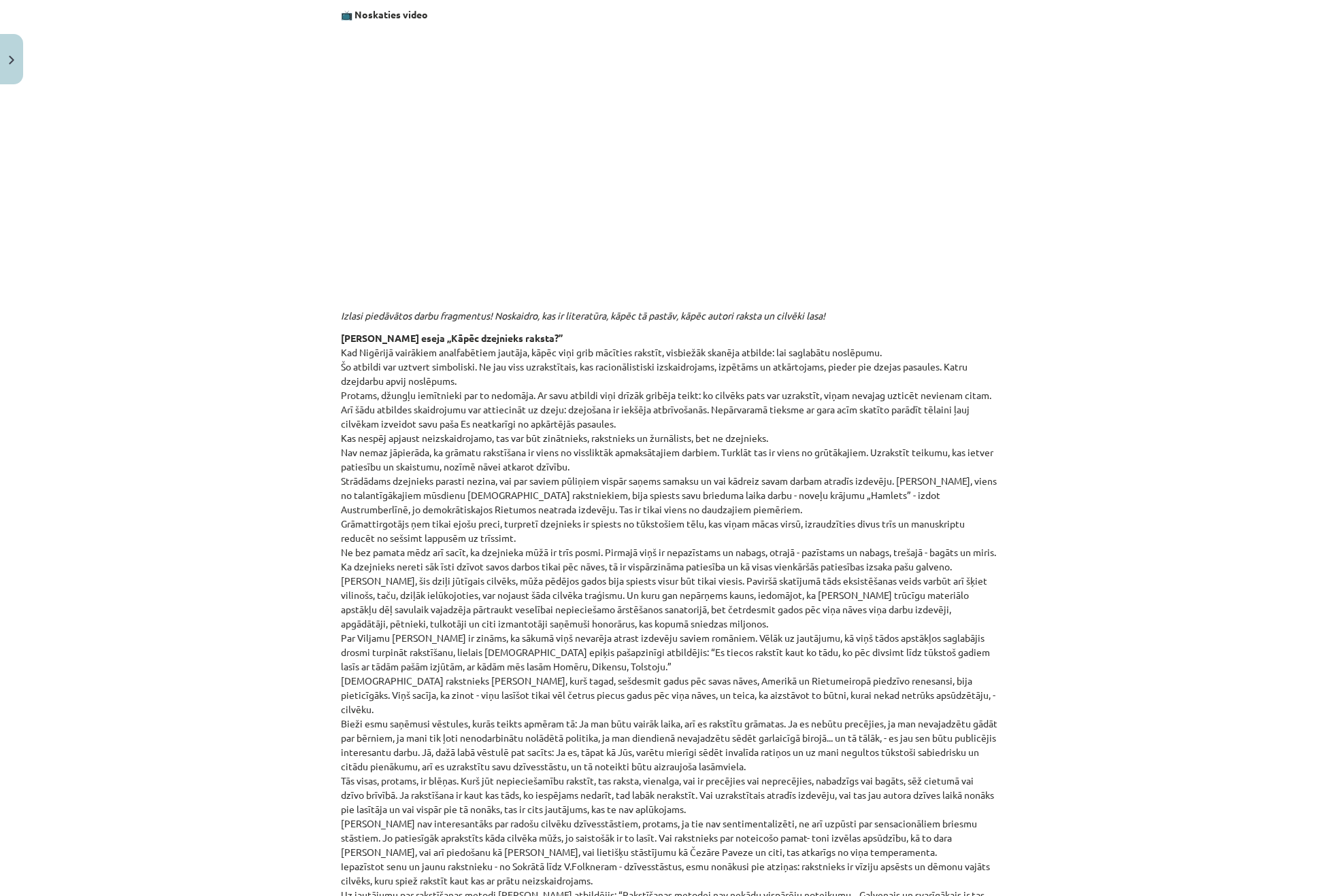
scroll to position [238, 0]
click at [1170, 442] on div "Mācību tēma: Literatūras i - 10. klases 1.ieskaites mācību materiāls #3 Kas ir …" at bounding box center [670, 448] width 1339 height 896
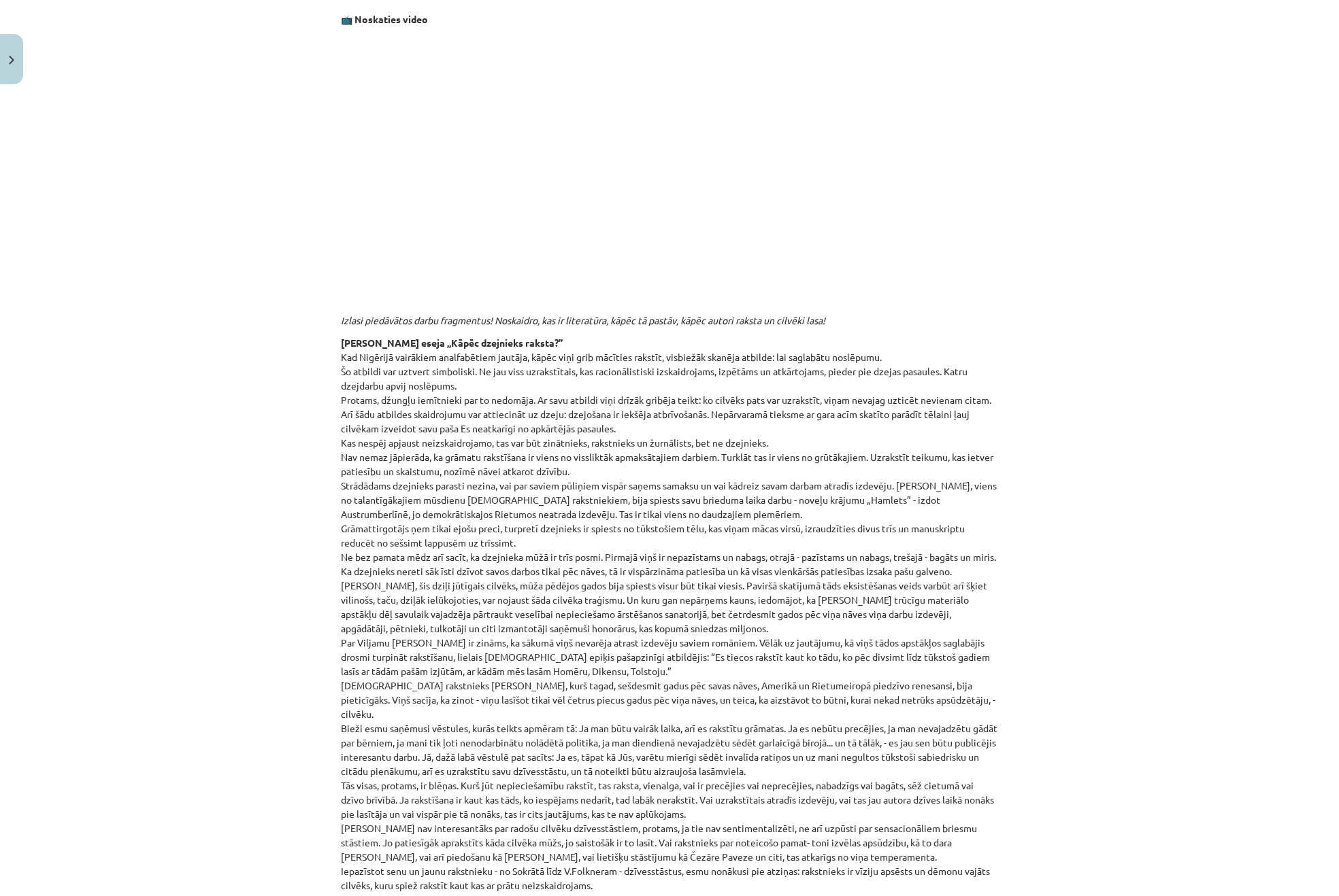
scroll to position [0, 0]
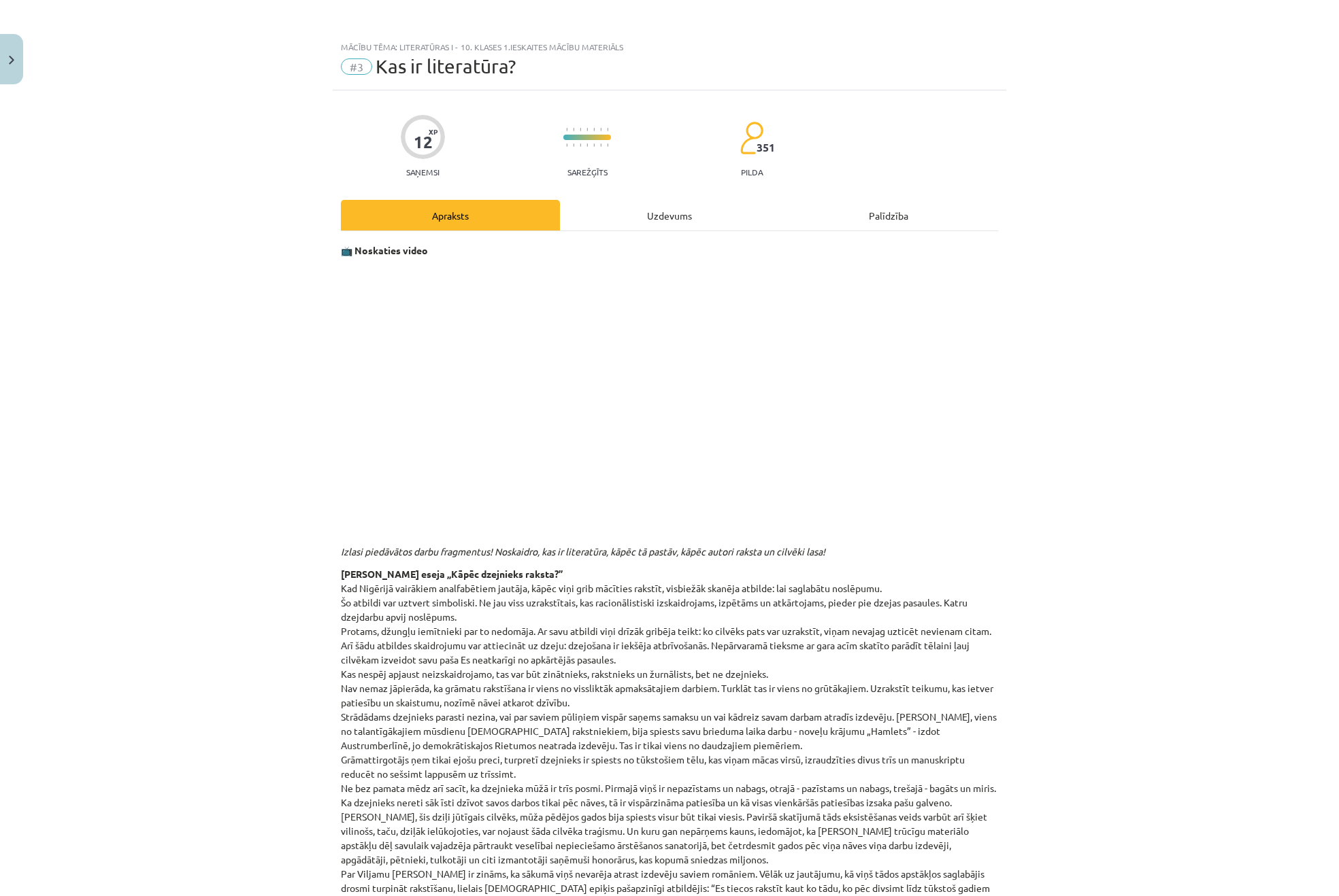
click at [632, 212] on div "Uzdevums" at bounding box center [669, 216] width 219 height 31
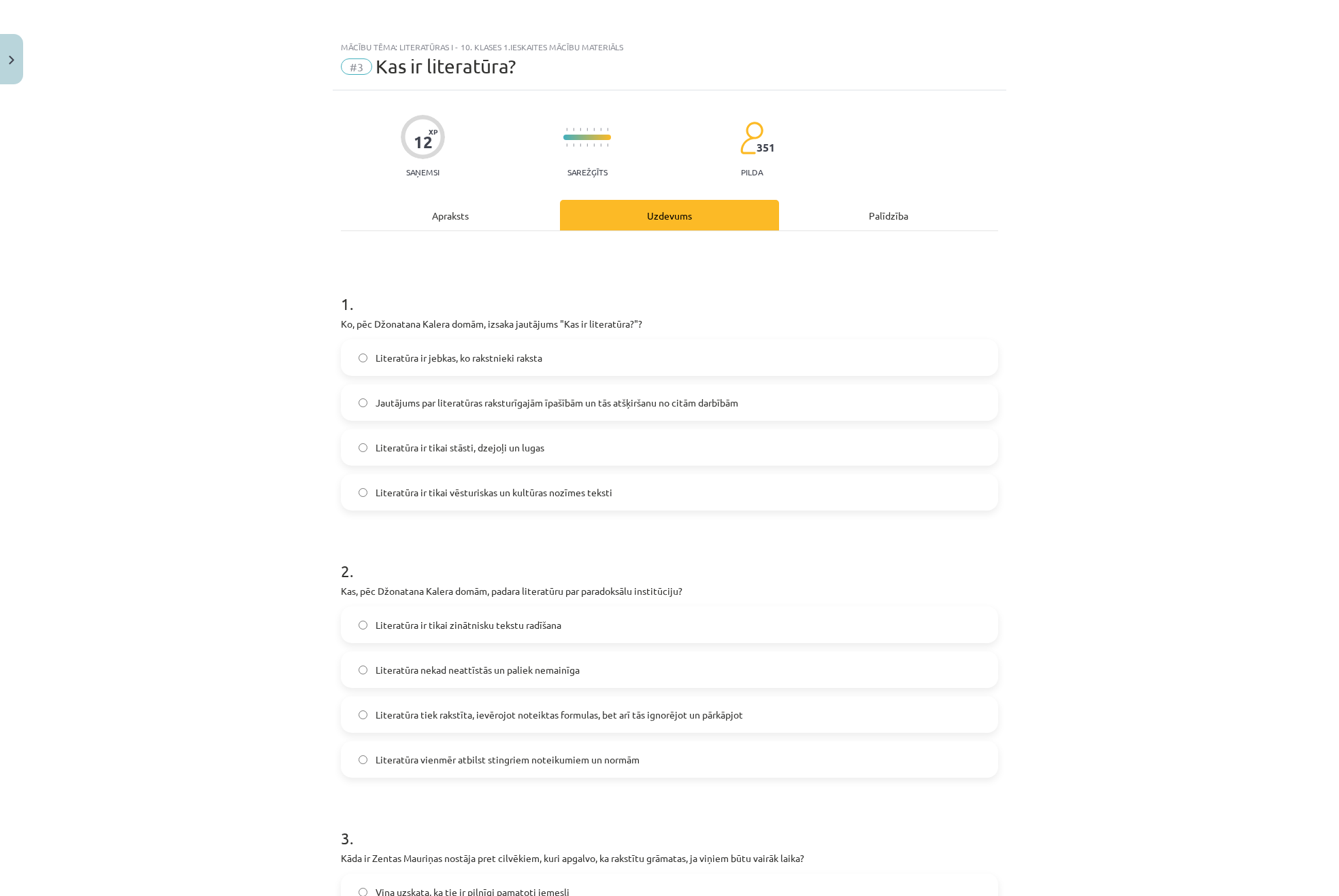
scroll to position [34, 0]
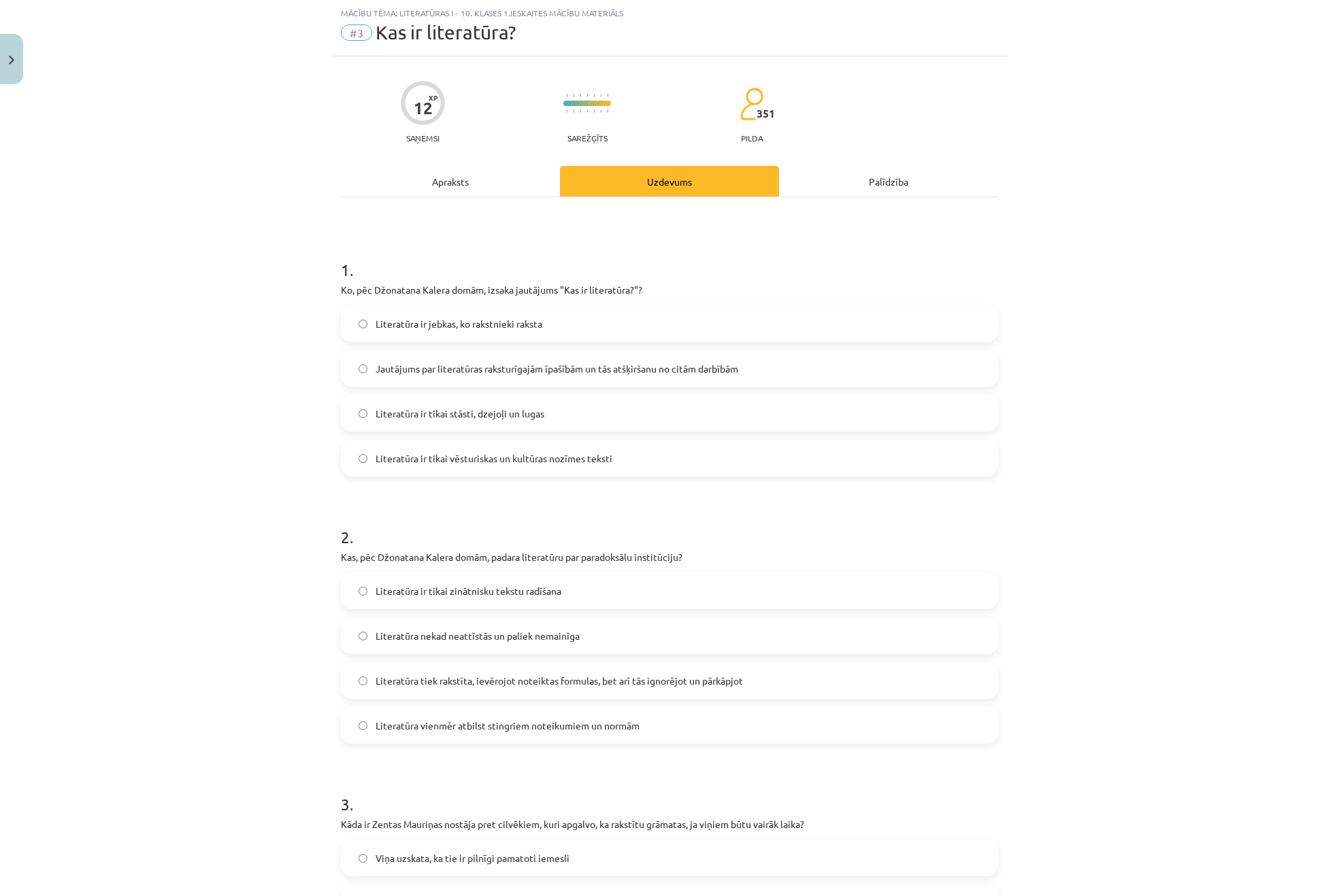
click at [464, 201] on div "1 . Ko, pēc Džonatana Kalera domām, izsaka jautājums "Kas ir literatūra?"? Lite…" at bounding box center [670, 881] width 657 height 1369
click at [455, 194] on div "Apraksts" at bounding box center [450, 182] width 219 height 31
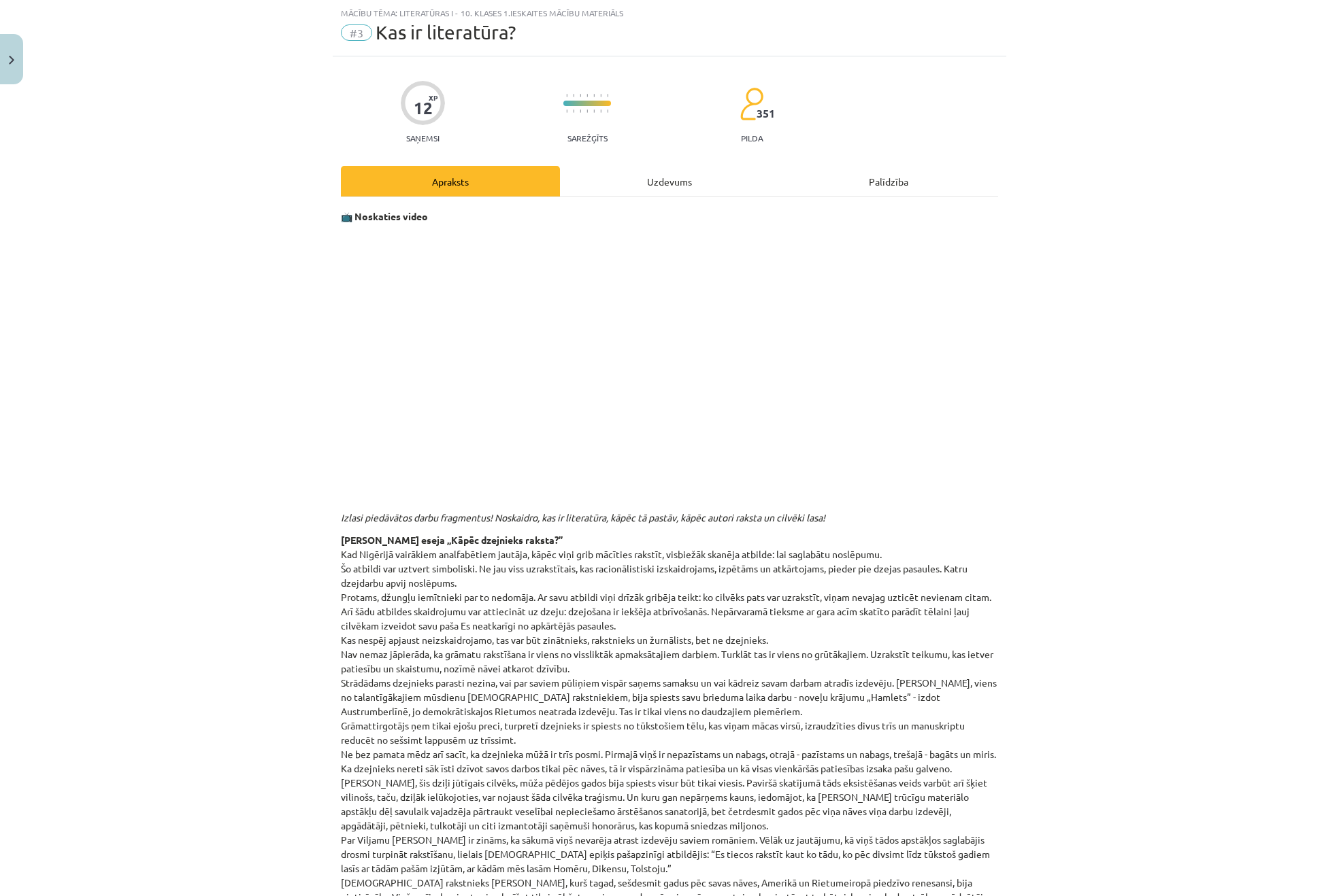
click at [620, 170] on div "Uzdevums" at bounding box center [669, 182] width 219 height 31
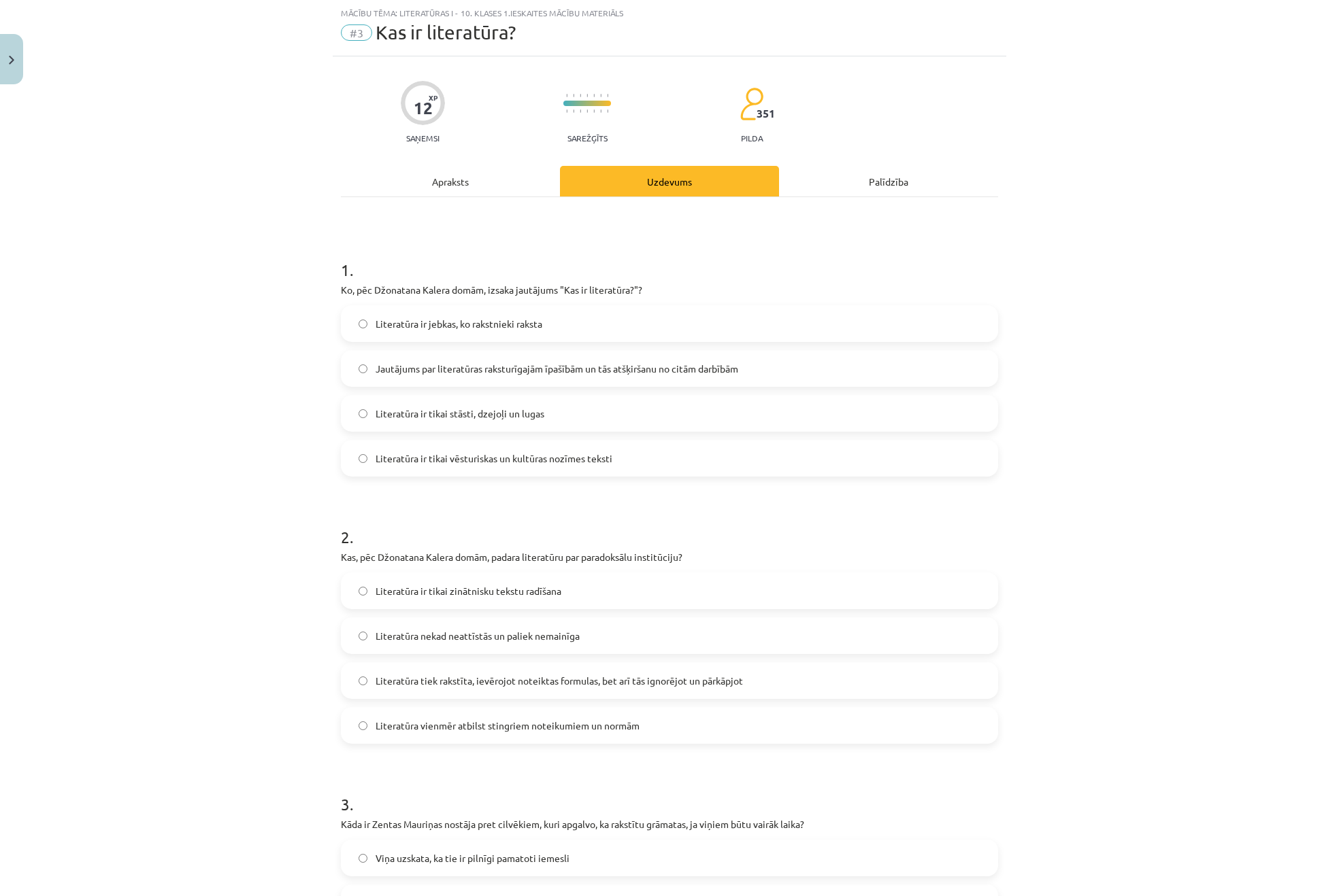
click at [475, 149] on div "12 XP Saņemsi Sarežģīts 351 pilda Apraksts Uzdevums Palīdzība 1 . Ko, pēc Džona…" at bounding box center [670, 863] width 674 height 1613
click at [427, 191] on div "Apraksts" at bounding box center [450, 182] width 219 height 31
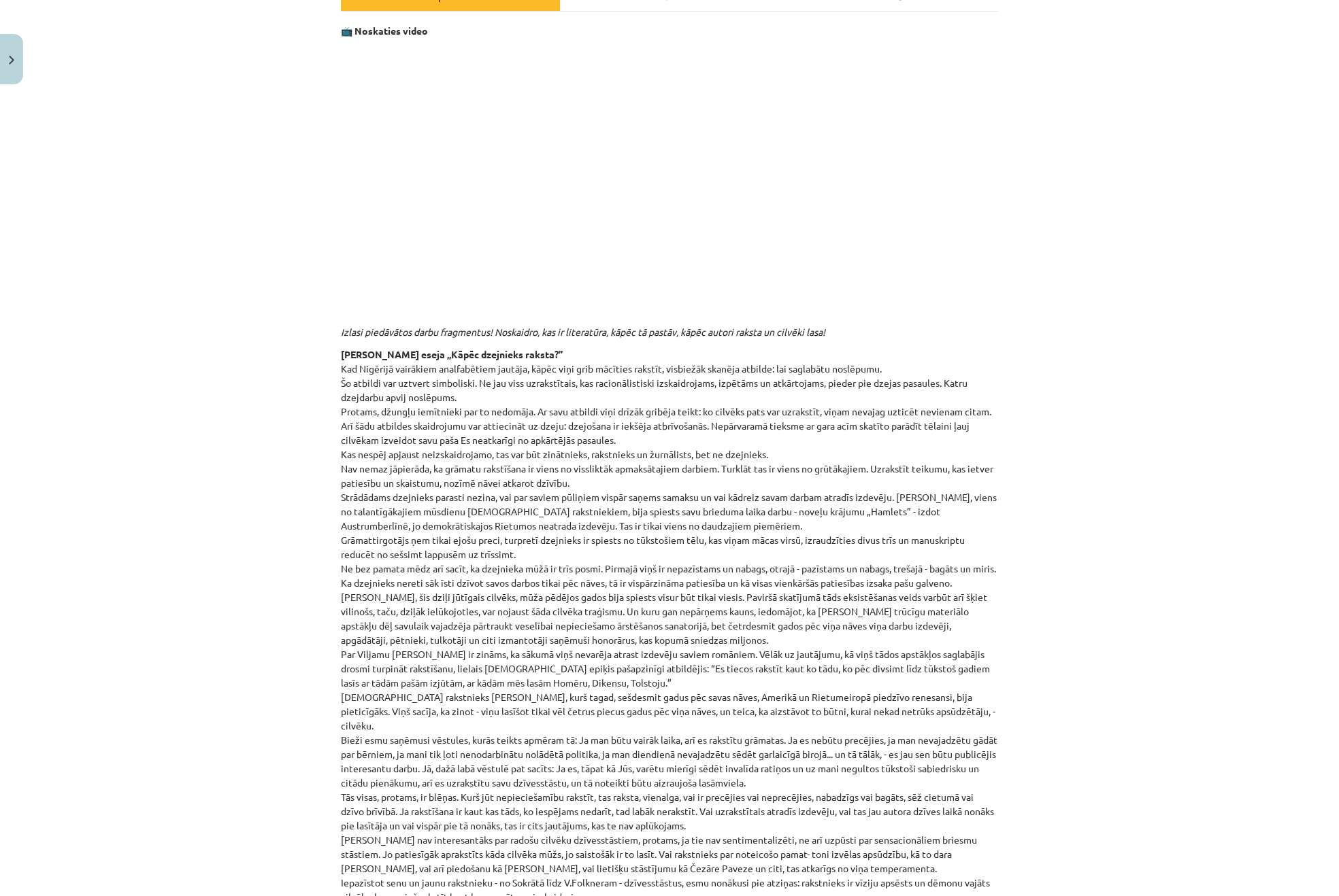
scroll to position [68, 0]
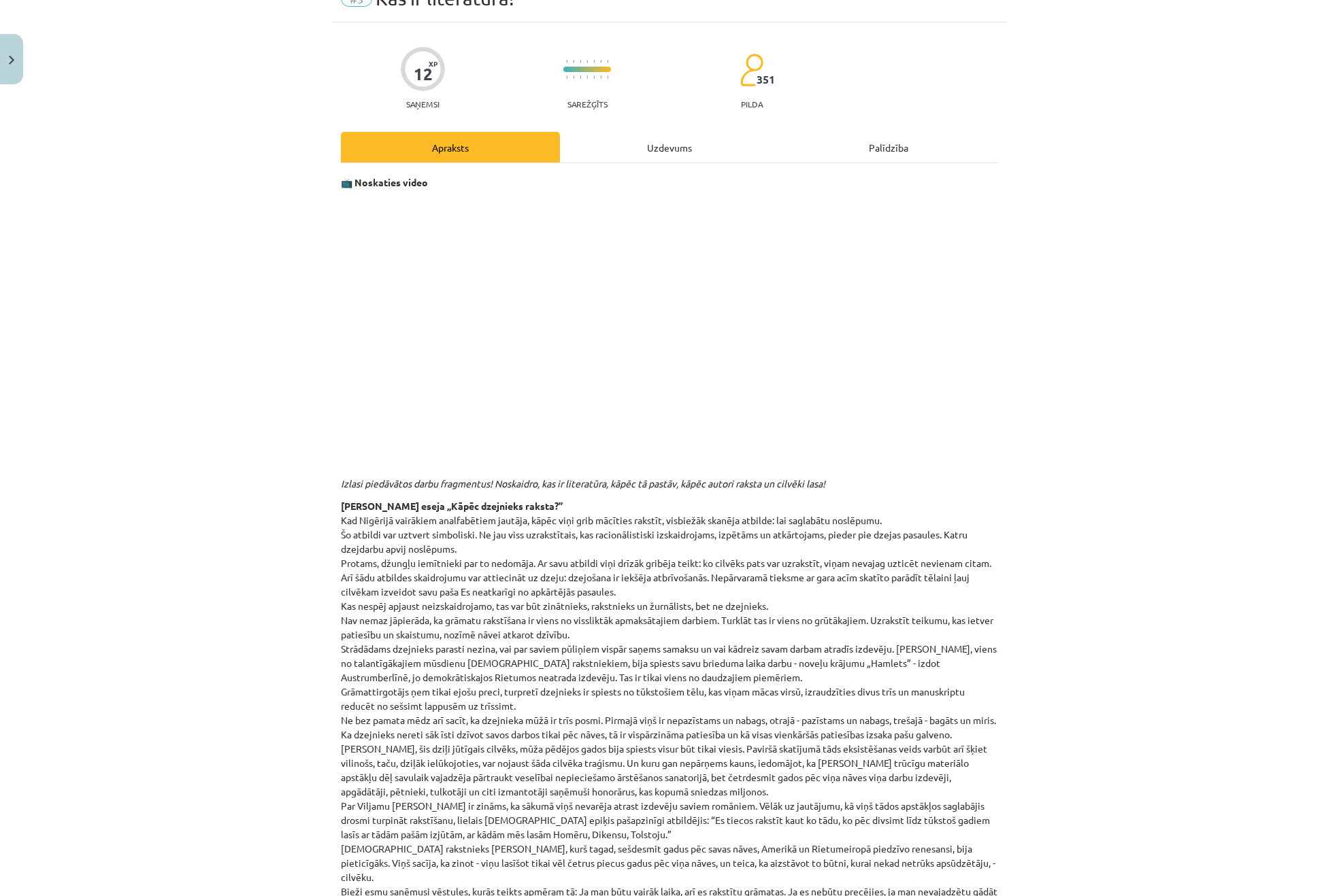
click at [1074, 403] on div "Mācību tēma: Literatūras i - 10. klases 1.ieskaites mācību materiāls #3 Kas ir …" at bounding box center [670, 448] width 1339 height 896
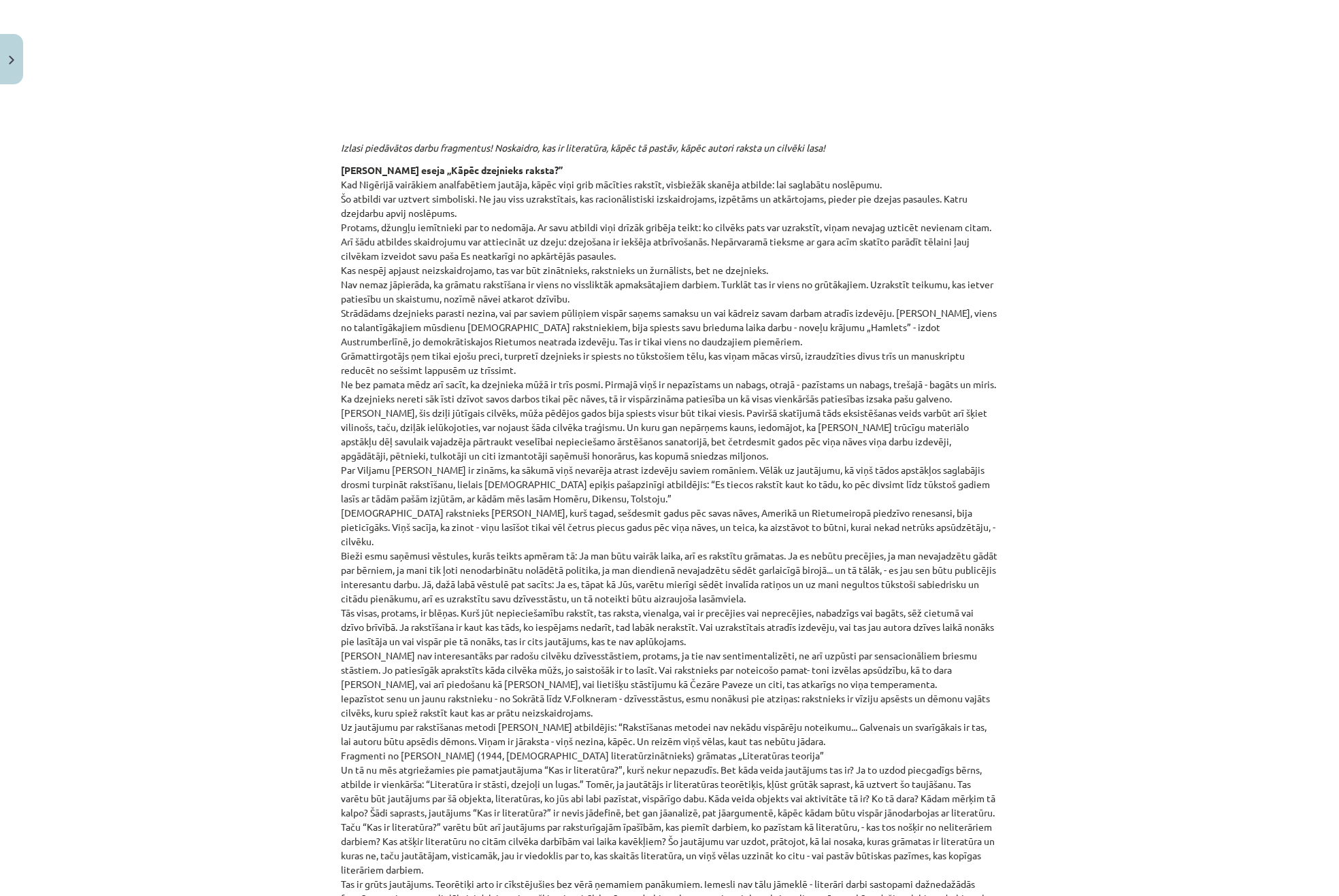
scroll to position [408, 0]
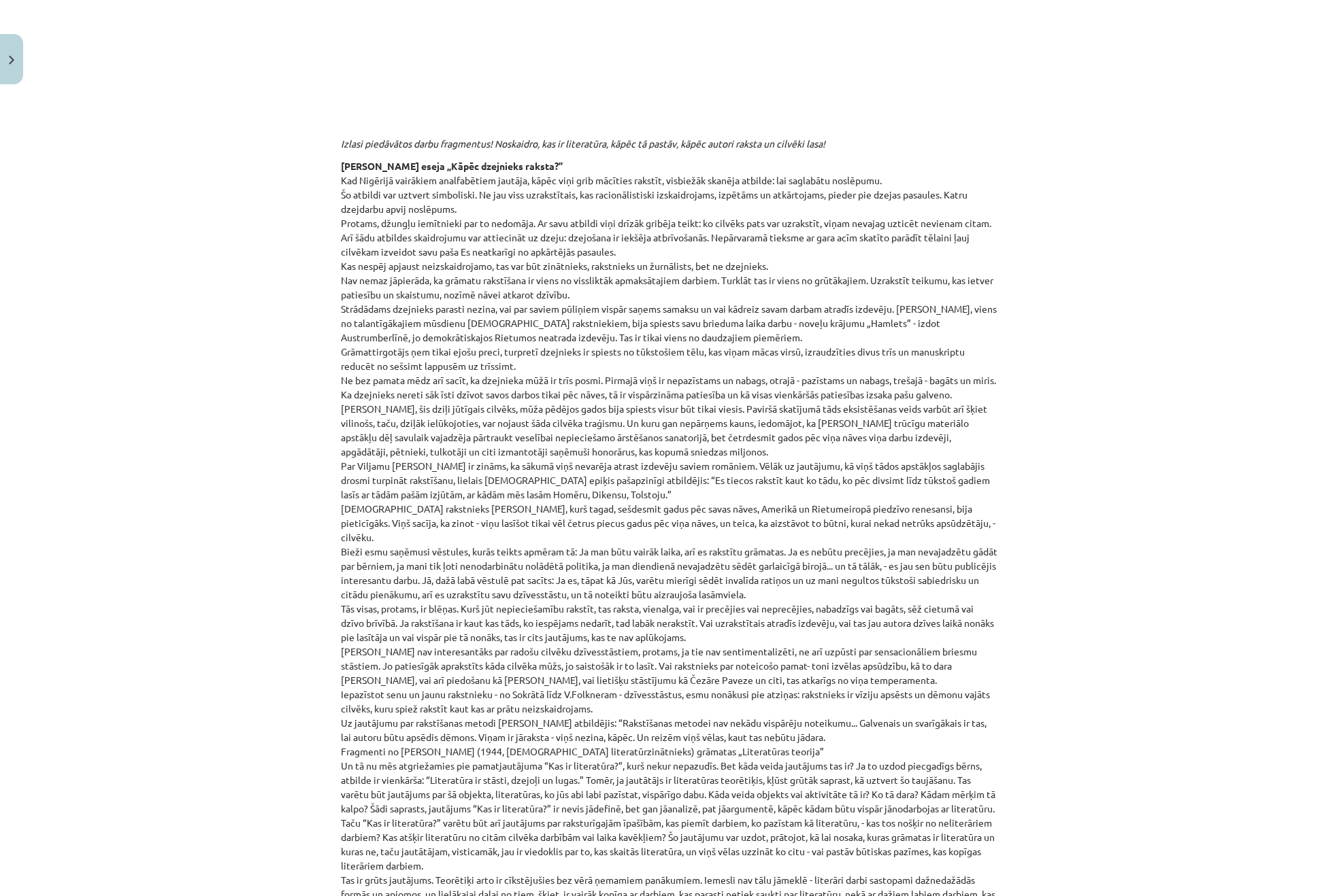
click at [1199, 556] on div "Mācību tēma: Literatūras i - 10. klases 1.ieskaites mācību materiāls #3 Kas ir …" at bounding box center [670, 448] width 1339 height 896
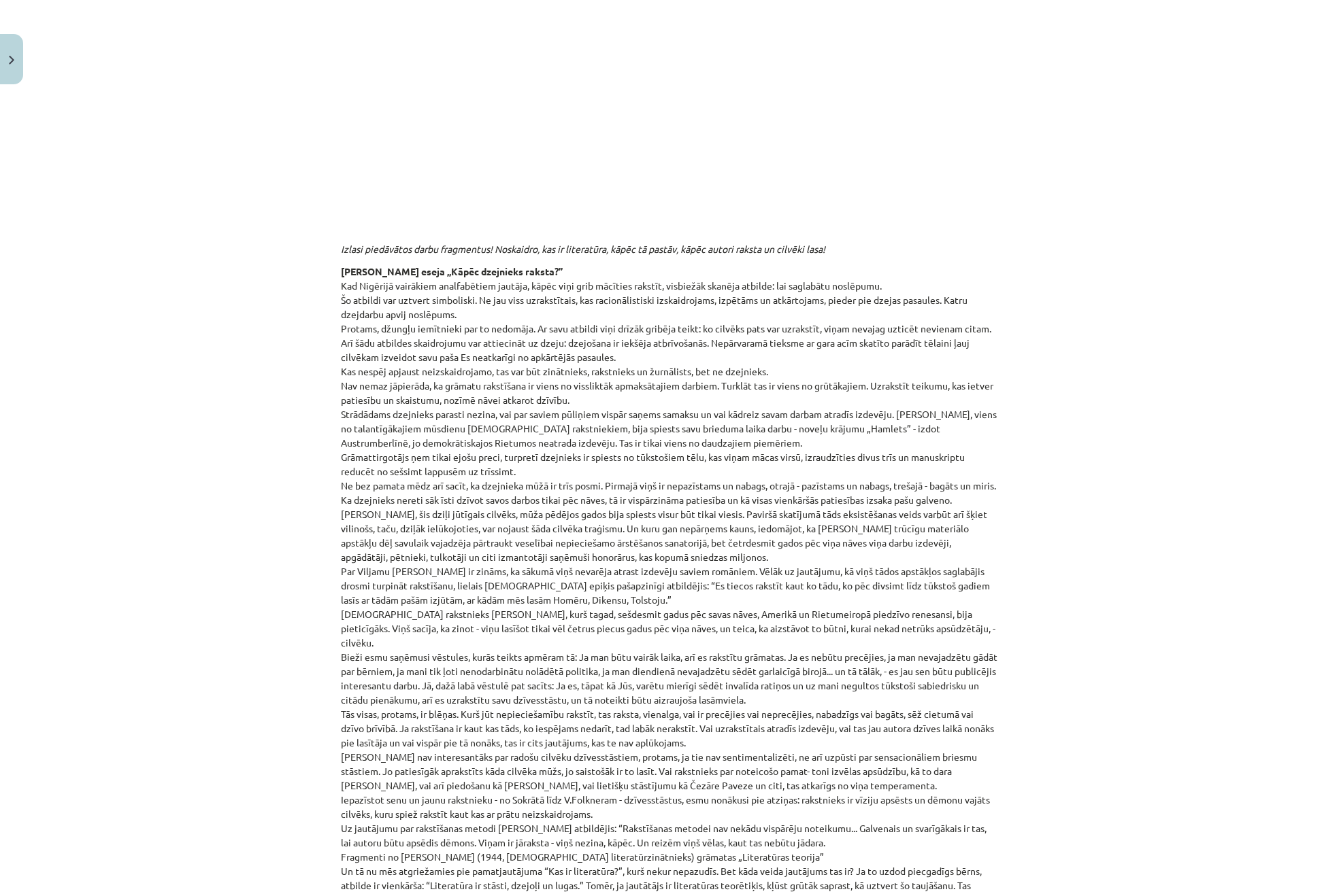
scroll to position [295, 0]
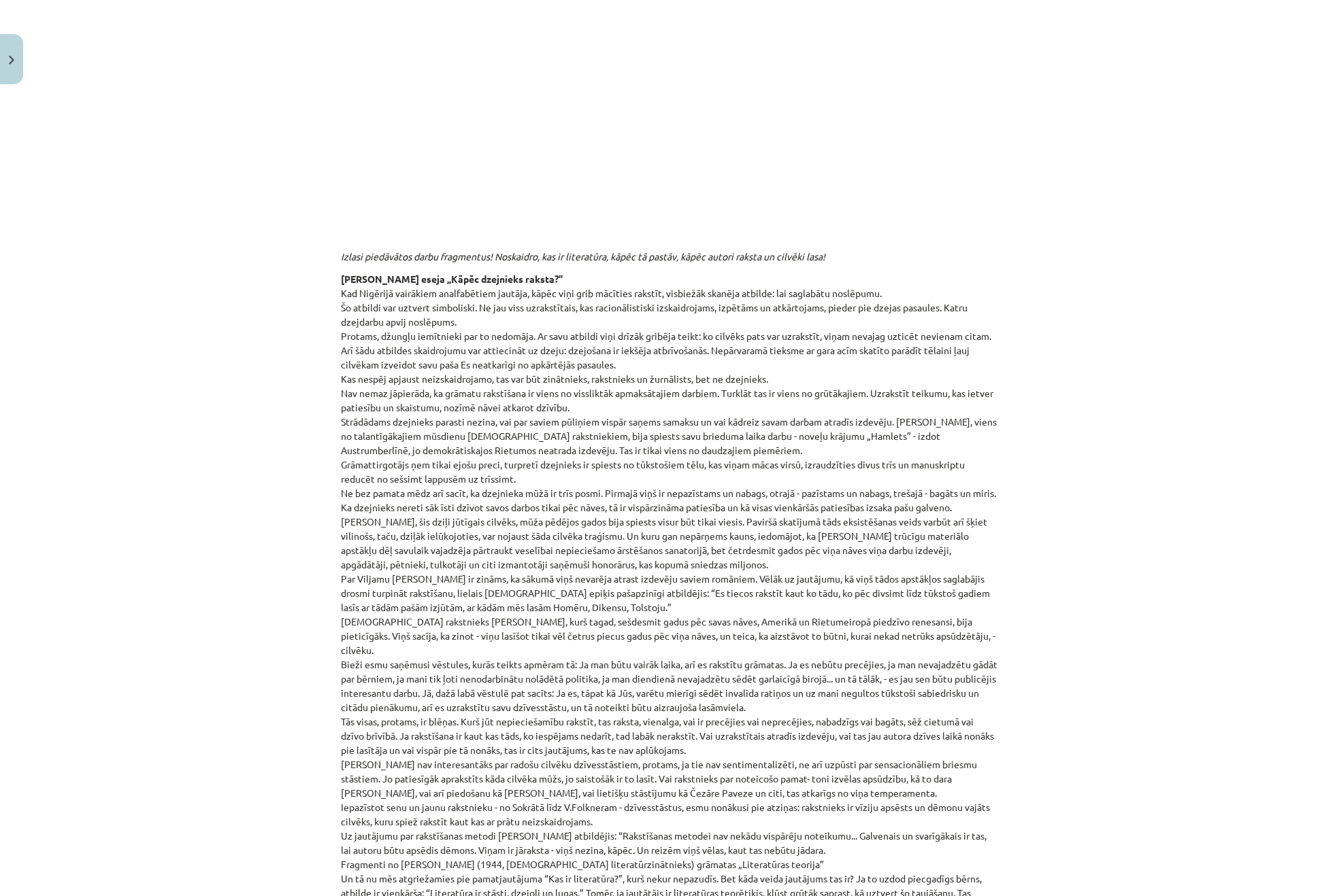
click at [1251, 536] on div "Mācību tēma: Literatūras i - 10. klases 1.ieskaites mācību materiāls #3 Kas ir …" at bounding box center [670, 448] width 1339 height 896
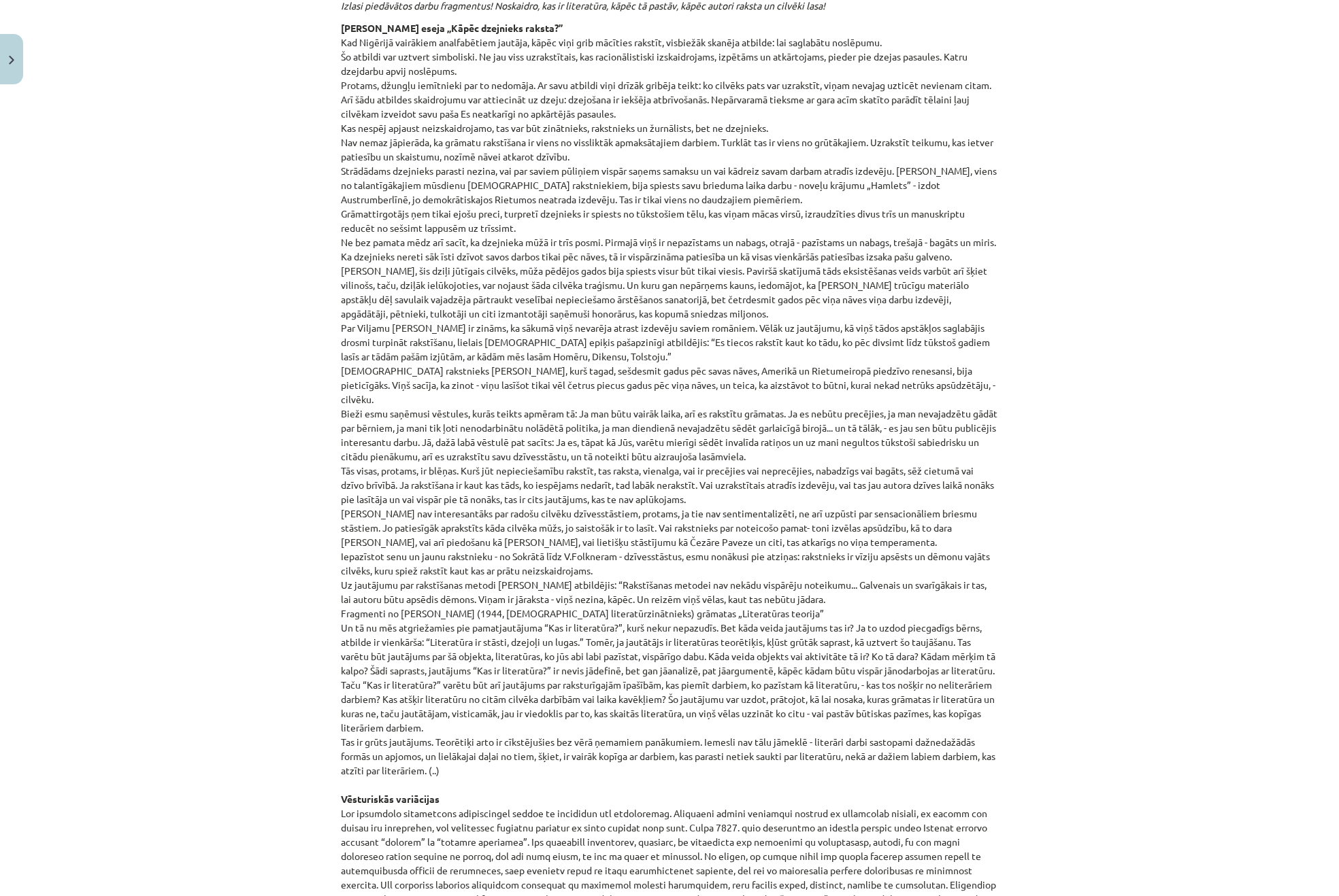
scroll to position [567, 0]
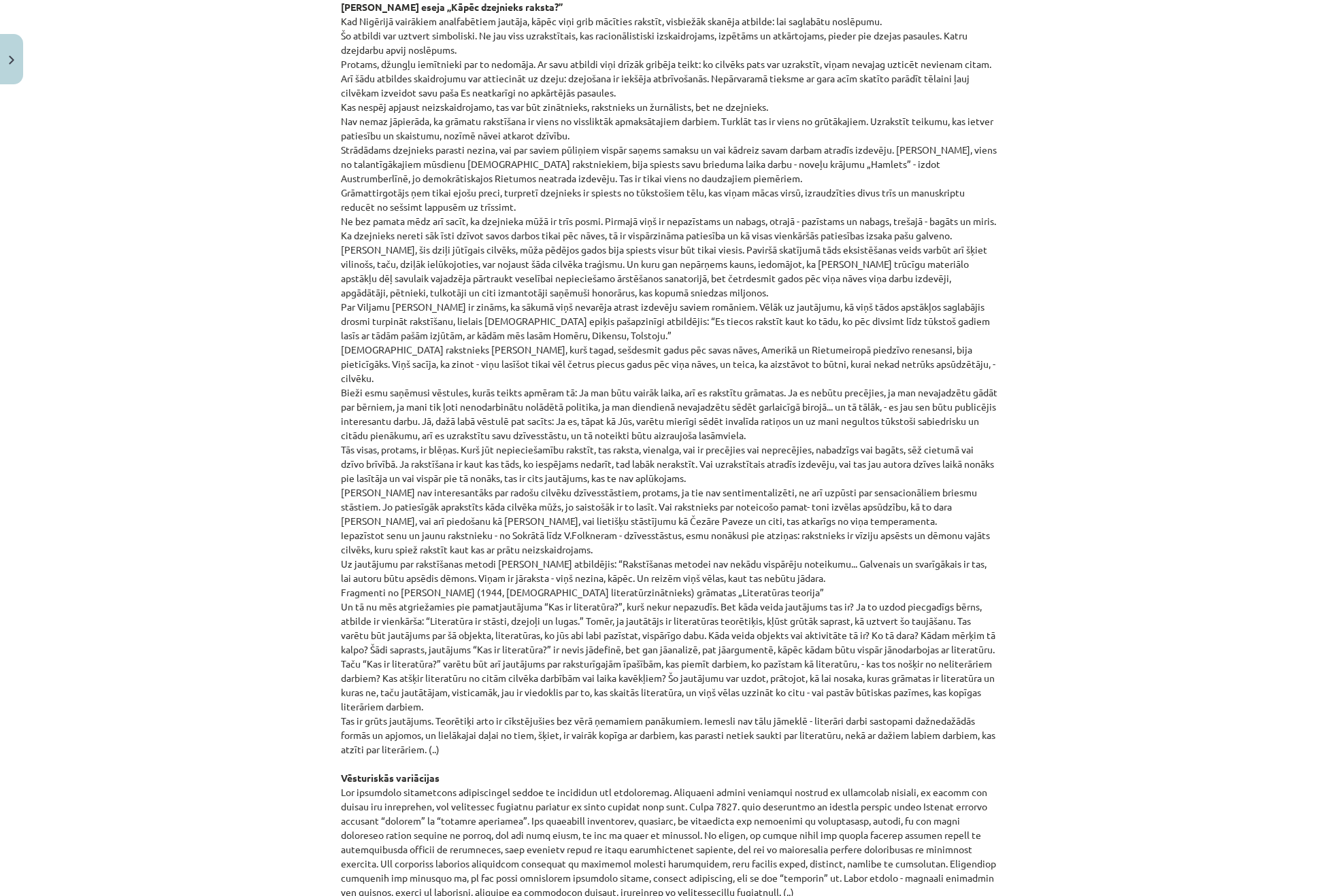
click at [1253, 585] on div "Mācību tēma: Literatūras i - 10. klases 1.ieskaites mācību materiāls #3 Kas ir …" at bounding box center [670, 448] width 1339 height 896
click at [1106, 190] on div "Mācību tēma: Literatūras i - 10. klases 1.ieskaites mācību materiāls #3 Kas ir …" at bounding box center [670, 448] width 1339 height 896
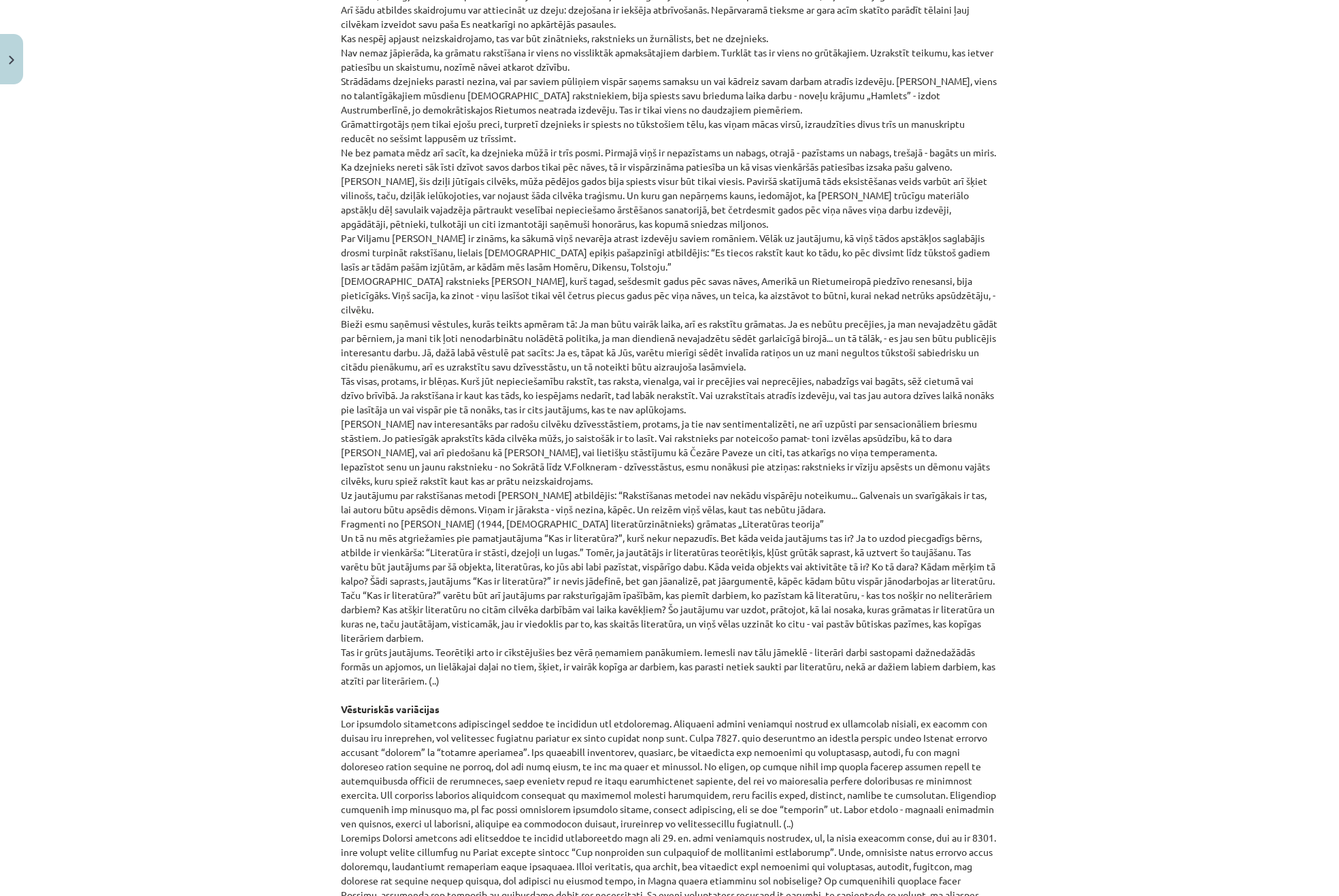
scroll to position [635, 0]
click at [1194, 294] on div "Mācību tēma: Literatūras i - 10. klases 1.ieskaites mācību materiāls #3 Kas ir …" at bounding box center [670, 448] width 1339 height 896
drag, startPoint x: 717, startPoint y: 194, endPoint x: 690, endPoint y: 201, distance: 27.9
click at [716, 194] on p "Zentas Mauriņas eseja „Kāpēc dzejnieks raksta?” Kad Nigērijā vairākiem analfabē…" at bounding box center [670, 539] width 657 height 1214
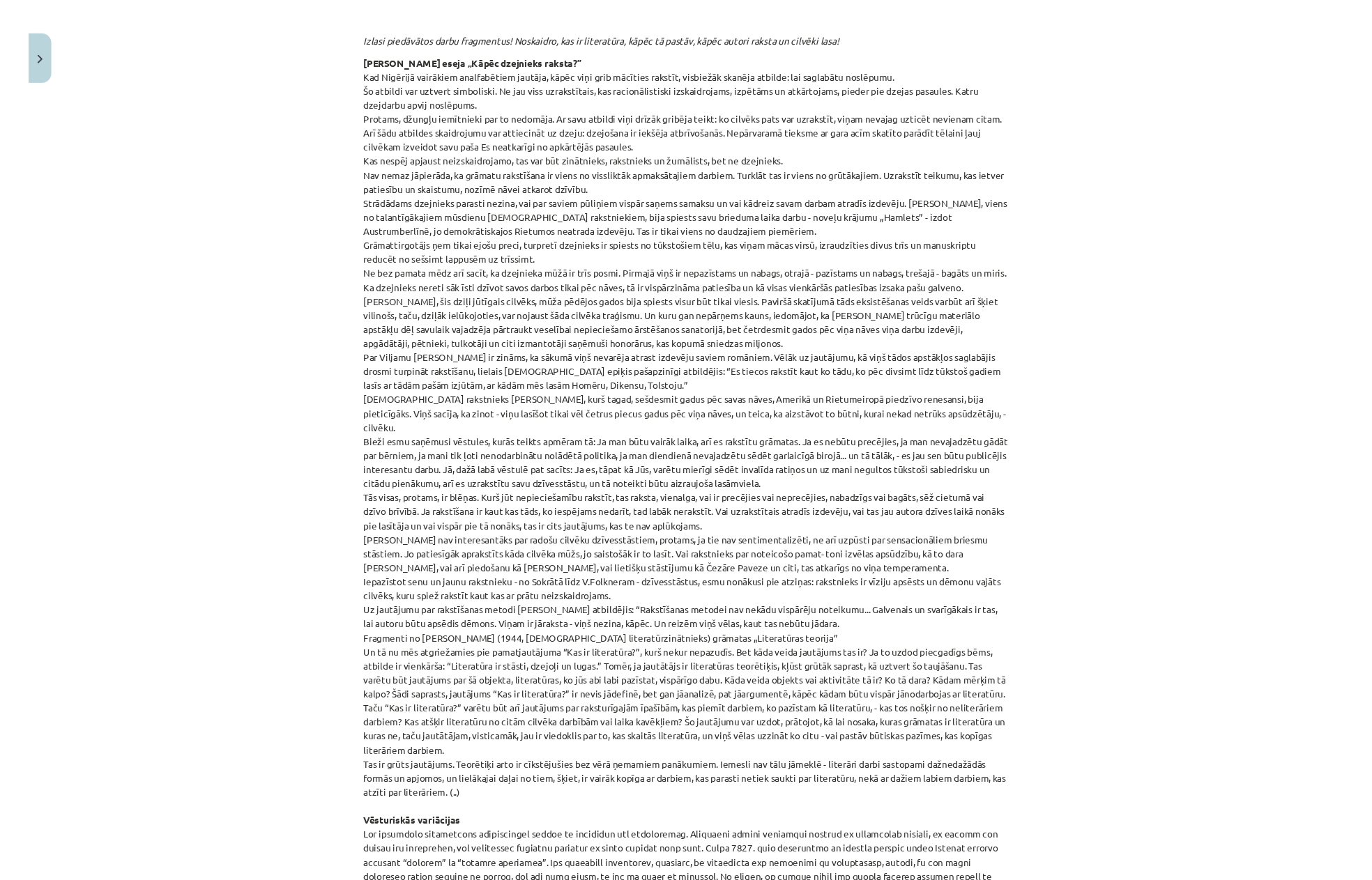
scroll to position [511, 0]
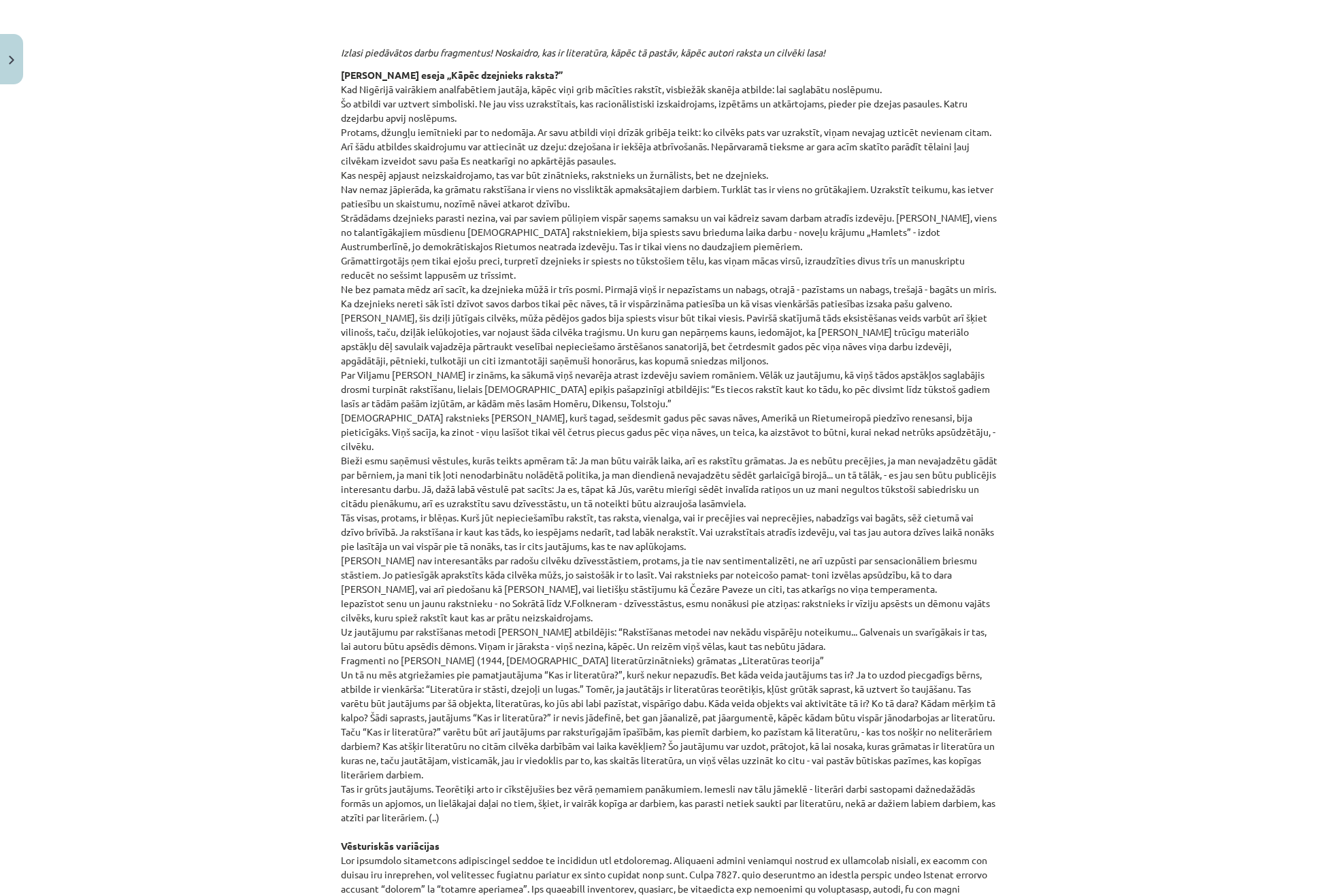
click at [546, 675] on p "Zentas Mauriņas eseja „Kāpēc dzejnieks raksta?” Kad Nigērijā vairākiem analfabē…" at bounding box center [670, 675] width 657 height 1214
click at [699, 89] on p "Zentas Mauriņas eseja „Kāpēc dzejnieks raksta?” Kad Nigērijā vairākiem analfabē…" at bounding box center [670, 675] width 657 height 1214
click at [313, 675] on div "Mācību tēma: Literatūras i - 10. klases 1.ieskaites mācību materiāls #3 Kas ir …" at bounding box center [670, 448] width 1339 height 896
